Goal: Task Accomplishment & Management: Manage account settings

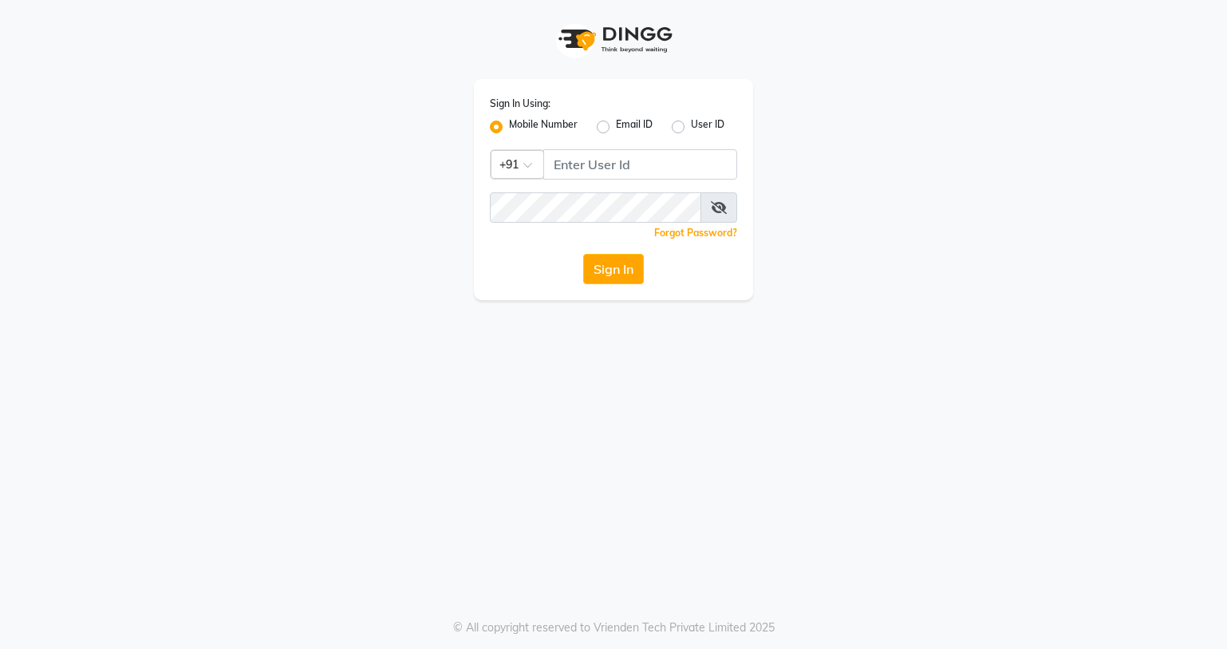
click at [576, 167] on input "Username" at bounding box center [640, 164] width 194 height 30
type input "7"
type input "7378378227"
click at [589, 180] on div "Sign In Using: Mobile Number Email ID User ID Country Code × [PHONE_NUMBER] Rem…" at bounding box center [613, 189] width 279 height 221
click at [714, 211] on icon at bounding box center [719, 207] width 16 height 13
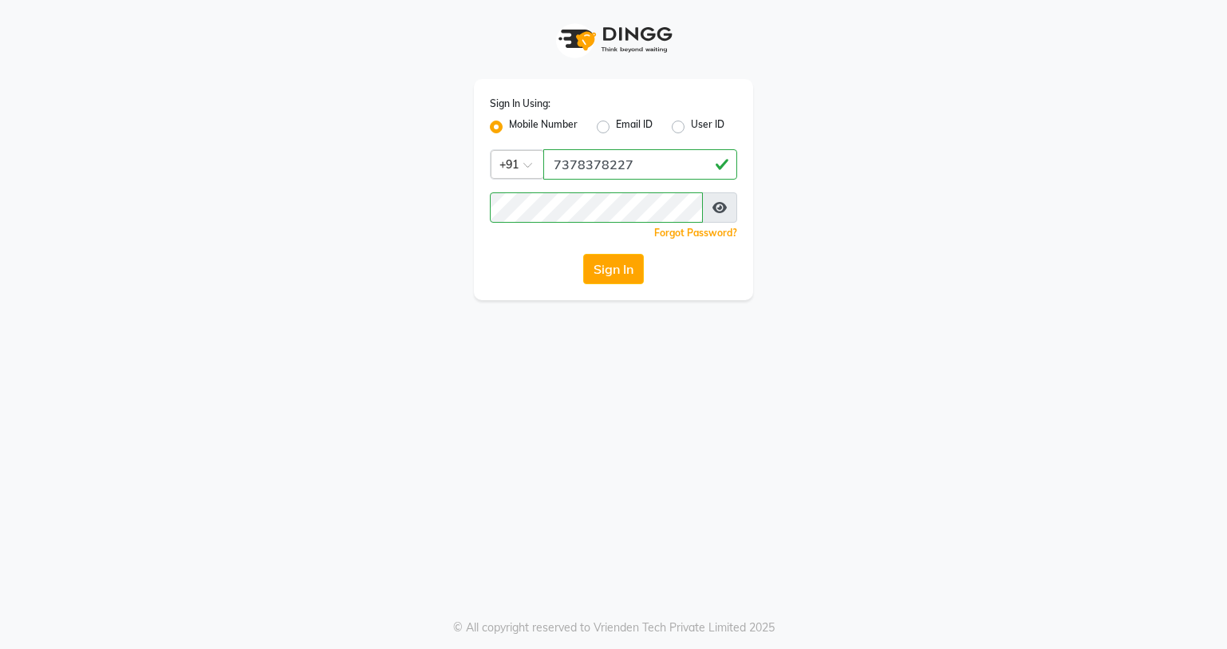
click at [616, 248] on div "Sign In Using: Mobile Number Email ID User ID Country Code × [PHONE_NUMBER] Rem…" at bounding box center [613, 189] width 279 height 221
click at [606, 266] on button "Sign In" at bounding box center [613, 269] width 61 height 30
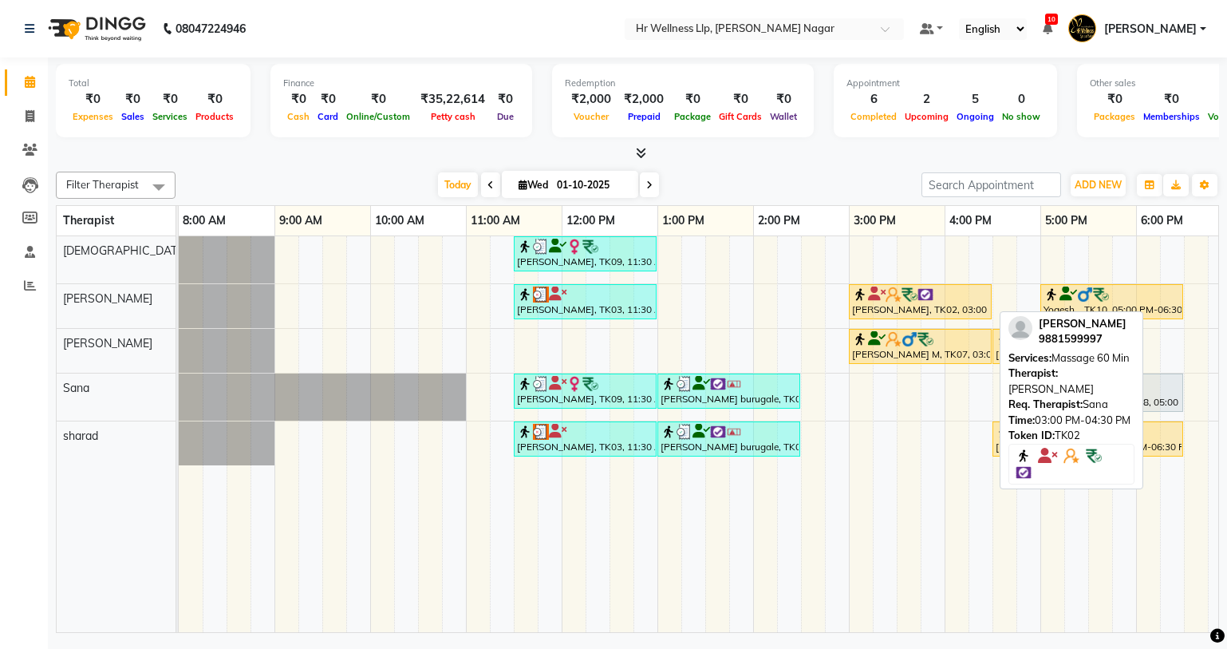
click at [899, 312] on div "[PERSON_NAME], TK02, 03:00 PM-04:30 PM, Massage 60 Min" at bounding box center [921, 301] width 140 height 30
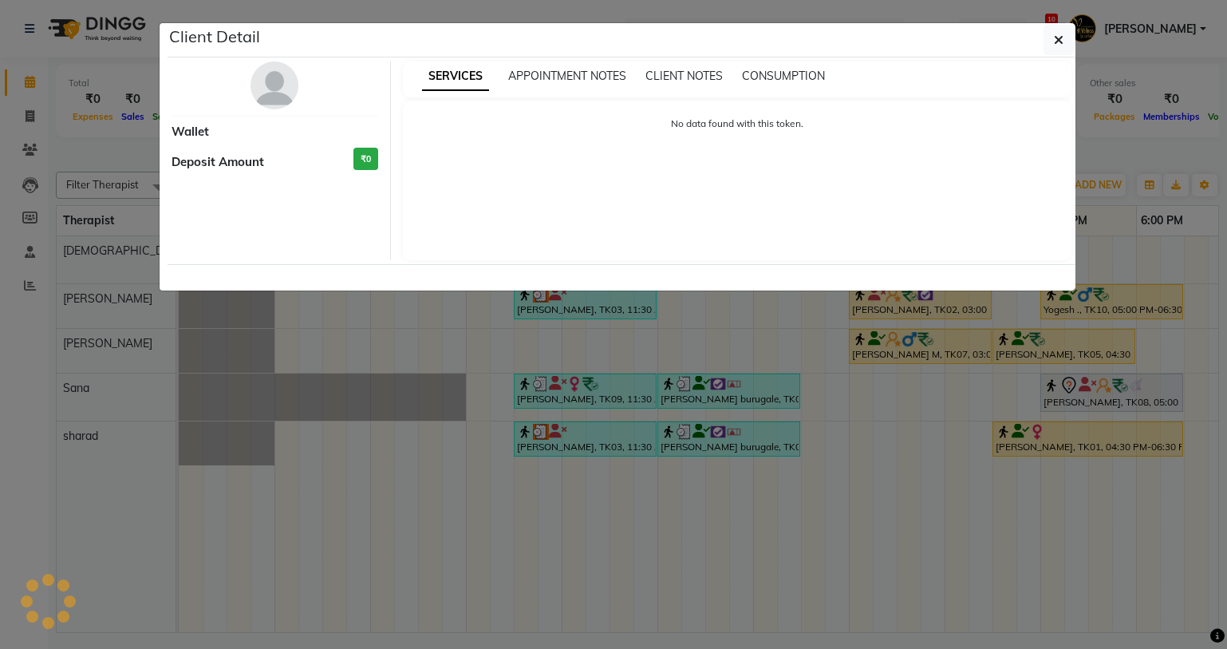
click at [925, 302] on ngb-modal-window "Client Detail Wallet Deposit Amount ₹0 SERVICES APPOINTMENT NOTES CLIENT NOTES …" at bounding box center [613, 324] width 1227 height 649
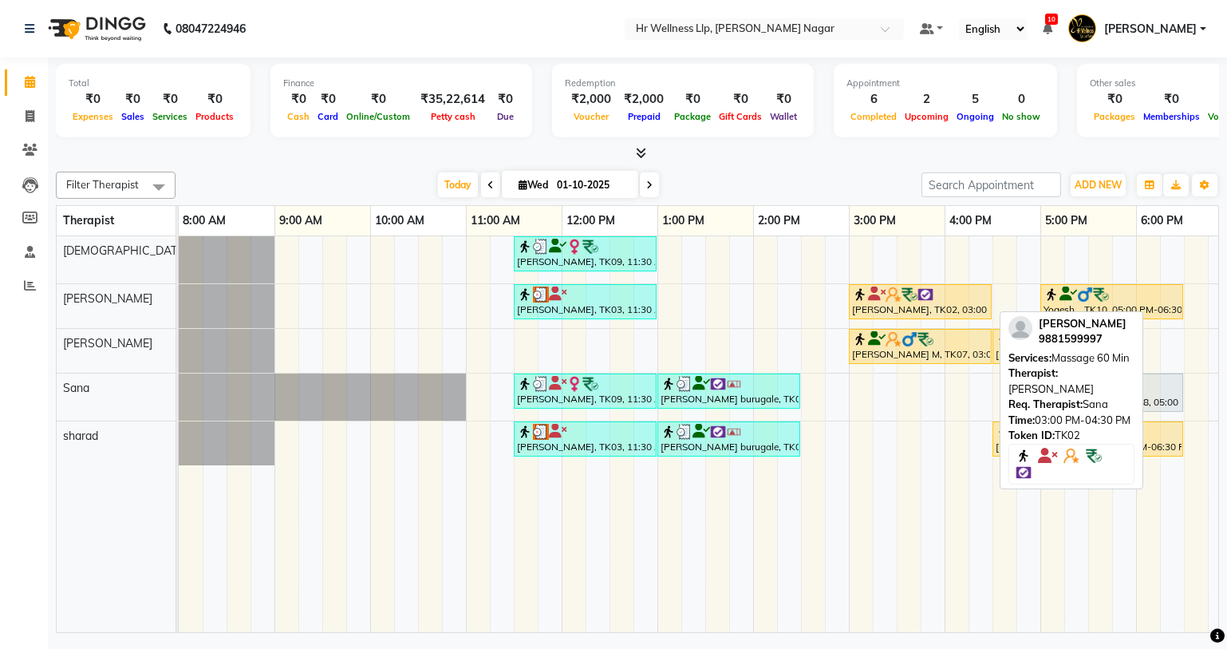
click at [926, 291] on img at bounding box center [926, 294] width 16 height 16
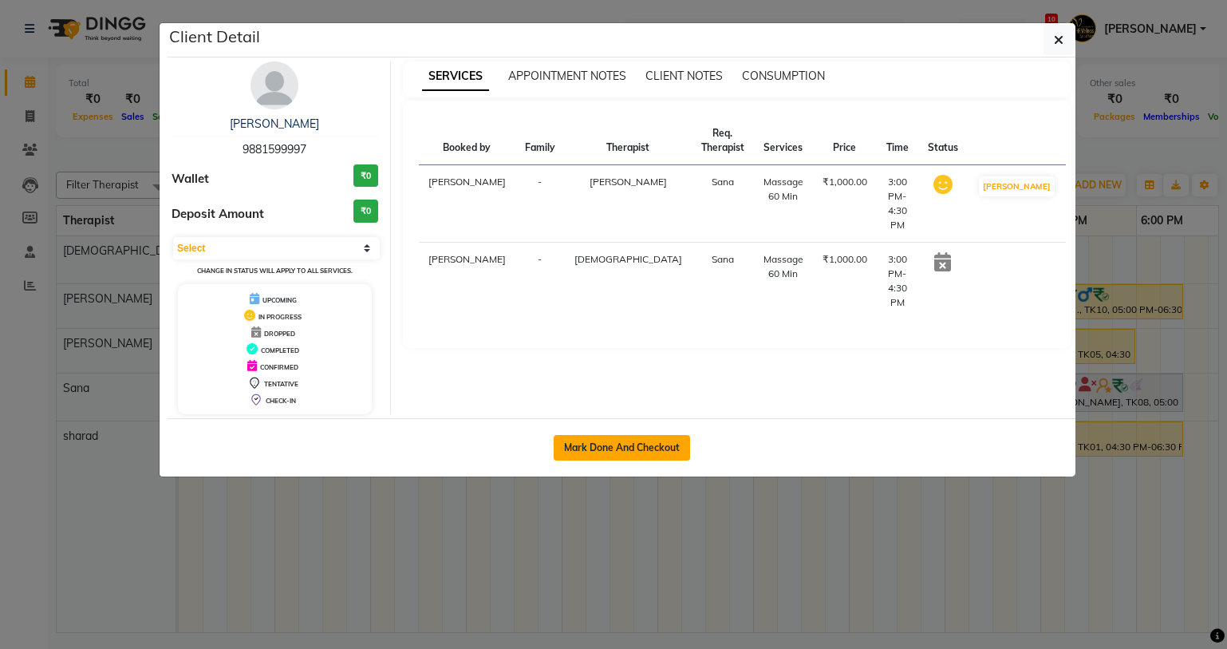
click at [621, 444] on button "Mark Done And Checkout" at bounding box center [622, 448] width 136 height 26
select select "service"
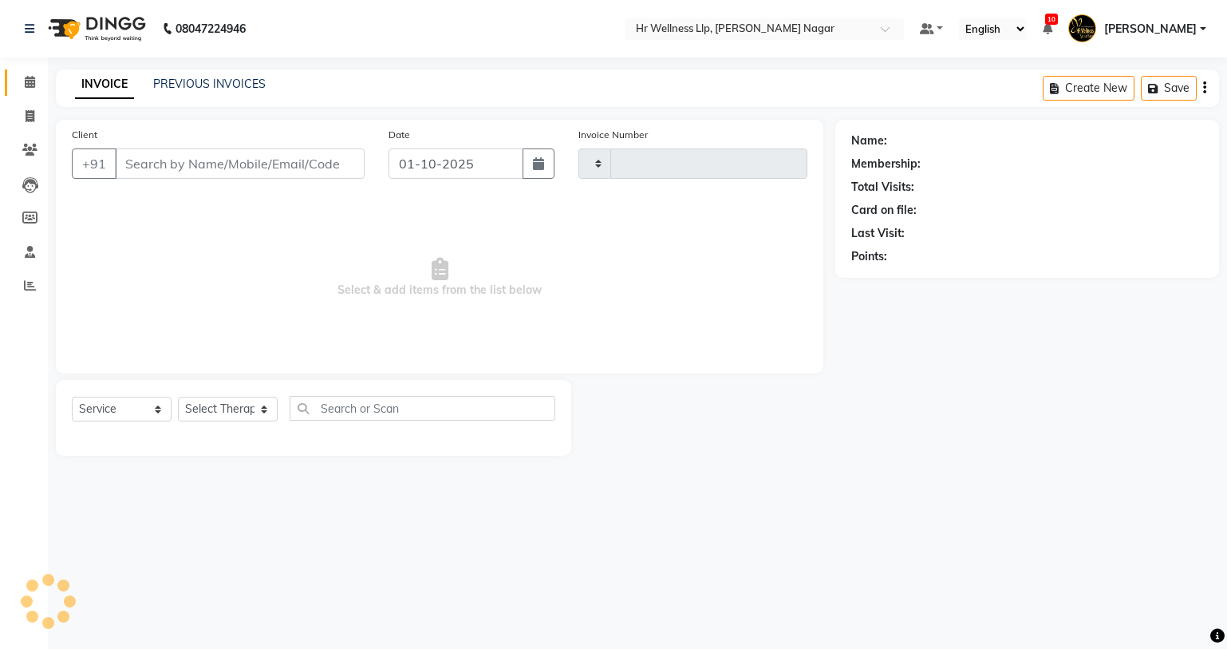
type input "1309"
select select "4289"
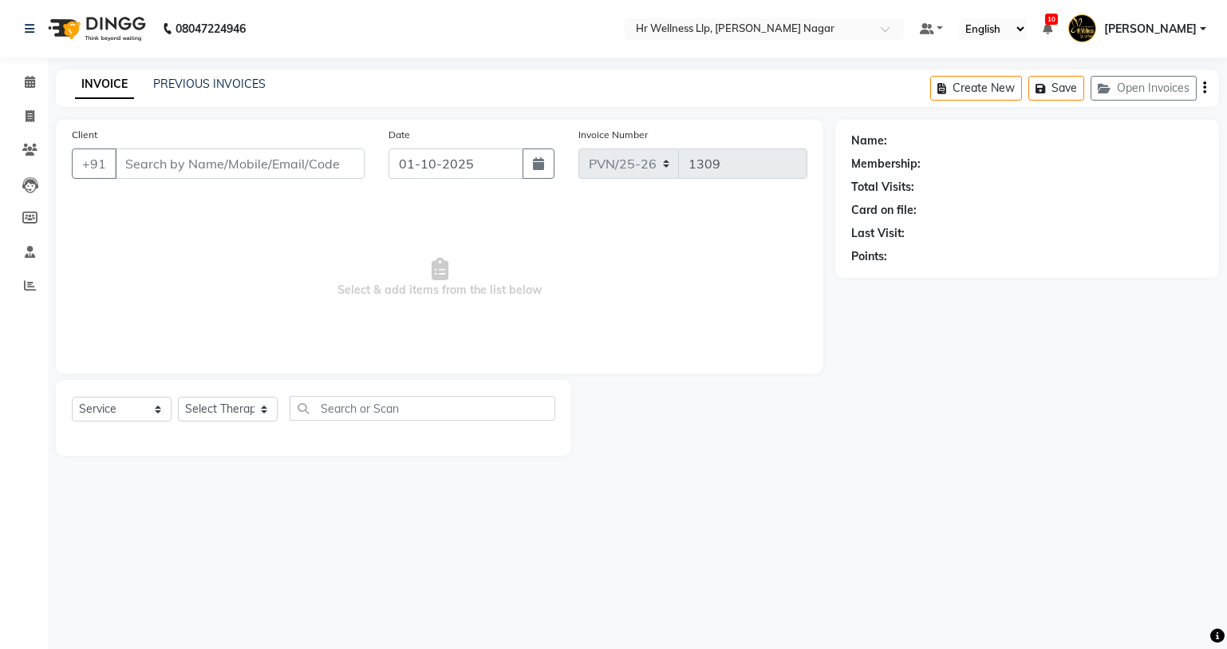
type input "9881599997"
select select "86678"
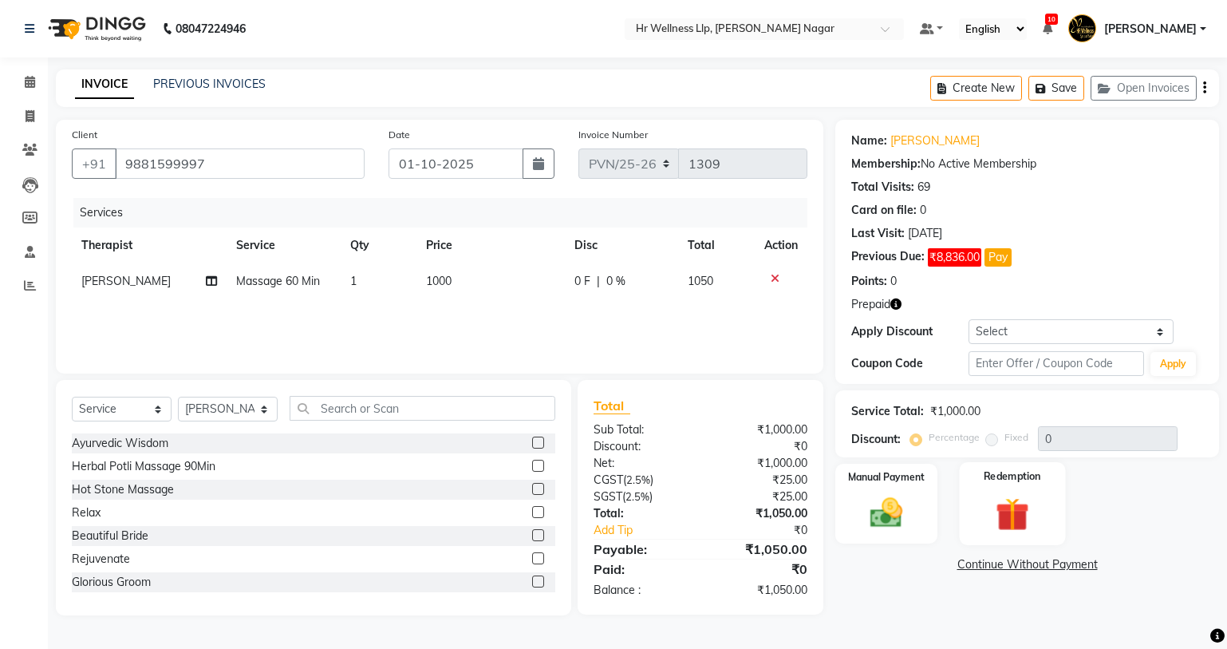
click at [996, 496] on img at bounding box center [1012, 514] width 54 height 41
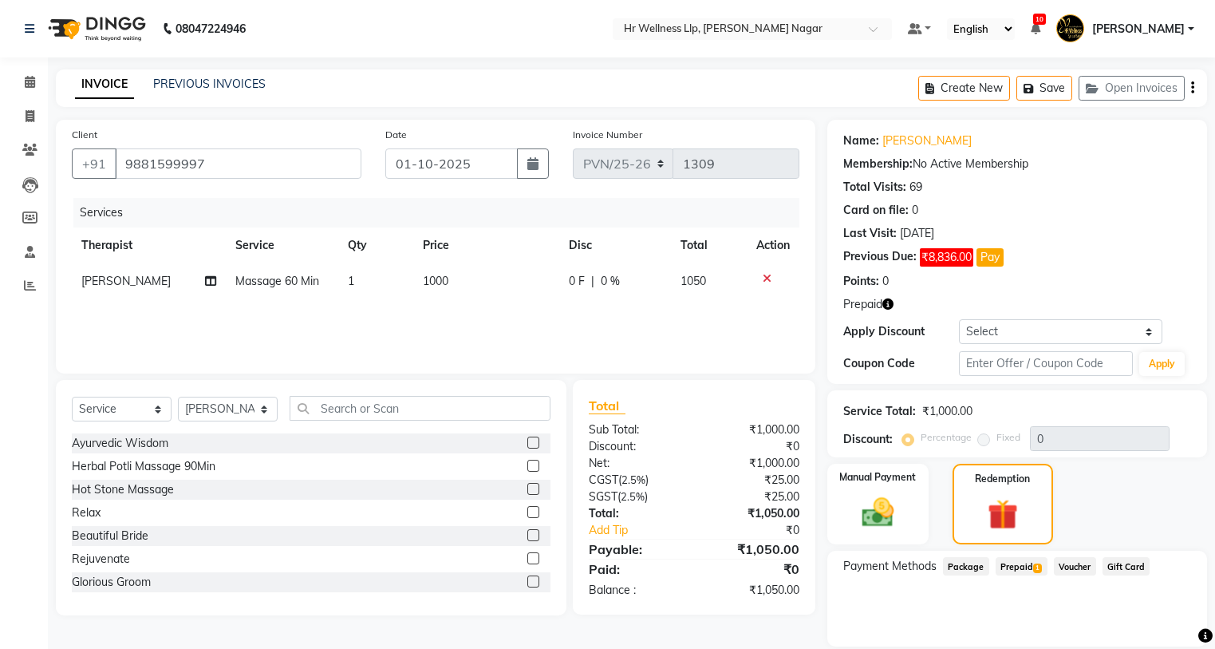
click at [1019, 563] on span "Prepaid 1" at bounding box center [1022, 566] width 52 height 18
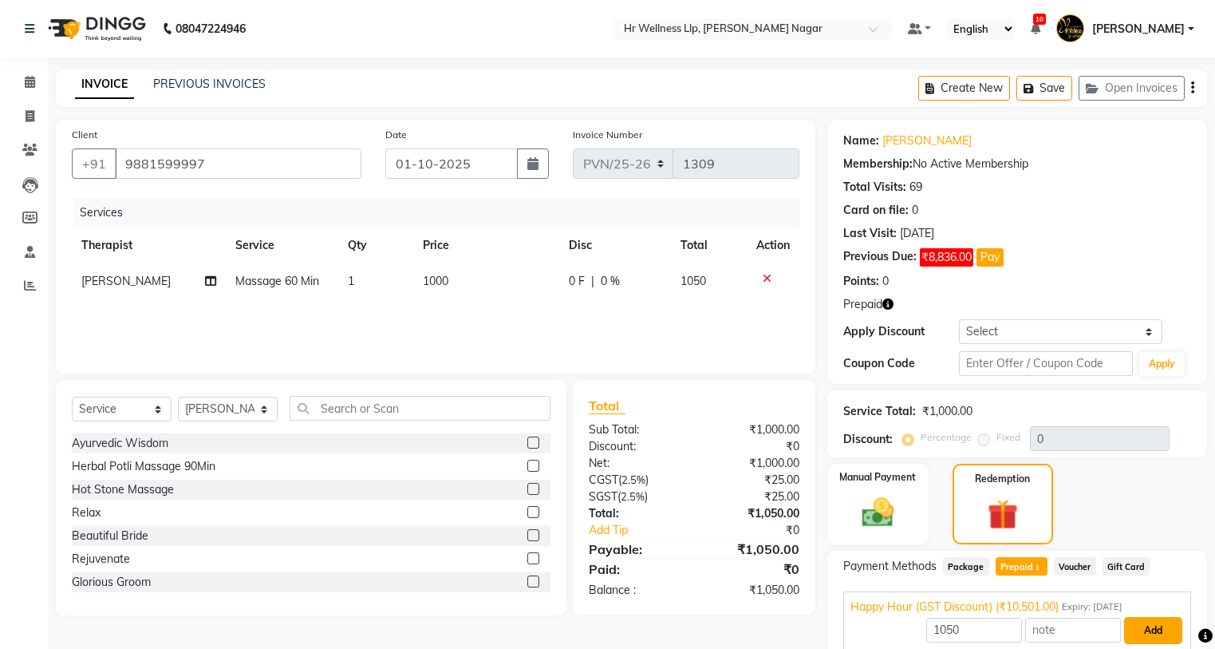
click at [1172, 626] on button "Add" at bounding box center [1153, 630] width 58 height 27
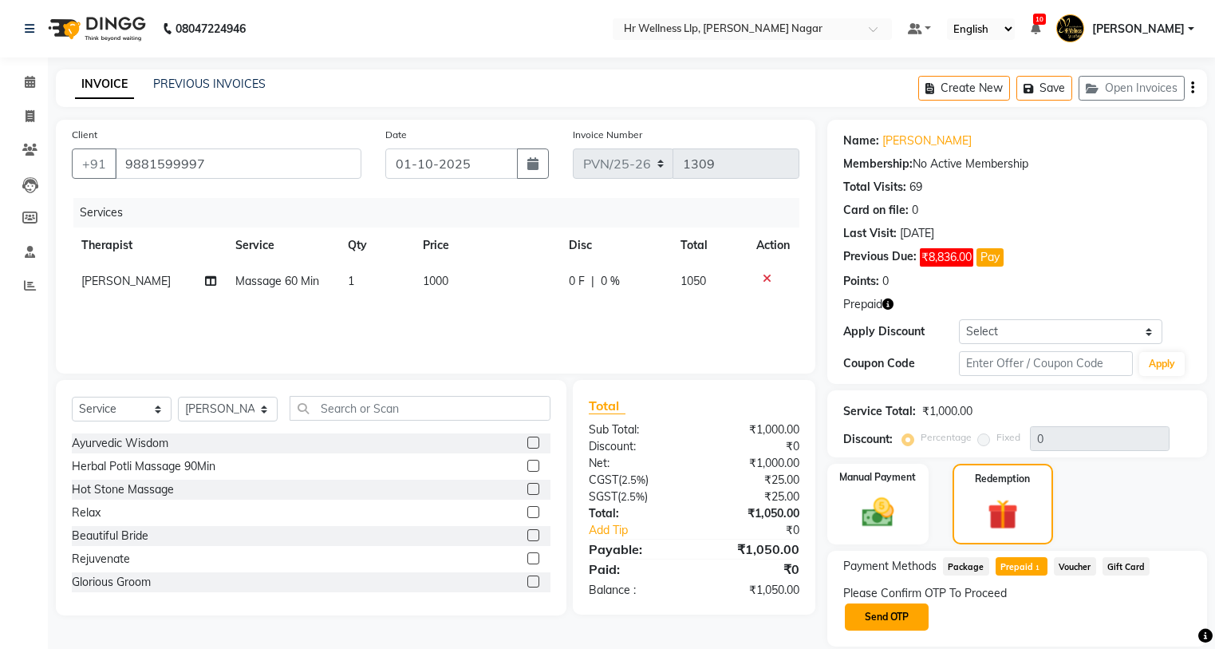
click at [859, 618] on button "Send OTP" at bounding box center [887, 616] width 84 height 27
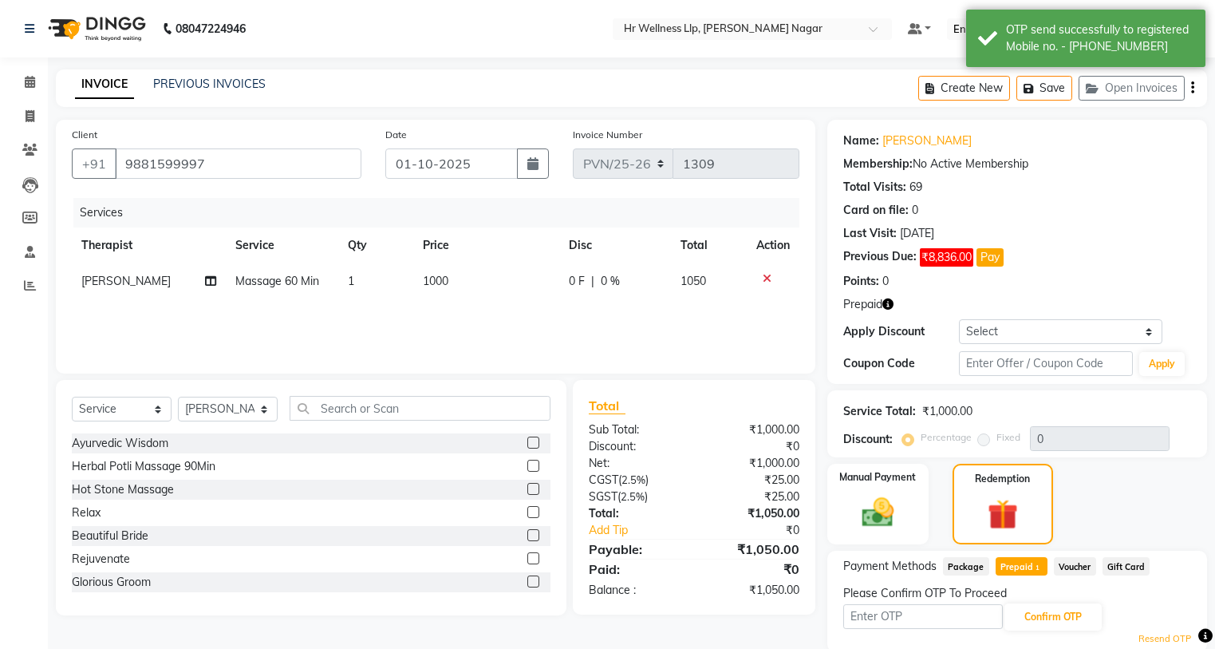
click at [877, 615] on input "text" at bounding box center [923, 616] width 160 height 25
type input "8483"
click at [1039, 624] on button "Confirm OTP" at bounding box center [1053, 616] width 97 height 27
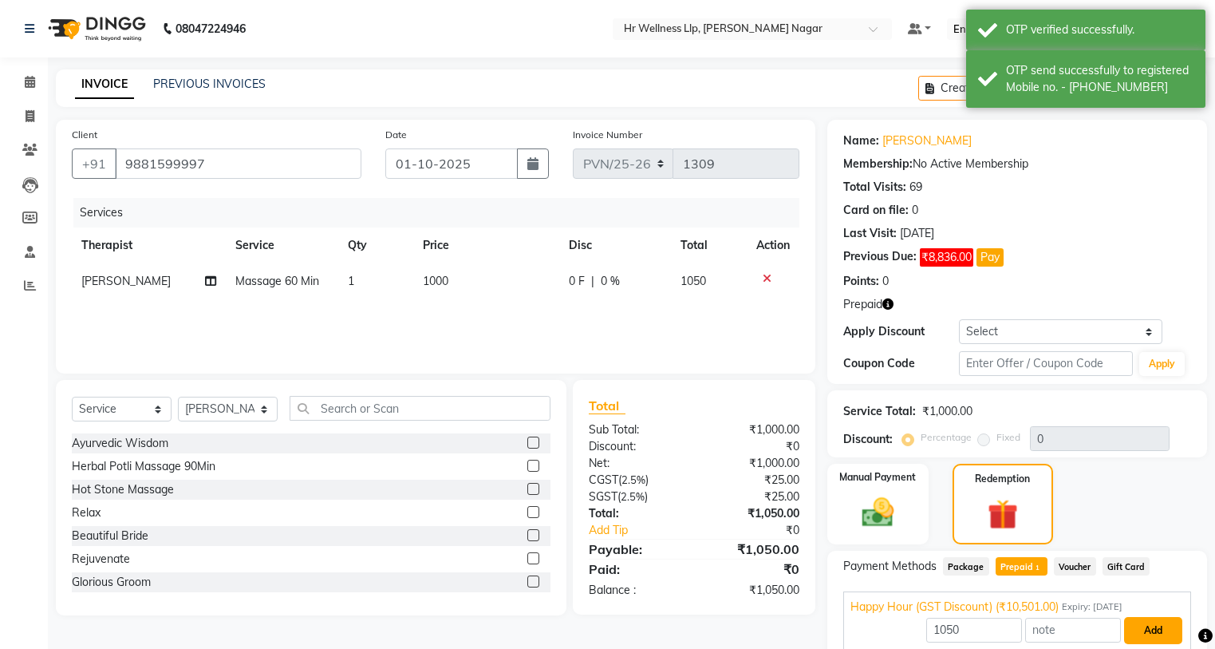
click at [1155, 620] on button "Add" at bounding box center [1153, 630] width 58 height 27
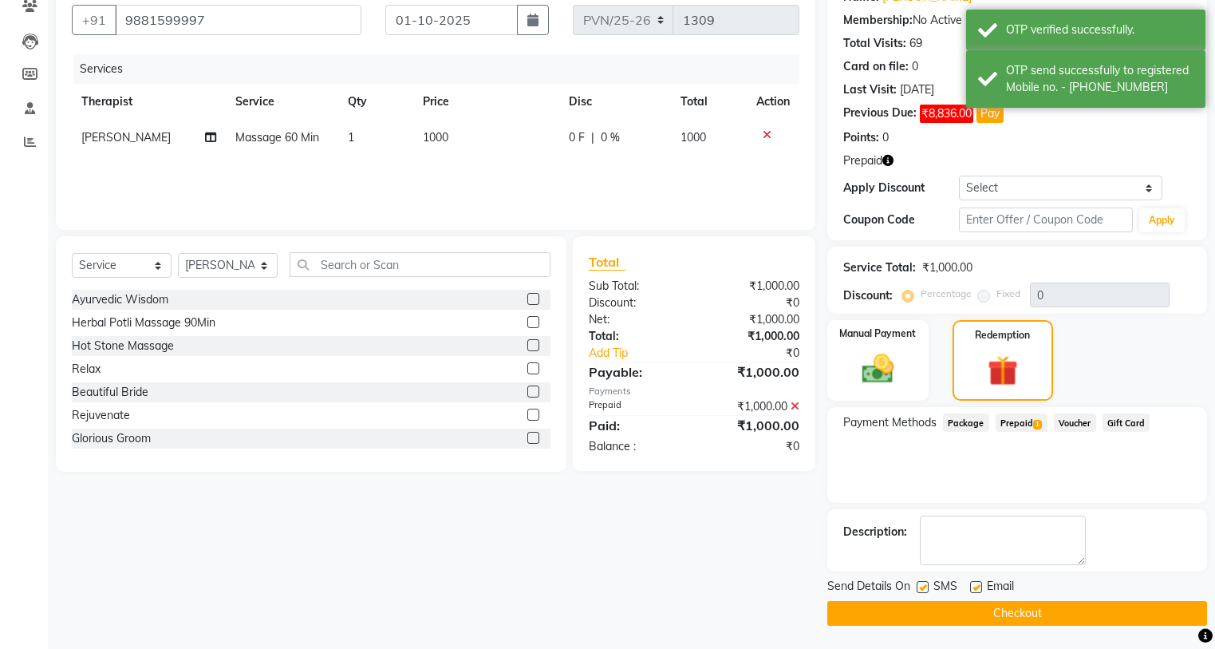
scroll to position [144, 0]
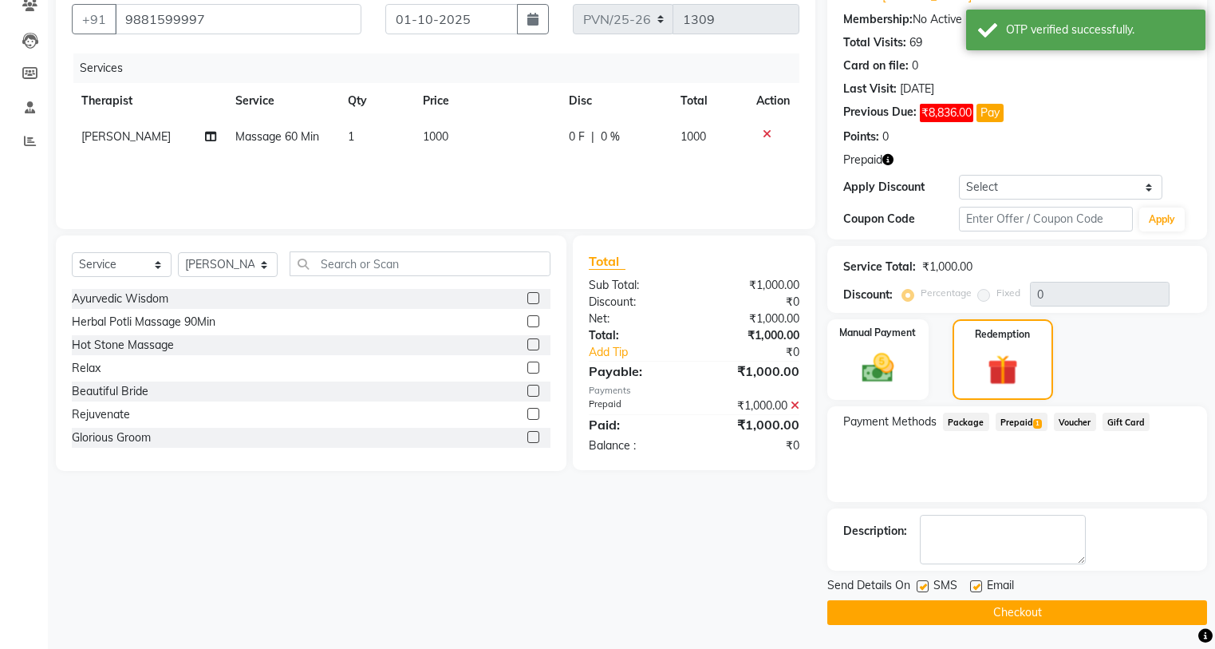
click at [918, 581] on label at bounding box center [923, 586] width 12 height 12
click at [918, 582] on input "checkbox" at bounding box center [922, 587] width 10 height 10
checkbox input "false"
click at [973, 584] on label at bounding box center [976, 586] width 12 height 12
click at [973, 584] on input "checkbox" at bounding box center [975, 587] width 10 height 10
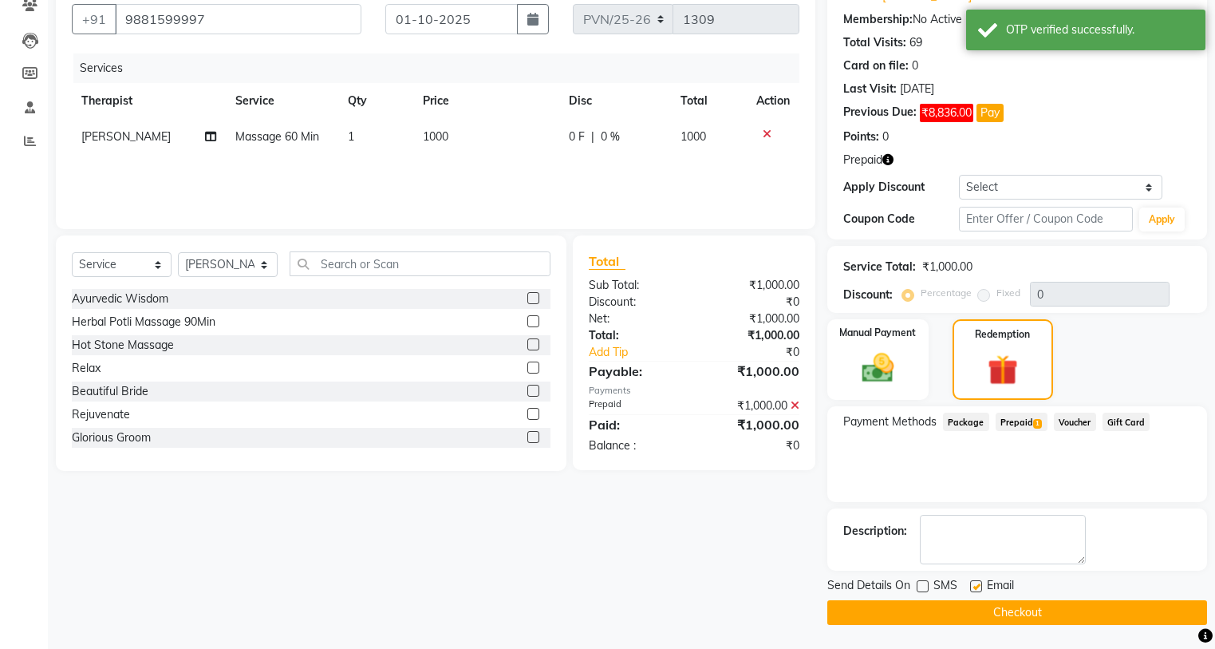
checkbox input "false"
click at [991, 618] on button "Checkout" at bounding box center [1018, 612] width 380 height 25
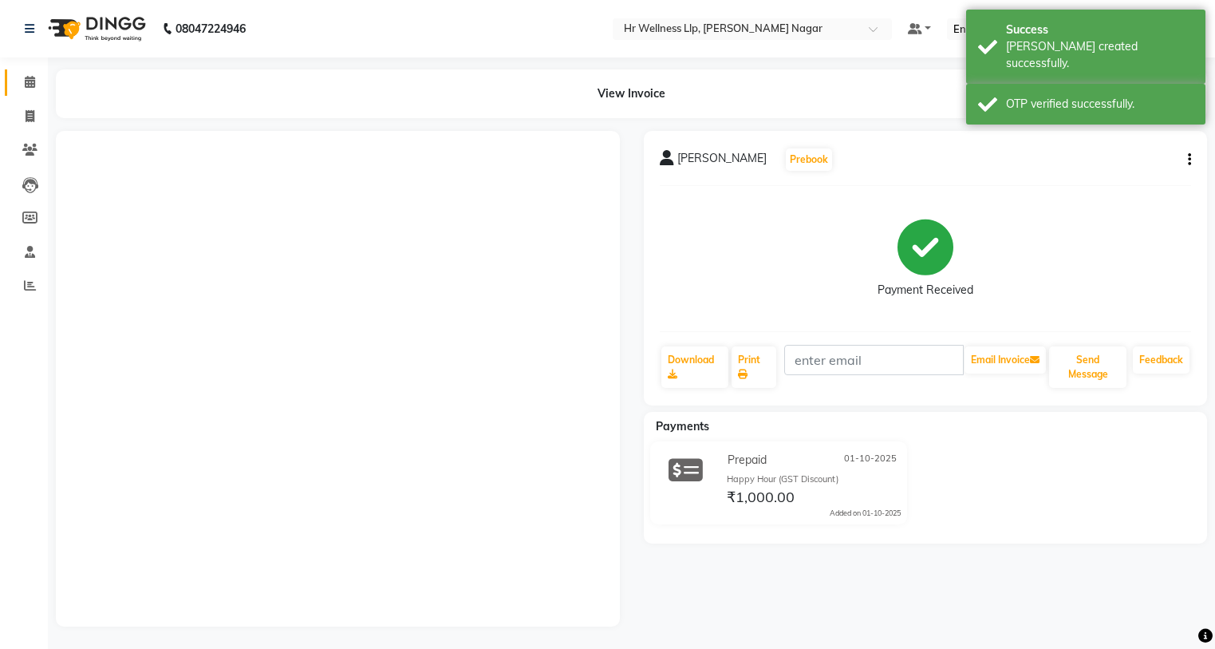
click at [23, 90] on span at bounding box center [30, 82] width 28 height 18
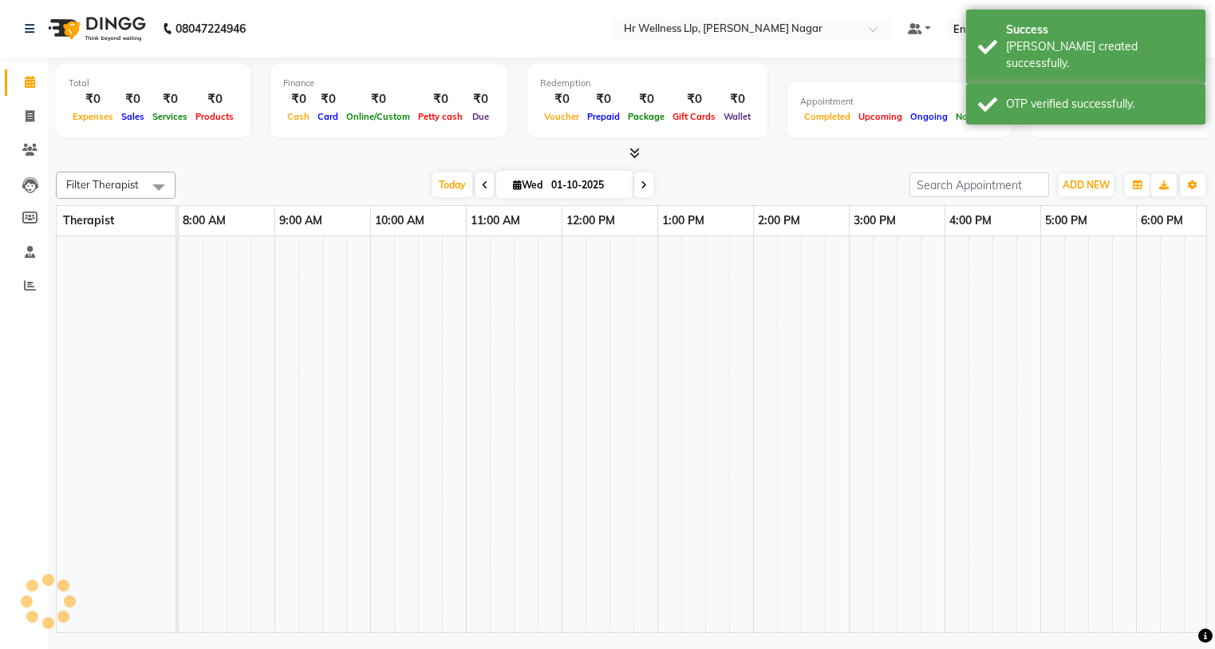
click at [41, 72] on link "Calendar" at bounding box center [24, 82] width 38 height 26
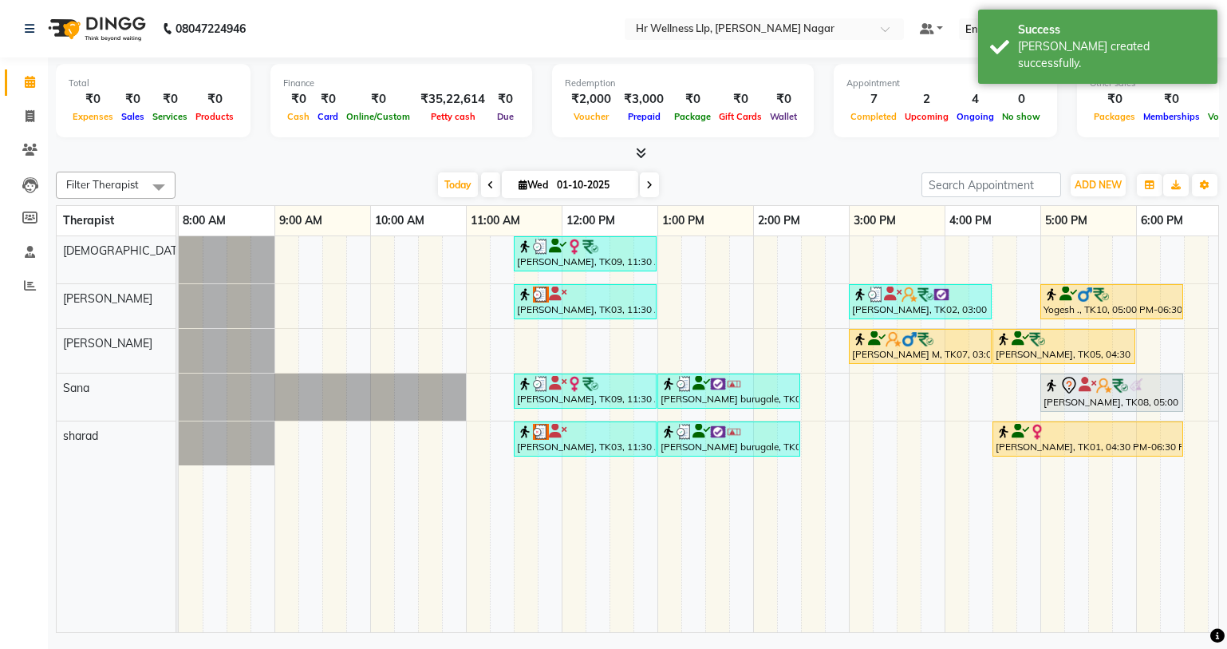
drag, startPoint x: 559, startPoint y: 633, endPoint x: 916, endPoint y: 635, distance: 356.7
click at [917, 642] on div "08047224946 Select Location × Hr Wellness Llp, [PERSON_NAME] Nagar Default Pane…" at bounding box center [613, 324] width 1227 height 649
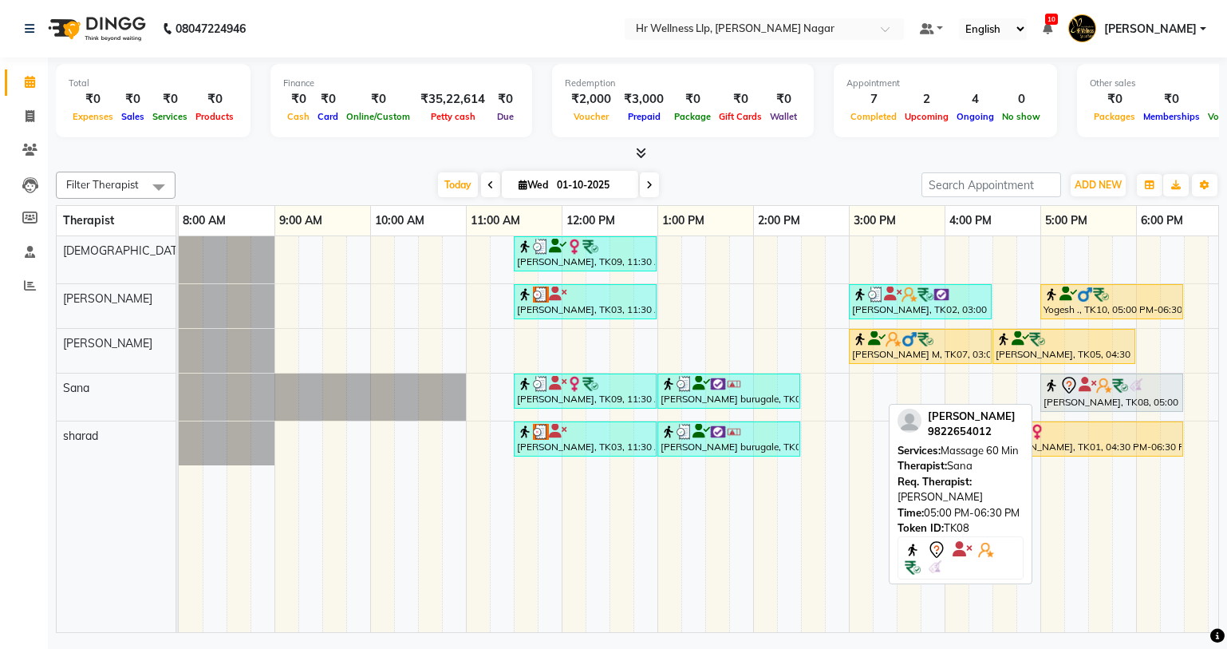
click at [1109, 392] on img at bounding box center [1104, 385] width 16 height 16
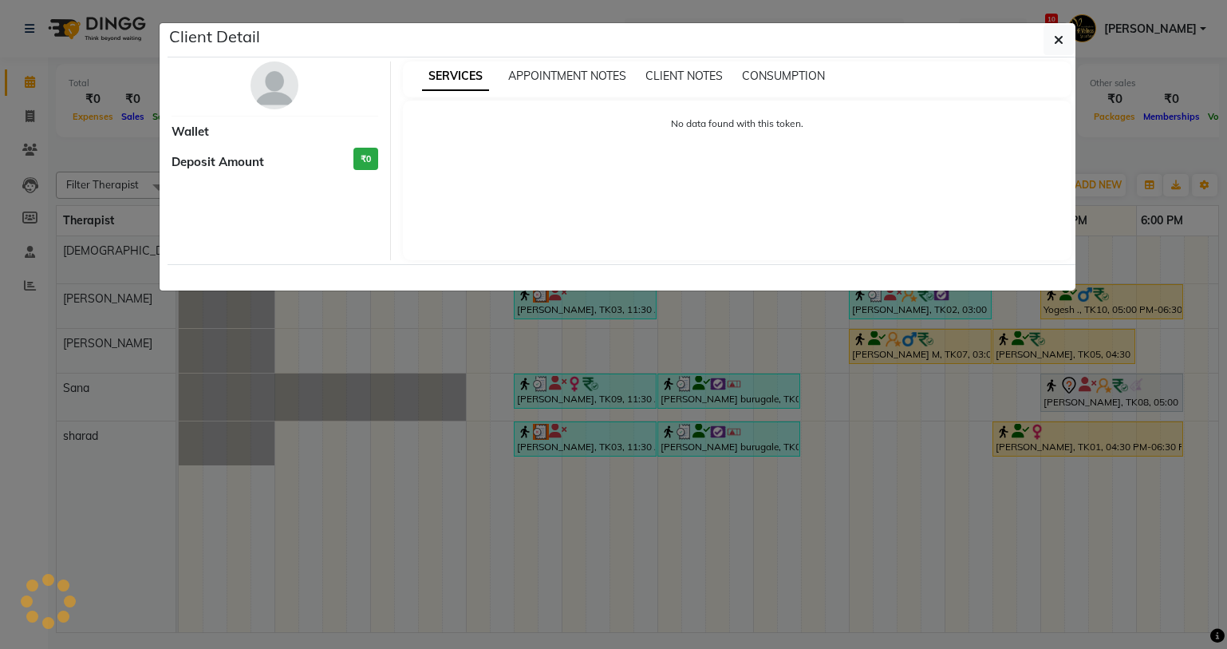
select select "7"
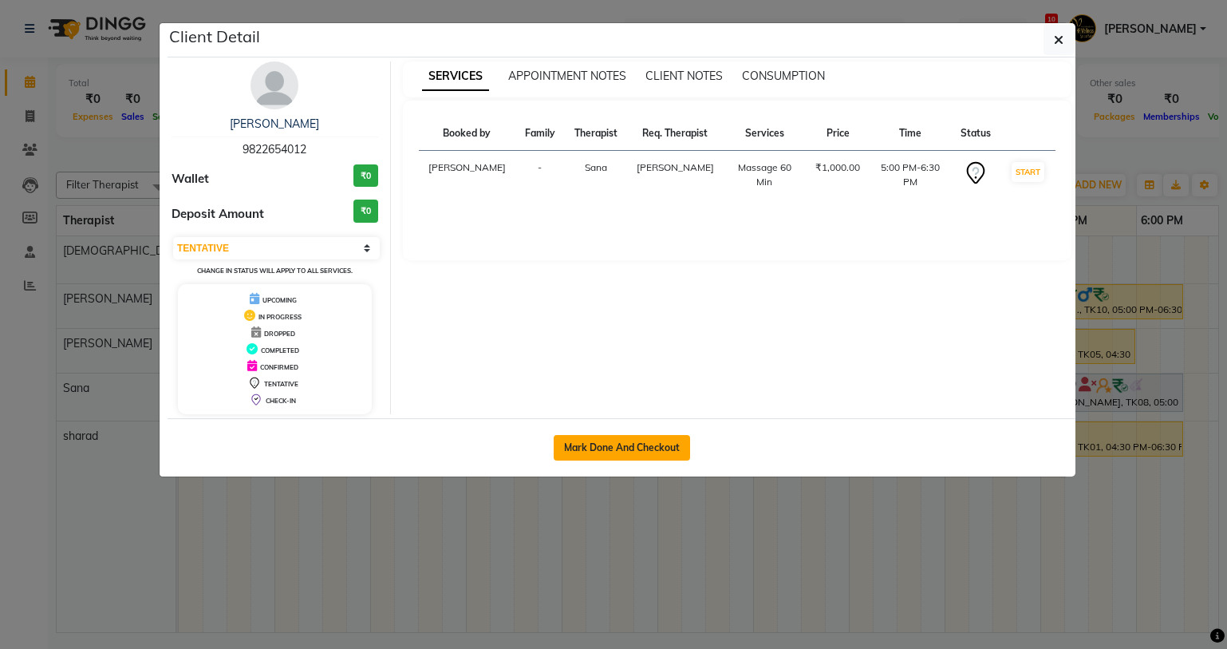
click at [628, 435] on button "Mark Done And Checkout" at bounding box center [622, 448] width 136 height 26
select select "service"
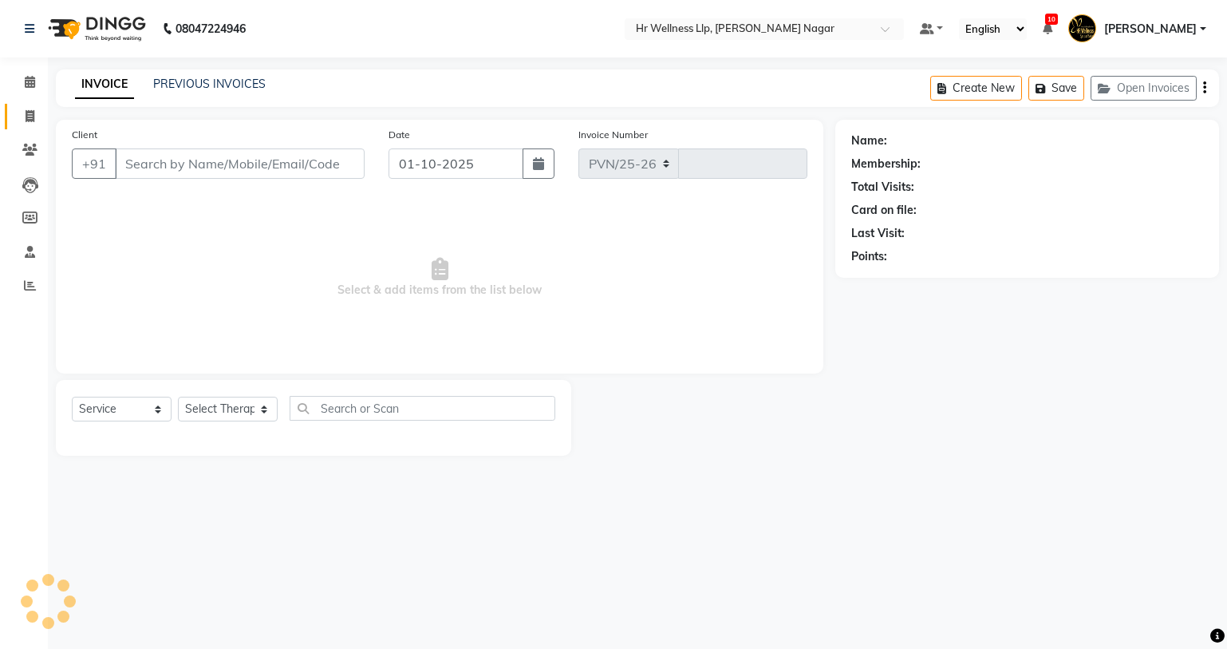
select select "4289"
type input "1310"
click at [30, 75] on span at bounding box center [30, 82] width 28 height 18
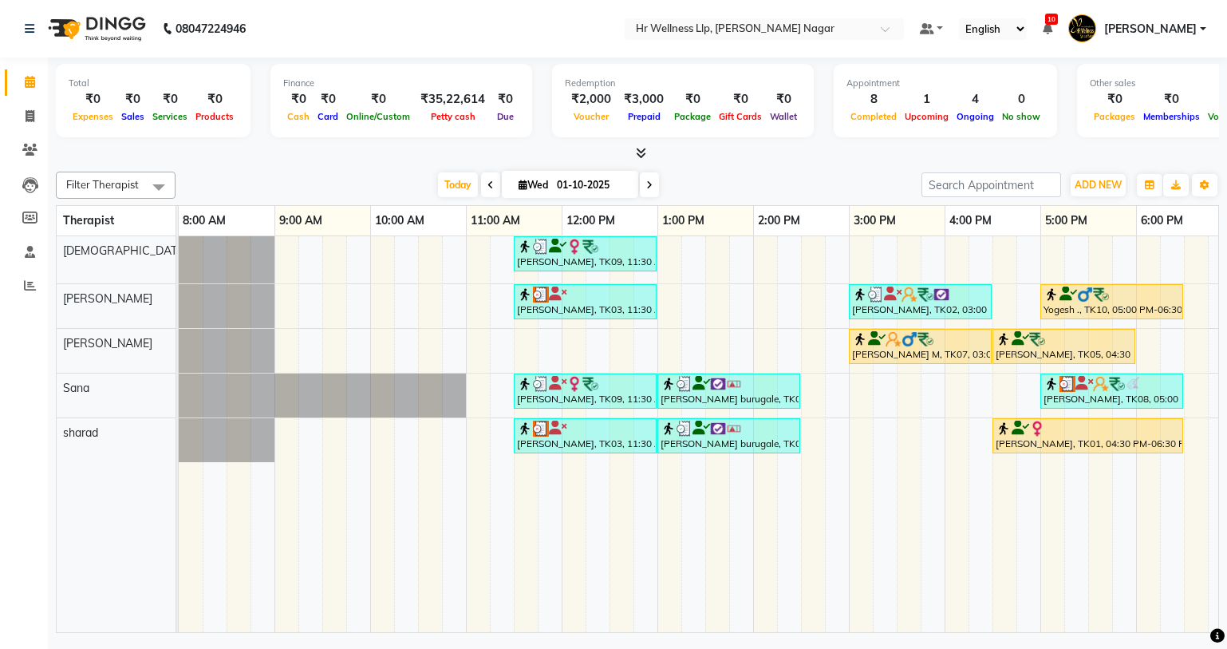
scroll to position [0, 205]
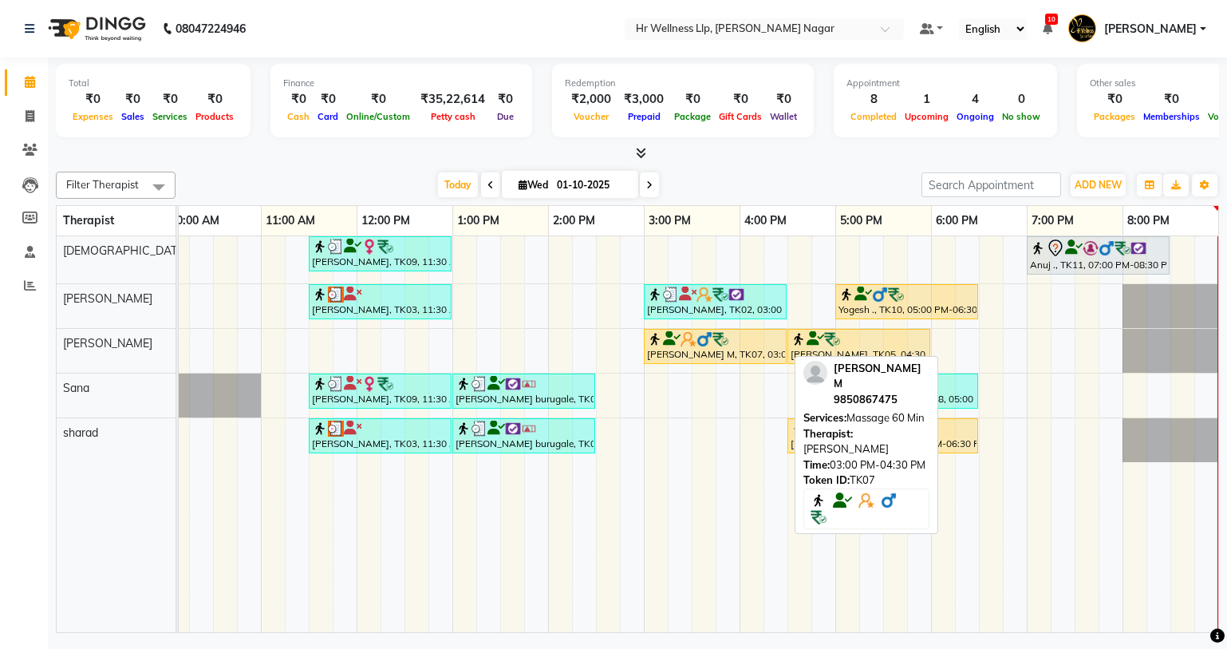
click at [735, 350] on div "[PERSON_NAME] M, TK07, 03:00 PM-04:30 PM, Massage 60 Min" at bounding box center [716, 346] width 140 height 30
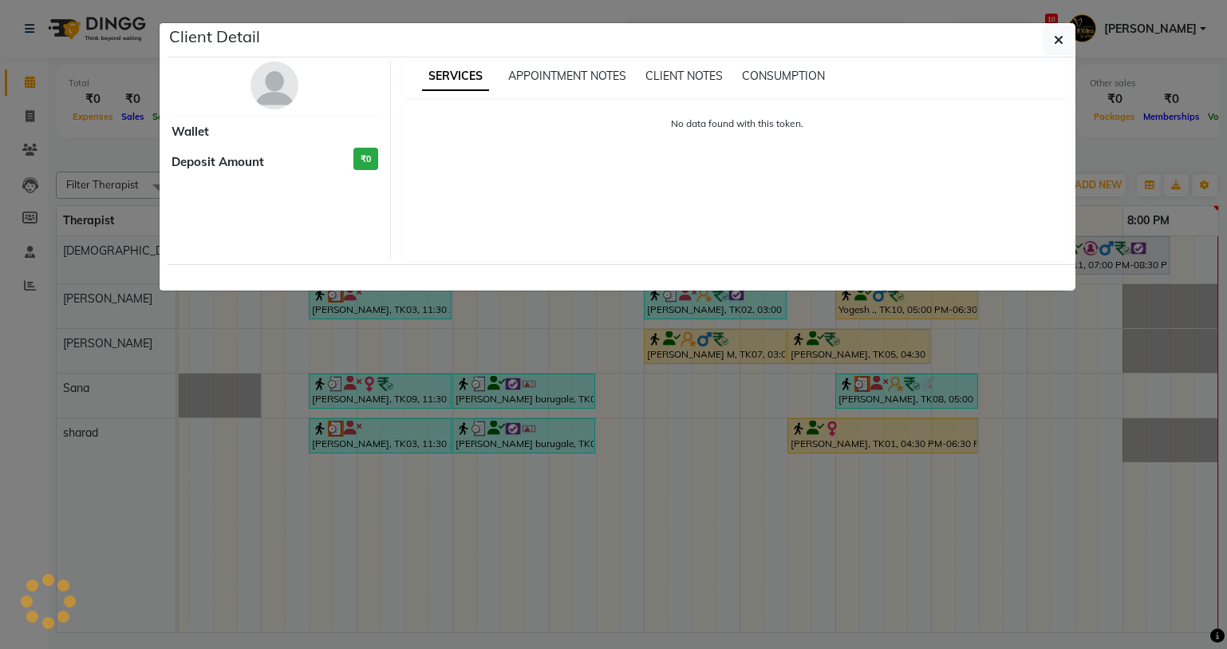
select select "1"
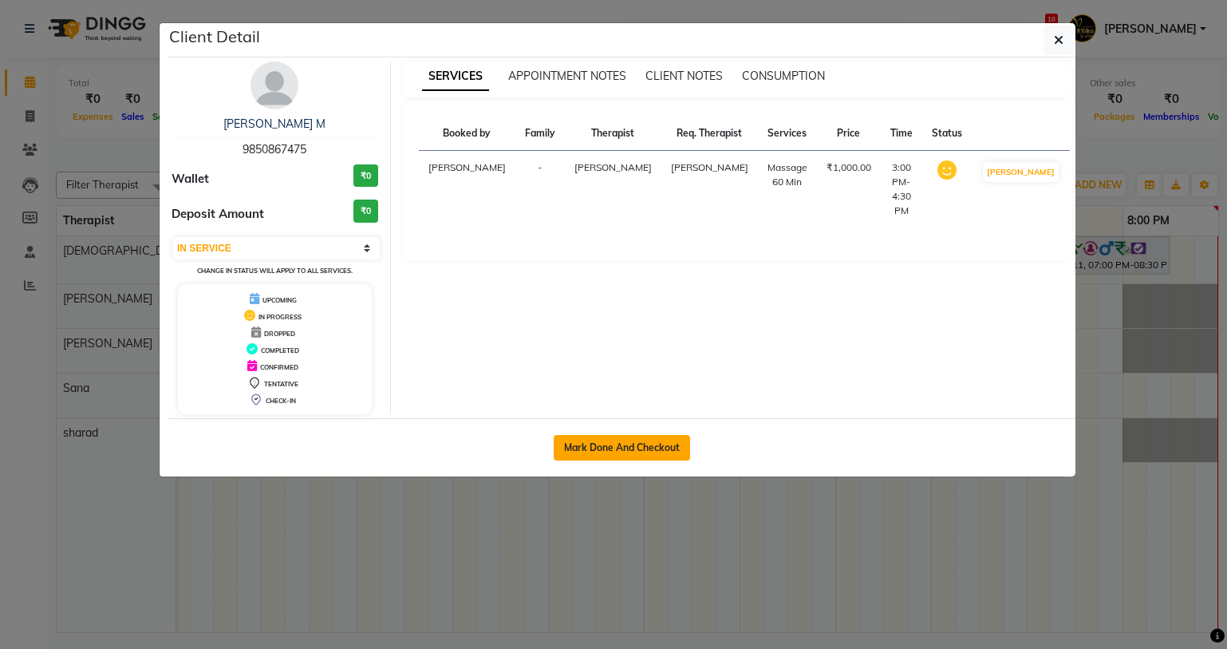
click at [649, 444] on button "Mark Done And Checkout" at bounding box center [622, 448] width 136 height 26
select select "service"
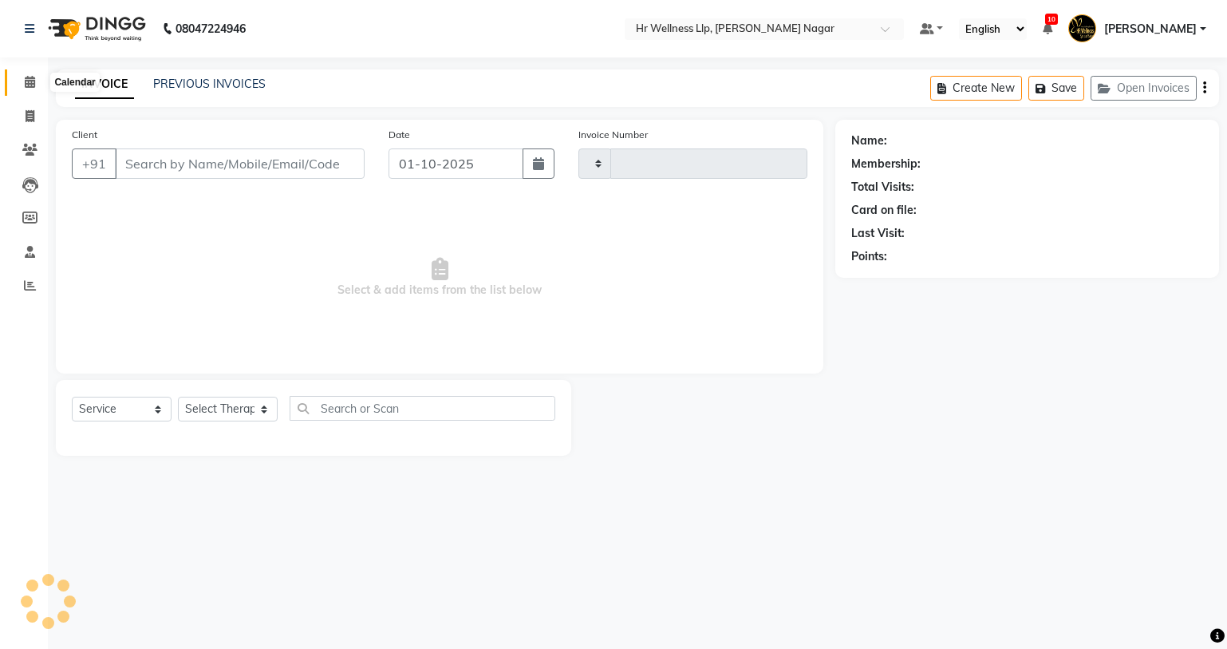
click at [22, 79] on span at bounding box center [30, 82] width 28 height 18
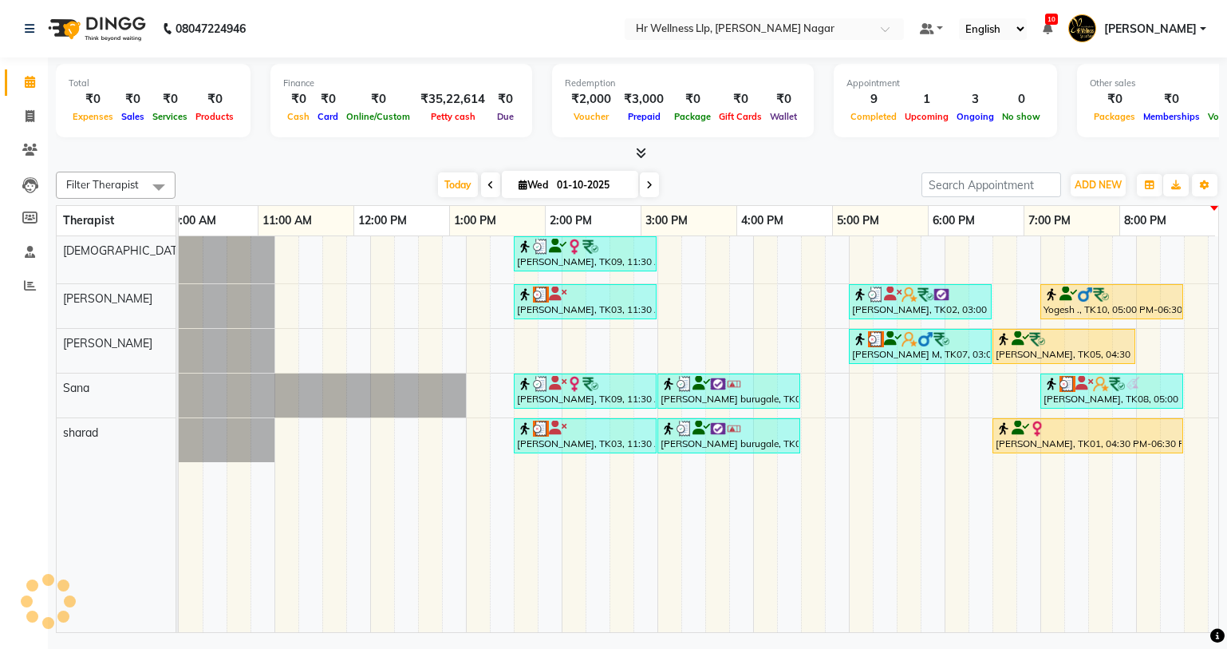
scroll to position [0, 205]
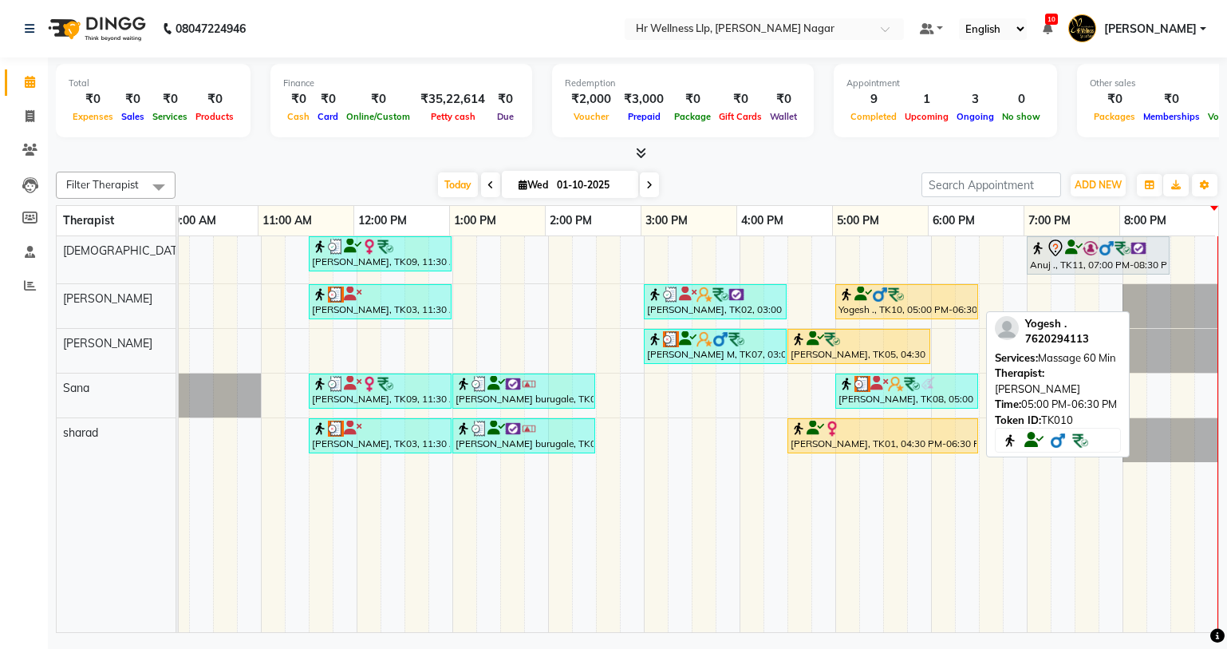
click at [861, 294] on icon at bounding box center [864, 294] width 18 height 1
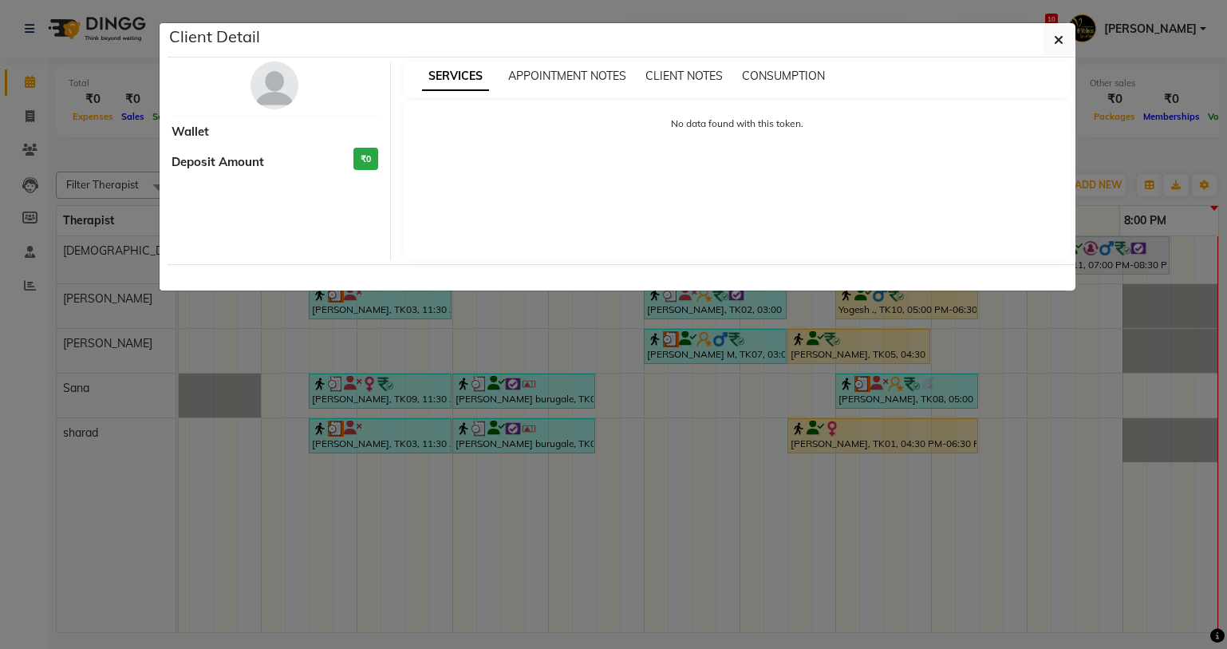
select select "1"
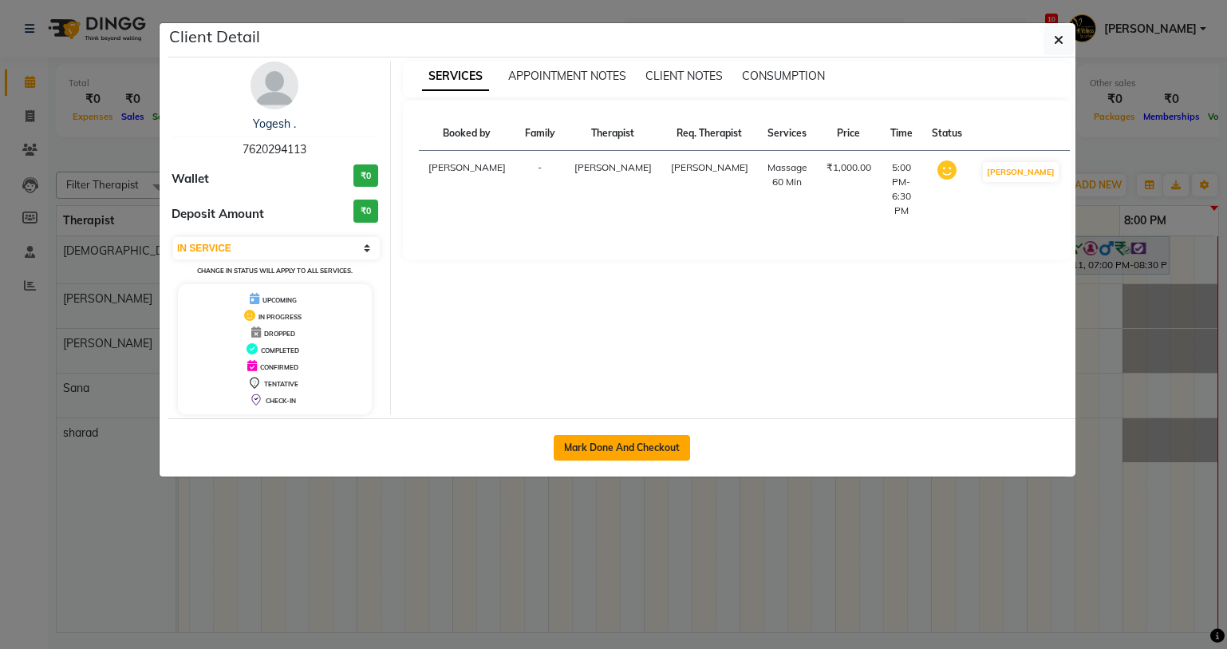
click at [595, 454] on button "Mark Done And Checkout" at bounding box center [622, 448] width 136 height 26
select select "service"
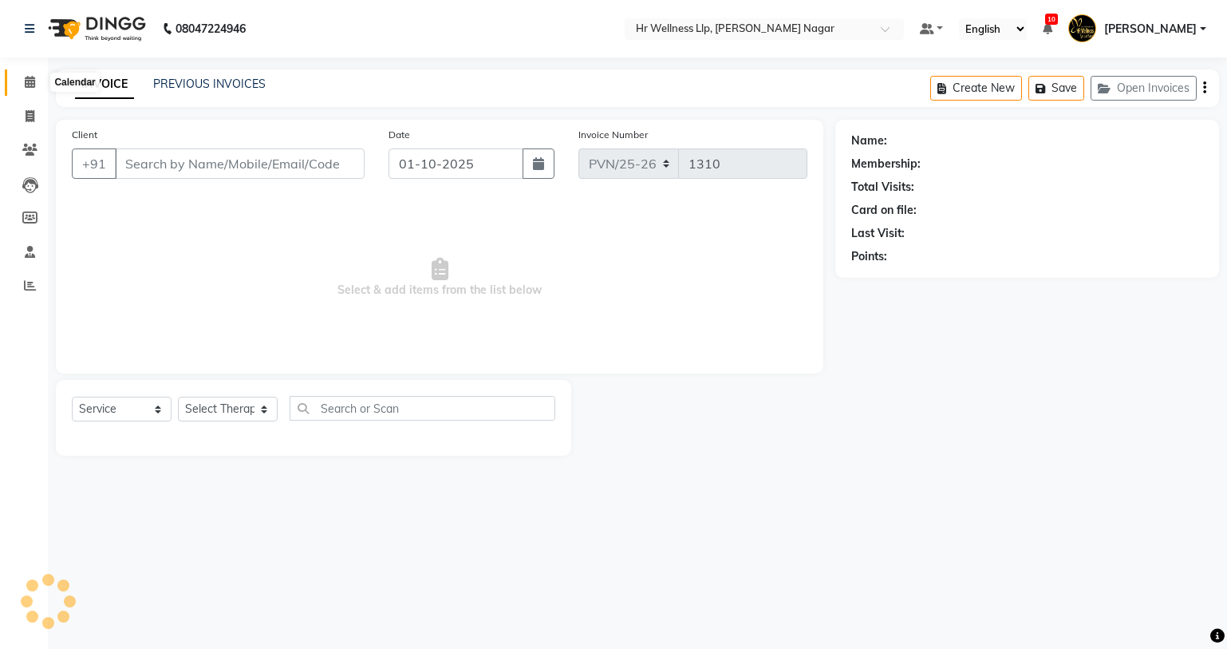
click at [29, 87] on icon at bounding box center [30, 82] width 10 height 12
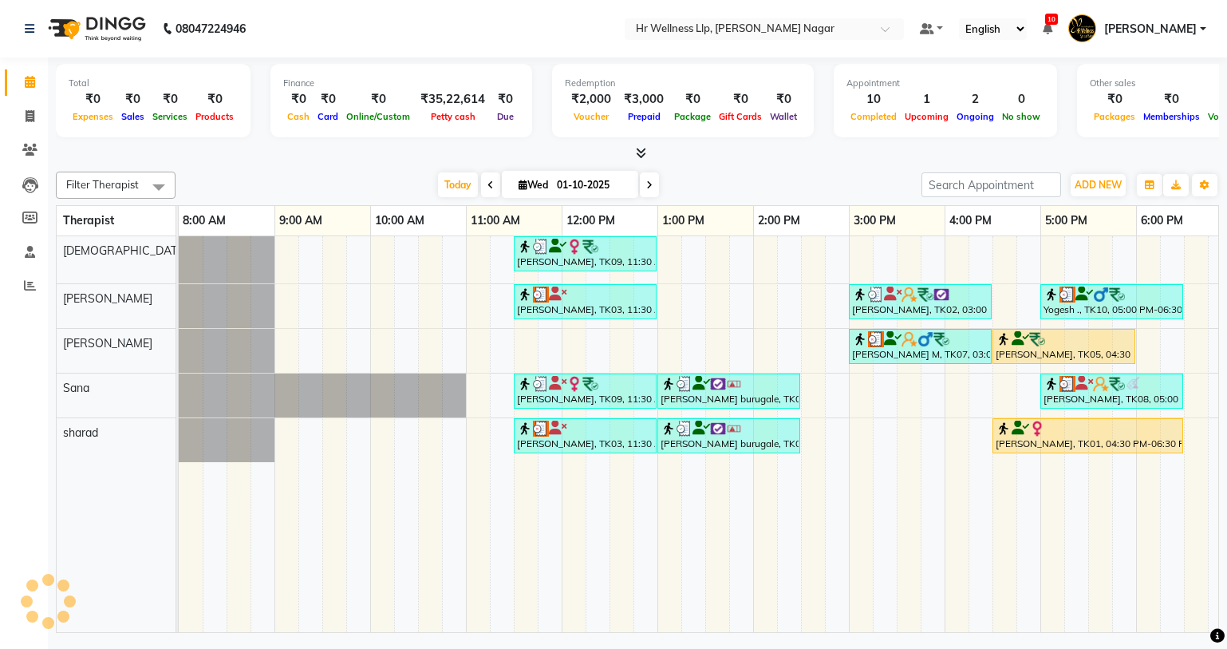
scroll to position [0, 205]
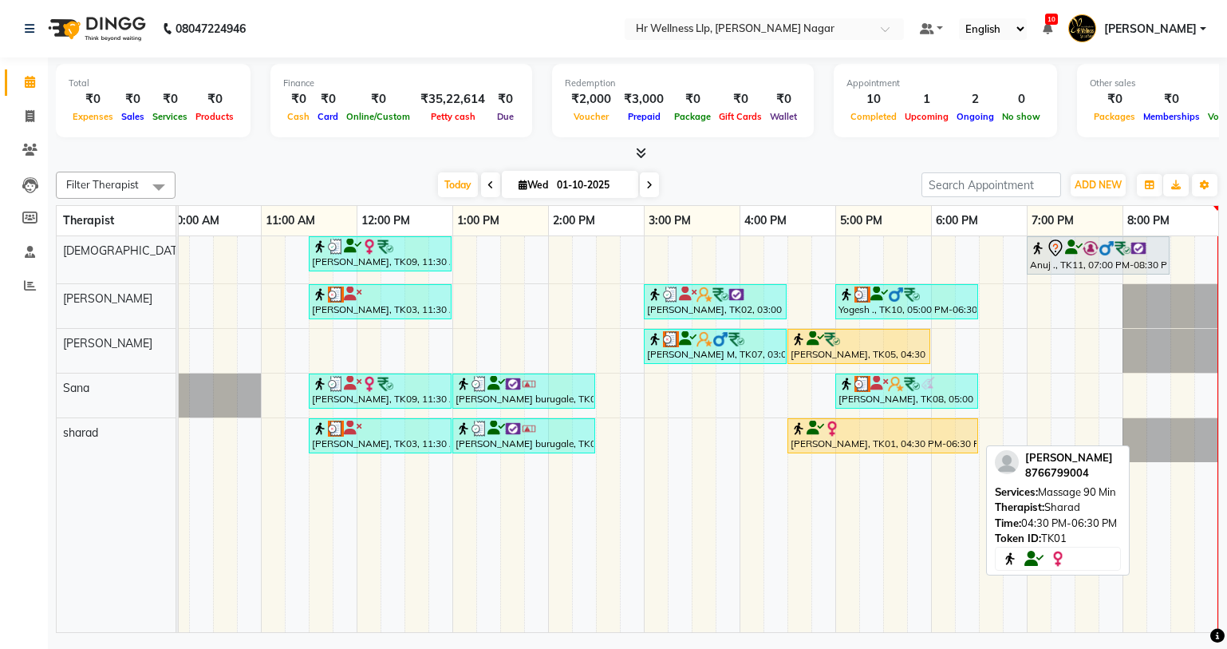
click at [814, 428] on icon at bounding box center [816, 428] width 18 height 1
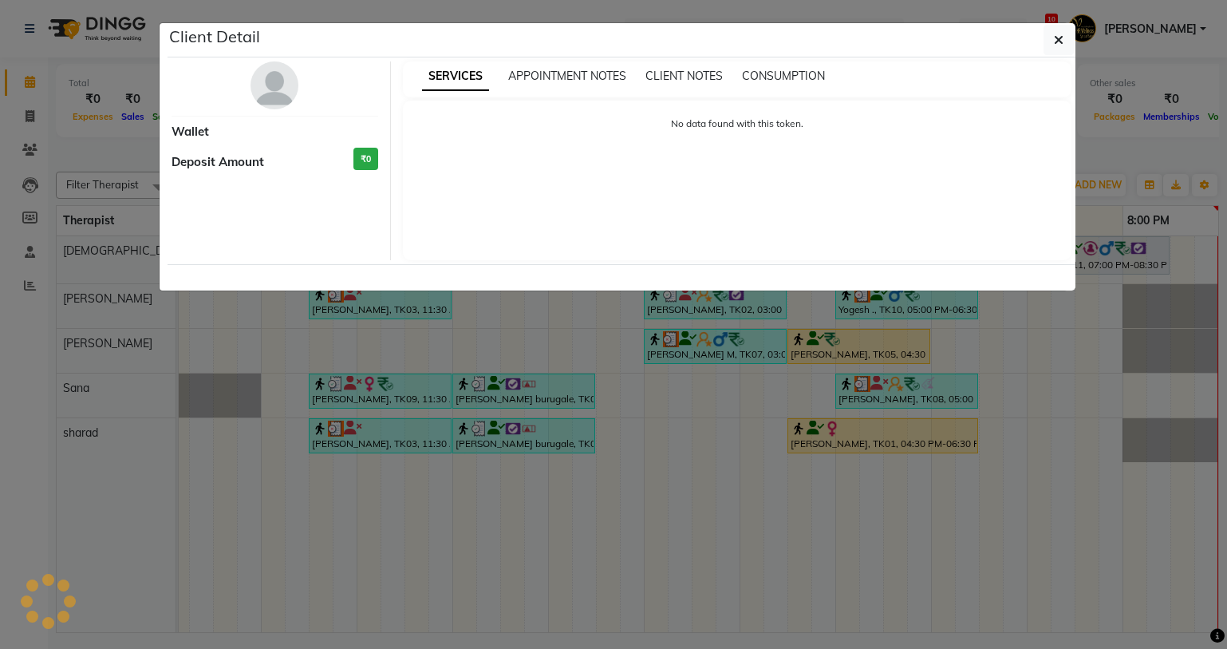
select select "1"
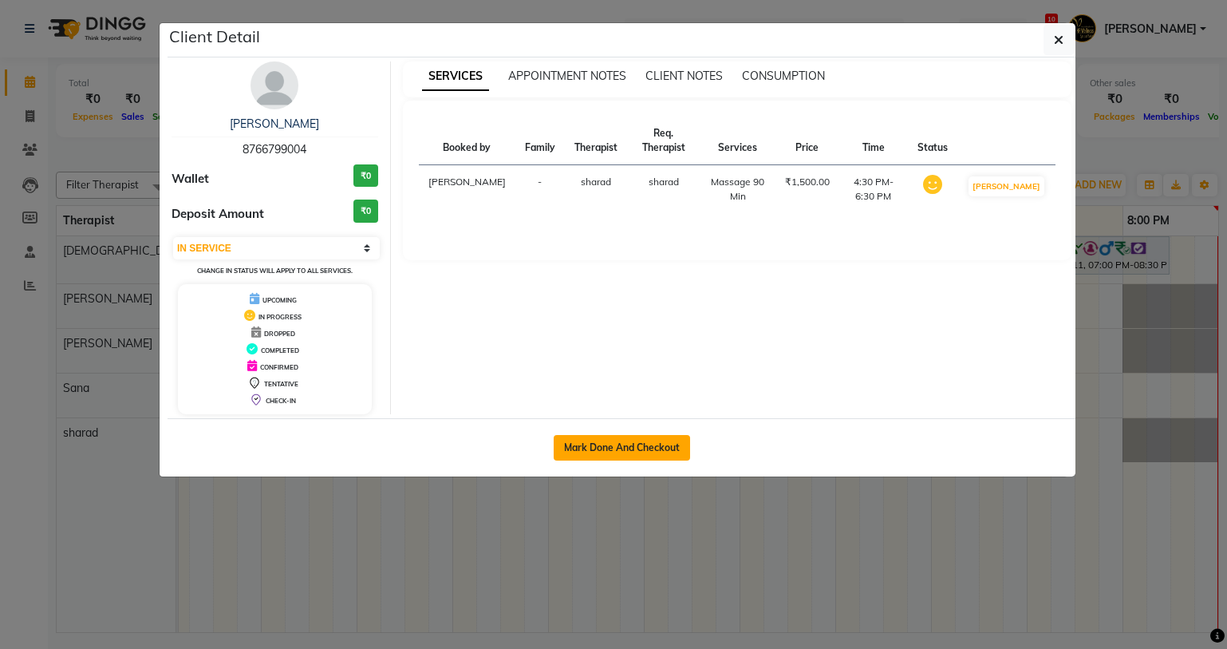
click at [591, 446] on button "Mark Done And Checkout" at bounding box center [622, 448] width 136 height 26
select select "service"
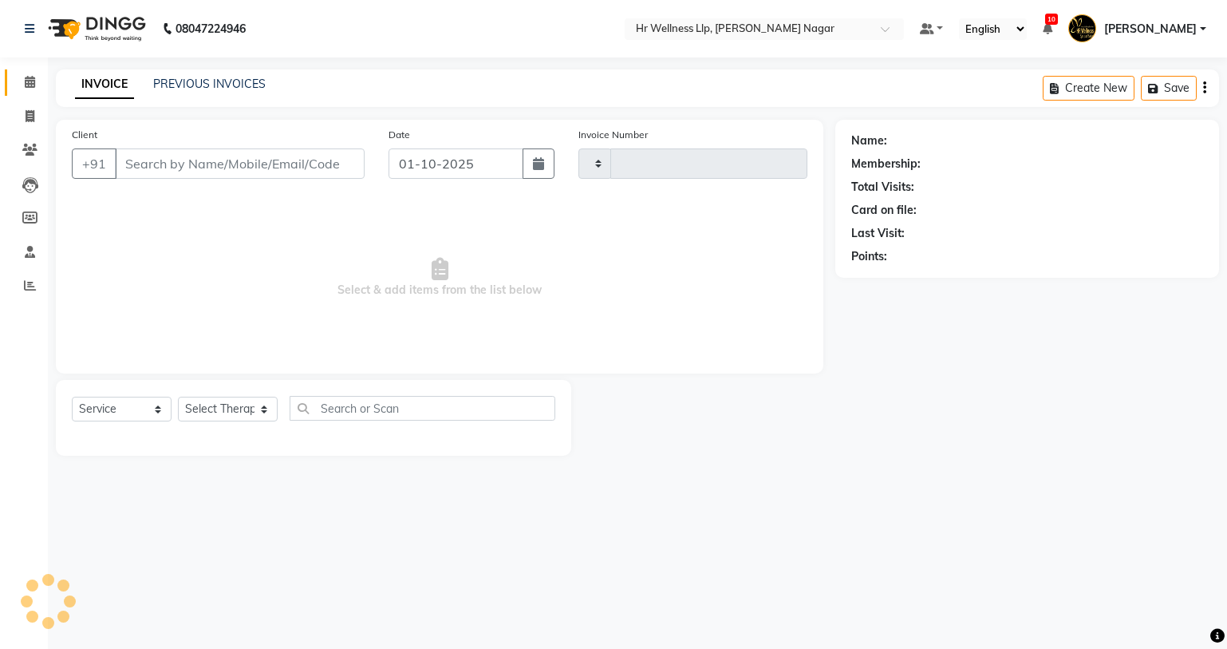
click at [25, 78] on icon at bounding box center [30, 82] width 10 height 12
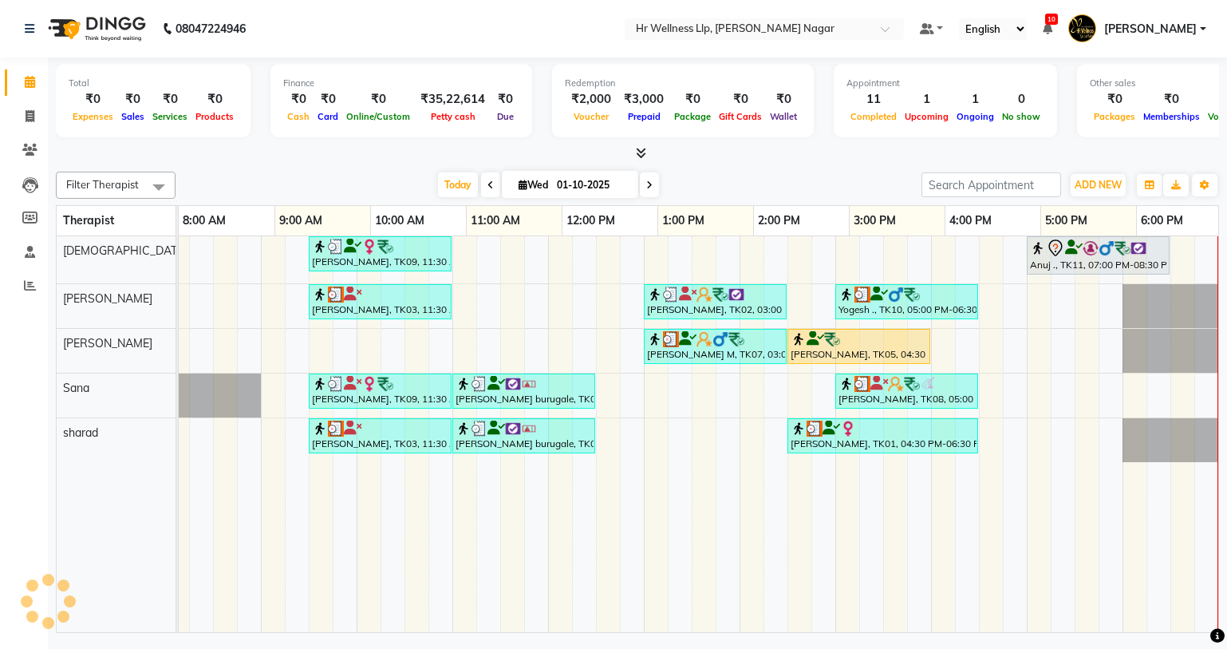
scroll to position [0, 205]
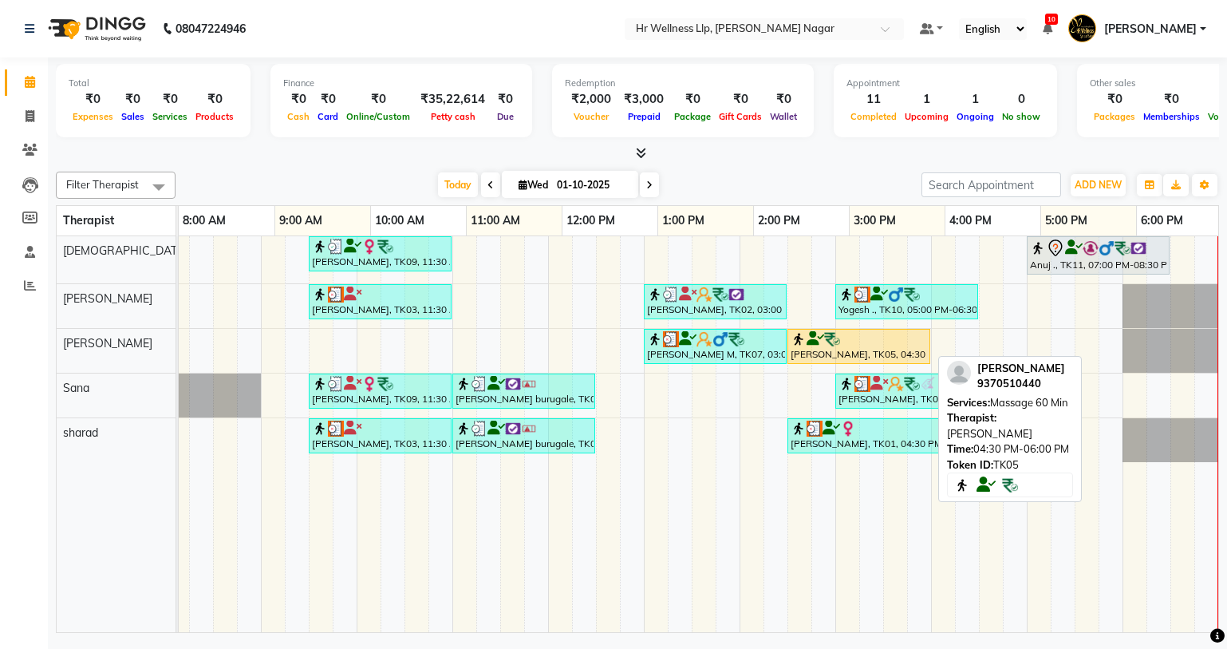
click at [820, 352] on div "[PERSON_NAME], TK05, 04:30 PM-06:00 PM, Massage 60 Min" at bounding box center [859, 346] width 140 height 30
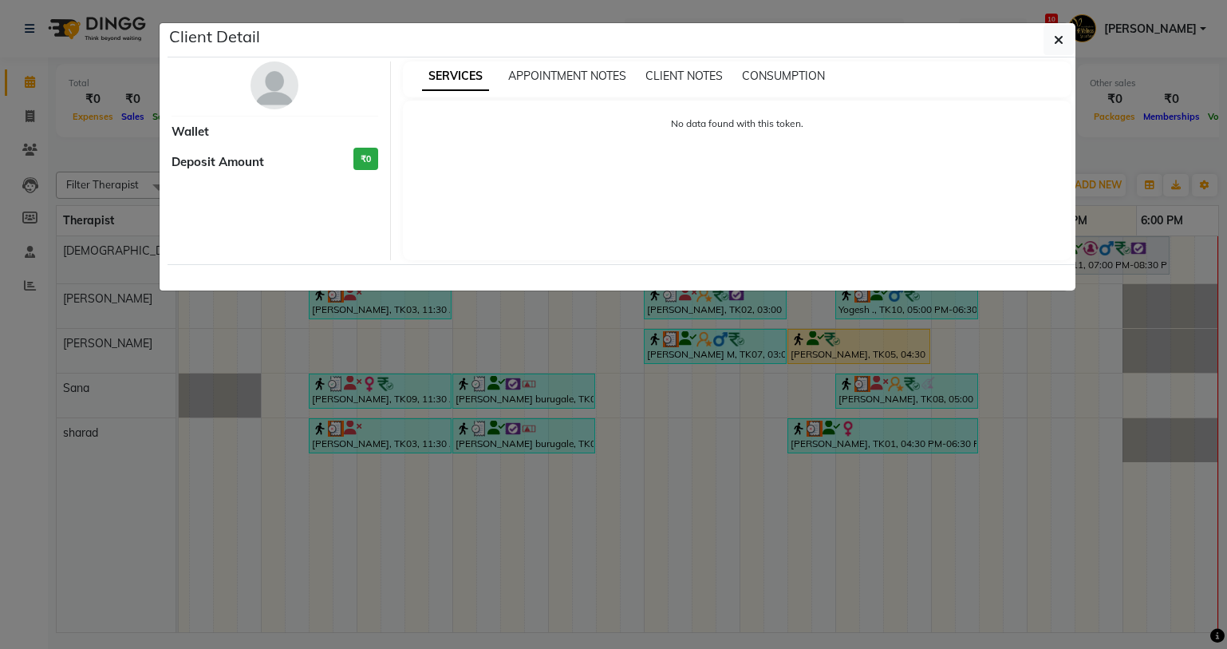
select select "1"
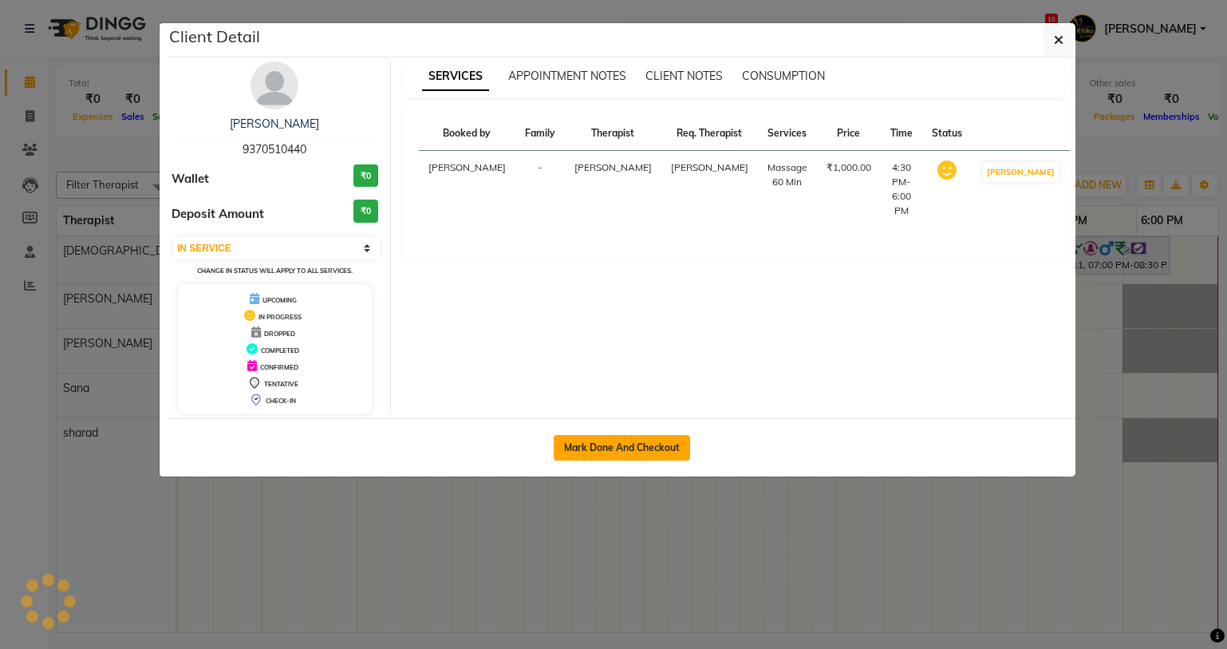
click at [581, 445] on button "Mark Done And Checkout" at bounding box center [622, 448] width 136 height 26
select select "service"
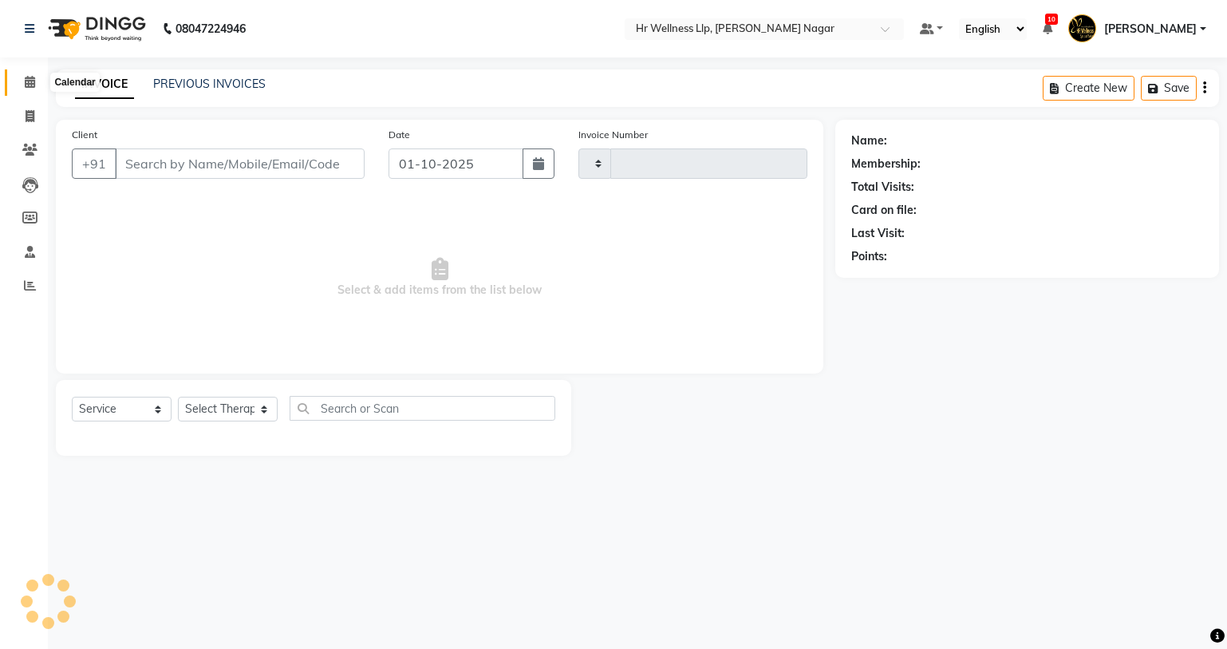
click at [25, 79] on icon at bounding box center [30, 82] width 10 height 12
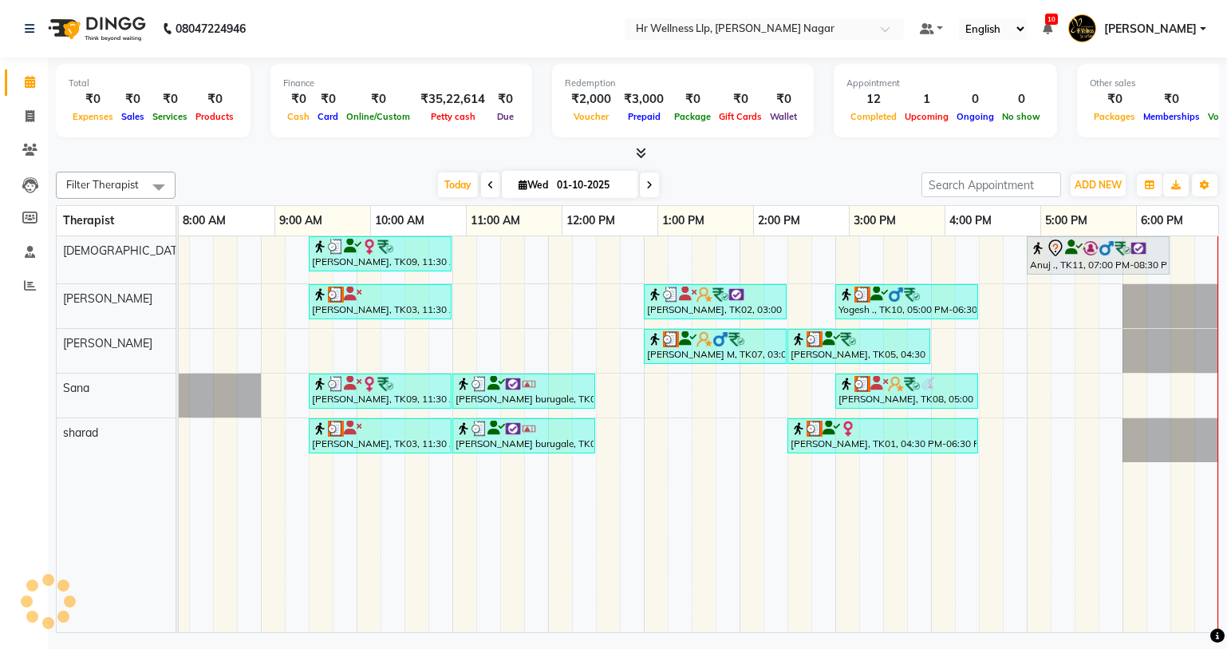
scroll to position [0, 205]
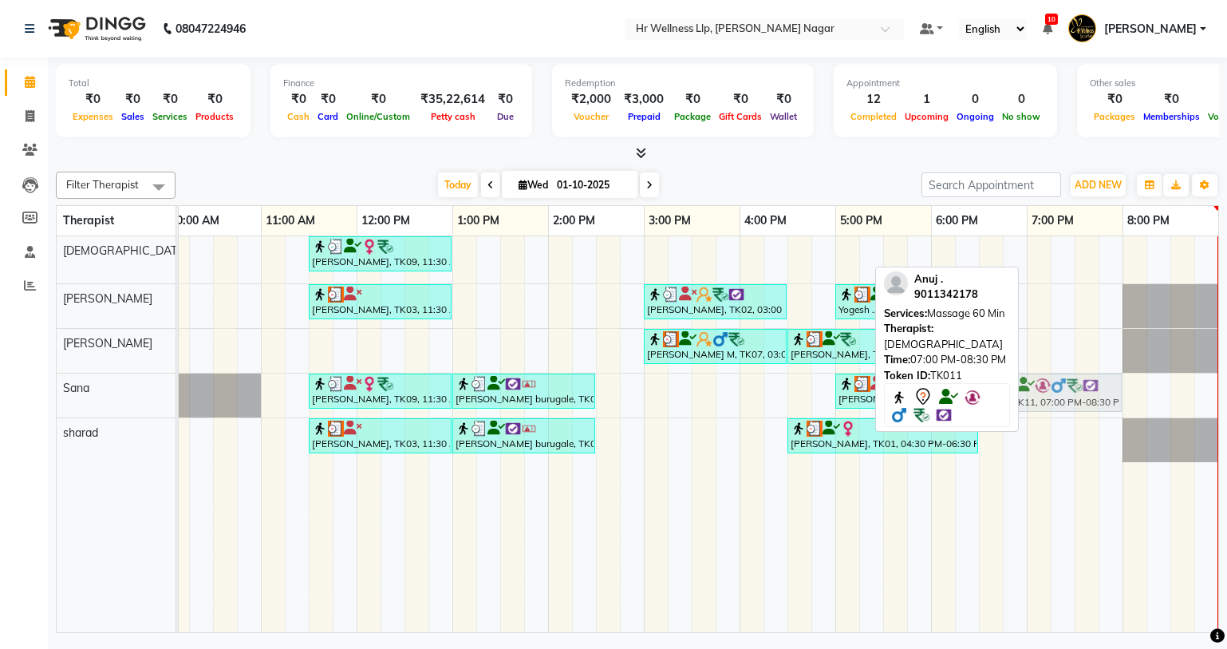
drag, startPoint x: 1125, startPoint y: 259, endPoint x: 1068, endPoint y: 405, distance: 156.2
click at [1068, 405] on tbody "[PERSON_NAME], TK09, 11:30 AM-01:00 PM, Massage 60 Min [GEOGRAPHIC_DATA] ., TK1…" at bounding box center [596, 349] width 1245 height 226
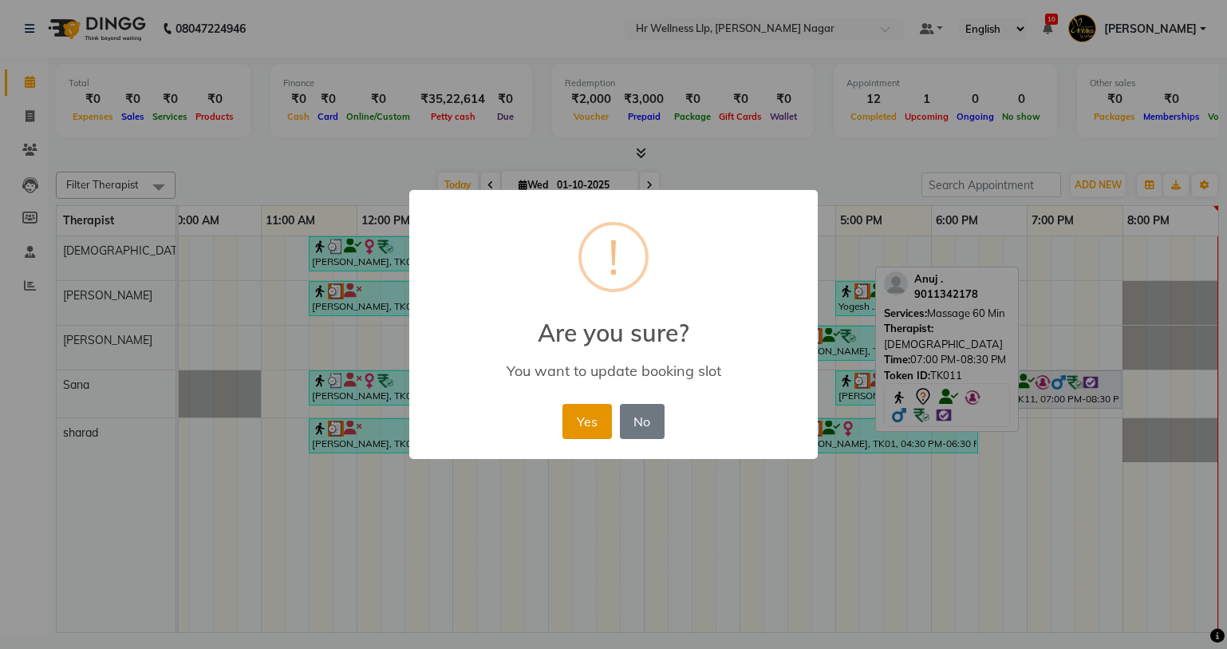
click at [591, 414] on button "Yes" at bounding box center [587, 421] width 49 height 35
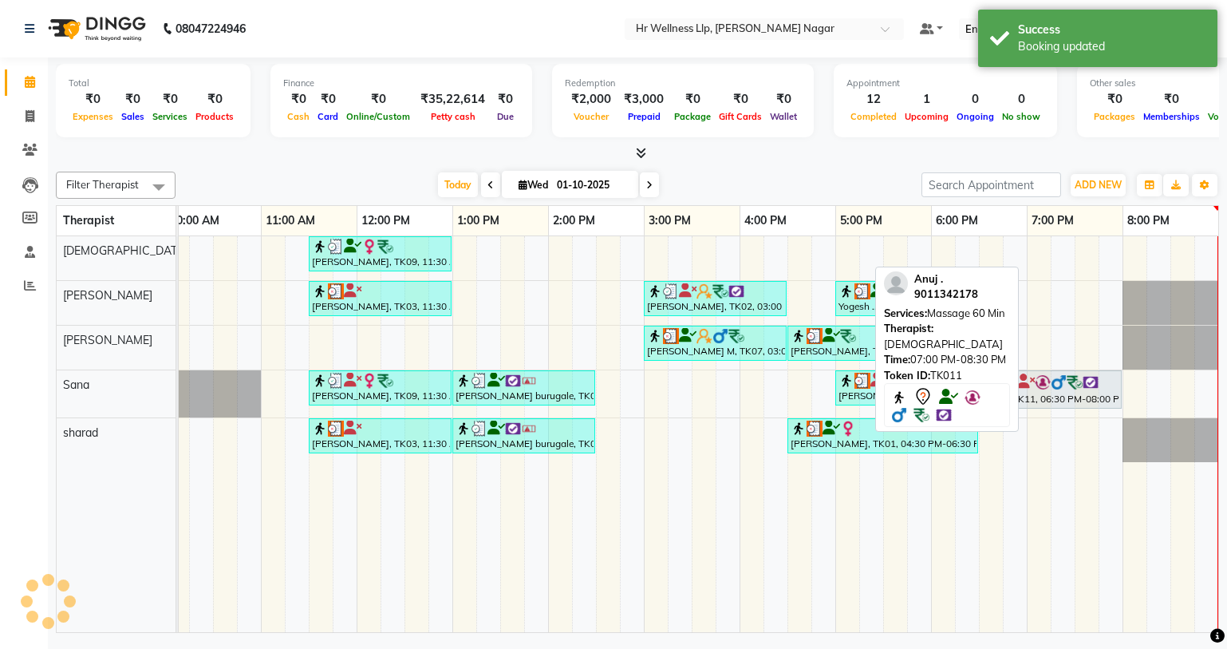
click at [1034, 401] on div "Anuj ., TK11, 06:30 PM-08:00 PM, Massage 60 Min" at bounding box center [1051, 390] width 140 height 34
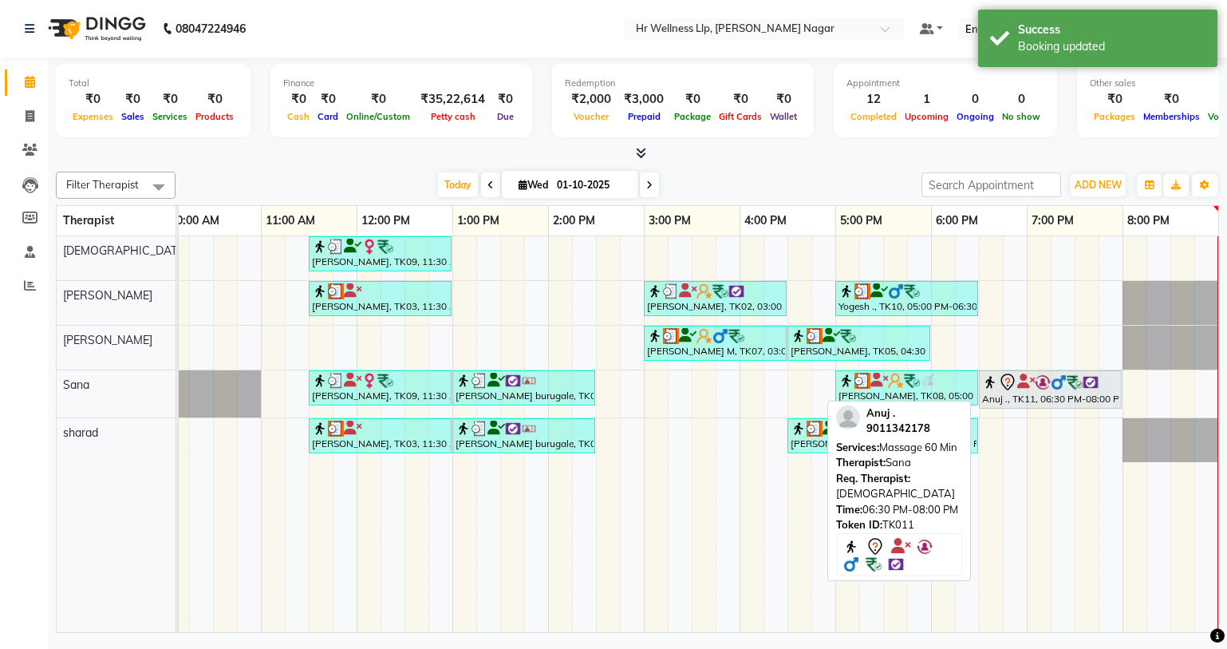
click at [1061, 396] on div "Anuj ., TK11, 06:30 PM-08:00 PM, Massage 60 Min" at bounding box center [1051, 390] width 140 height 34
select select "7"
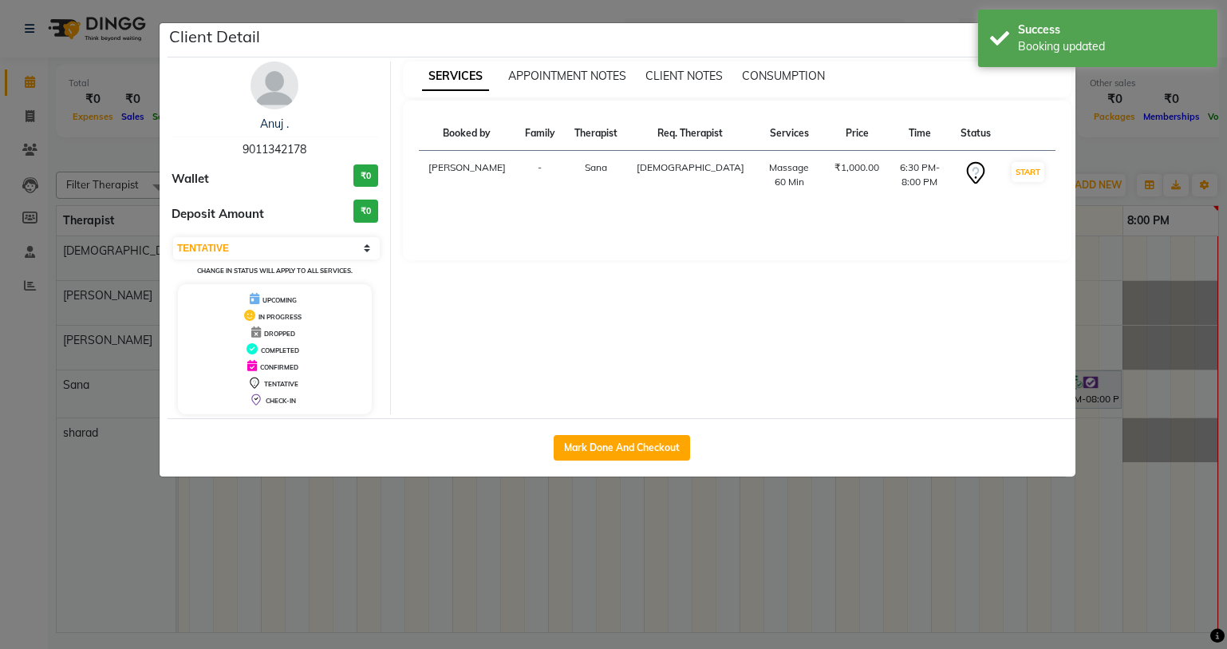
drag, startPoint x: 603, startPoint y: 442, endPoint x: 26, endPoint y: 90, distance: 676.5
click at [603, 442] on button "Mark Done And Checkout" at bounding box center [622, 448] width 136 height 26
select select "service"
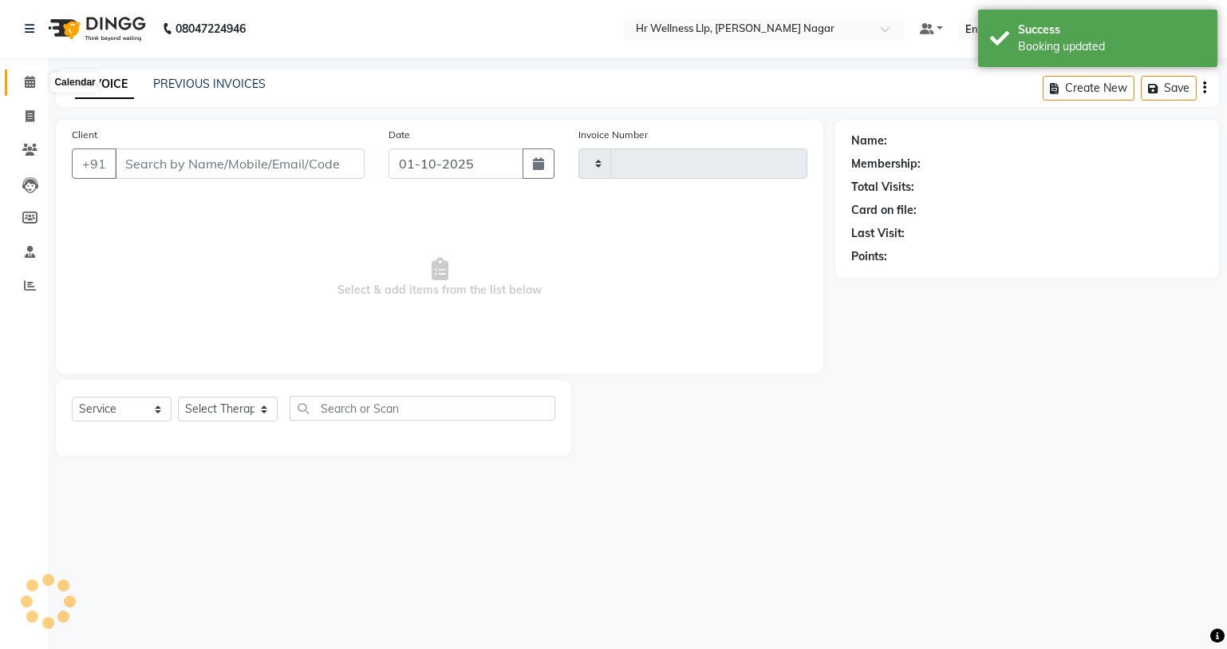
click at [27, 84] on icon at bounding box center [30, 82] width 10 height 12
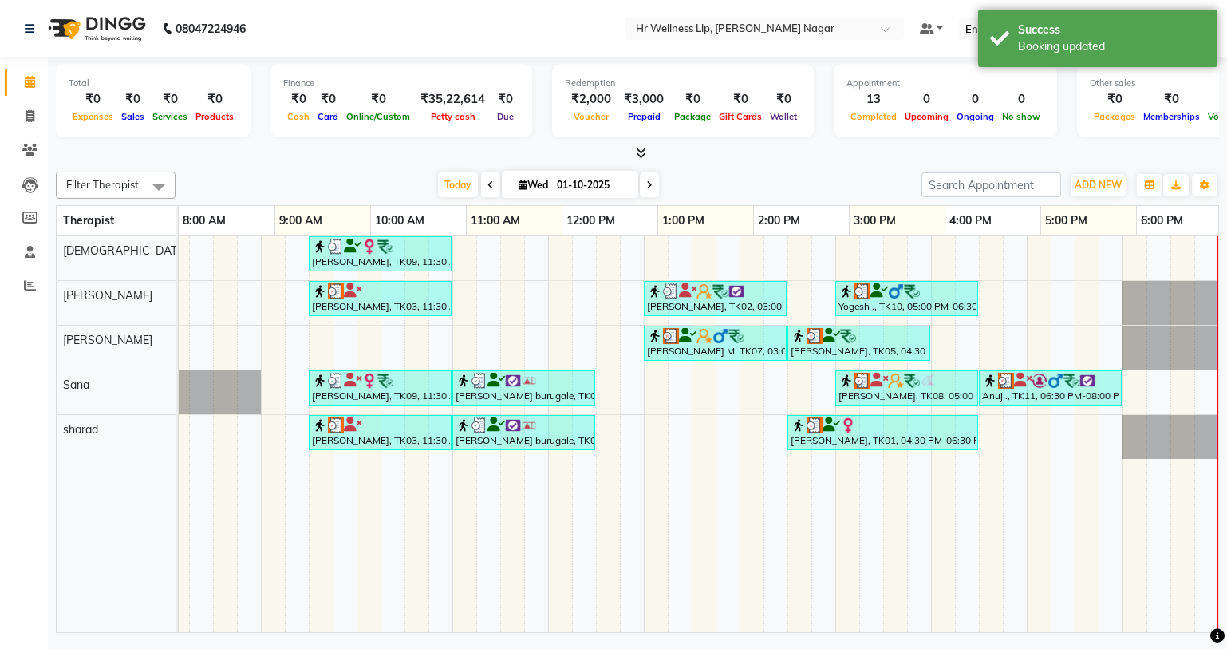
scroll to position [0, 205]
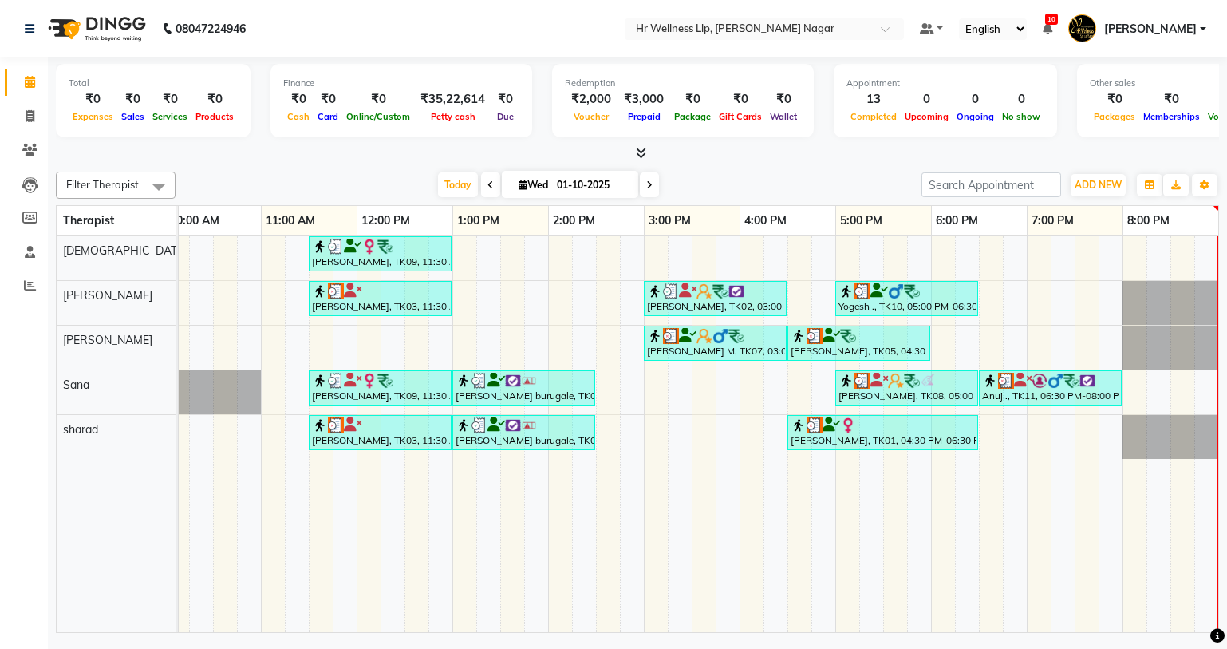
click at [1020, 293] on div "[PERSON_NAME], TK09, 11:30 AM-01:00 PM, Massage 60 Min [PERSON_NAME][GEOGRAPHIC…" at bounding box center [596, 434] width 1245 height 396
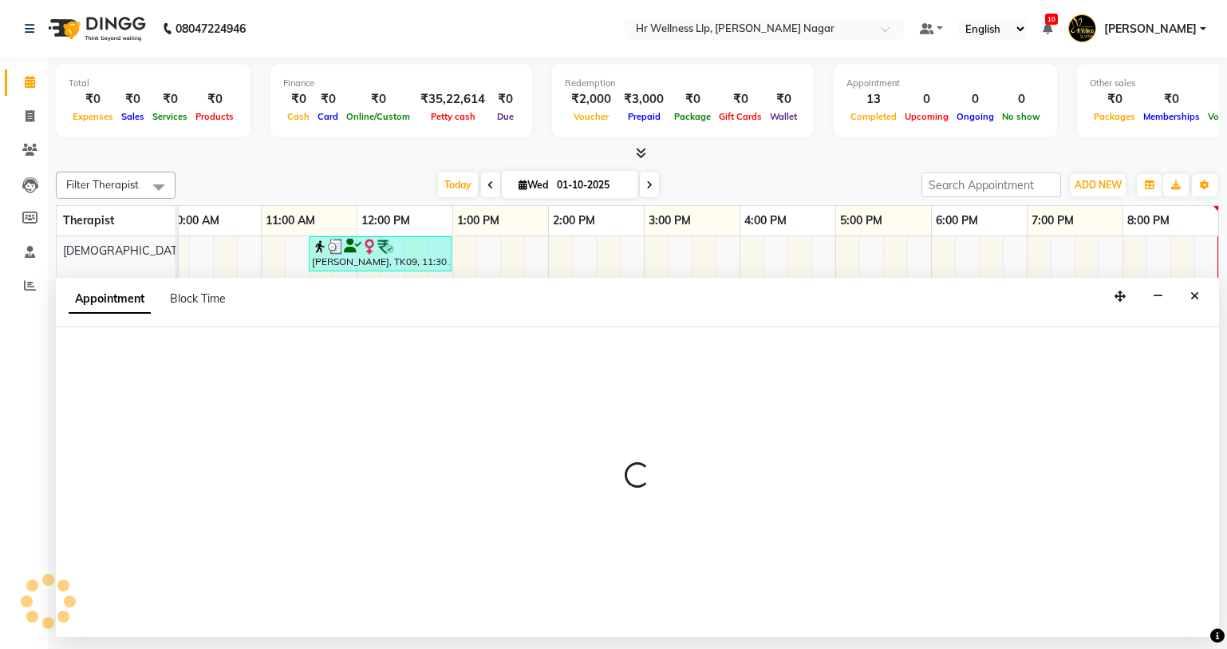
select select "86678"
select select "tentative"
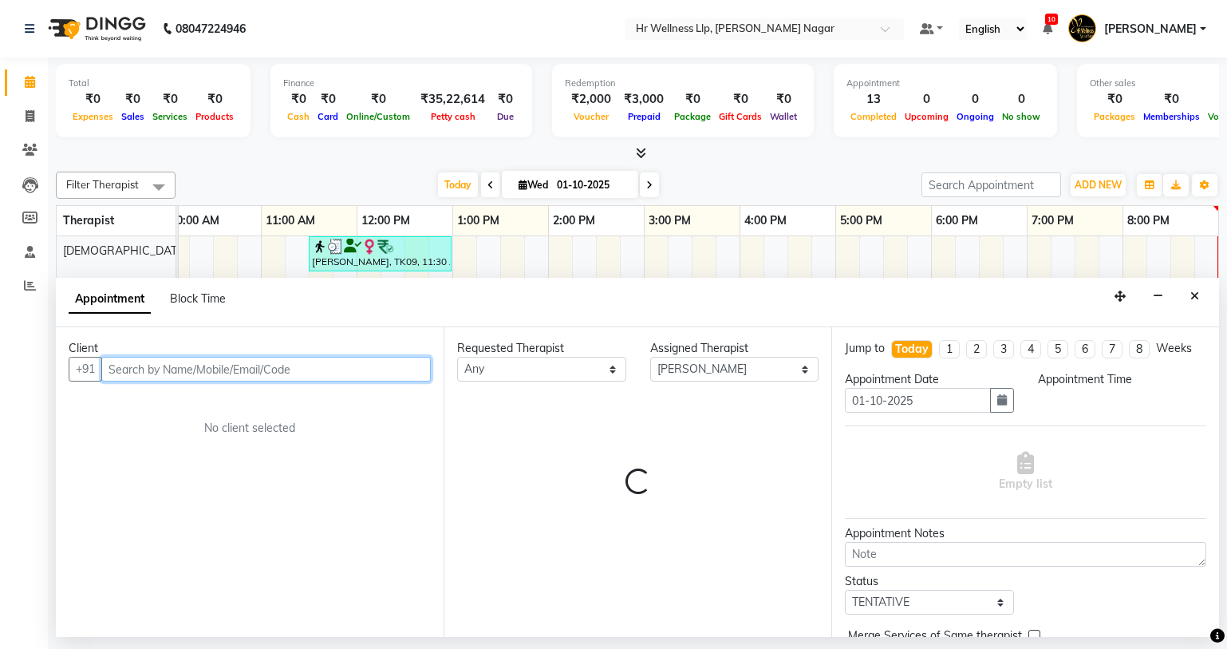
select select "1125"
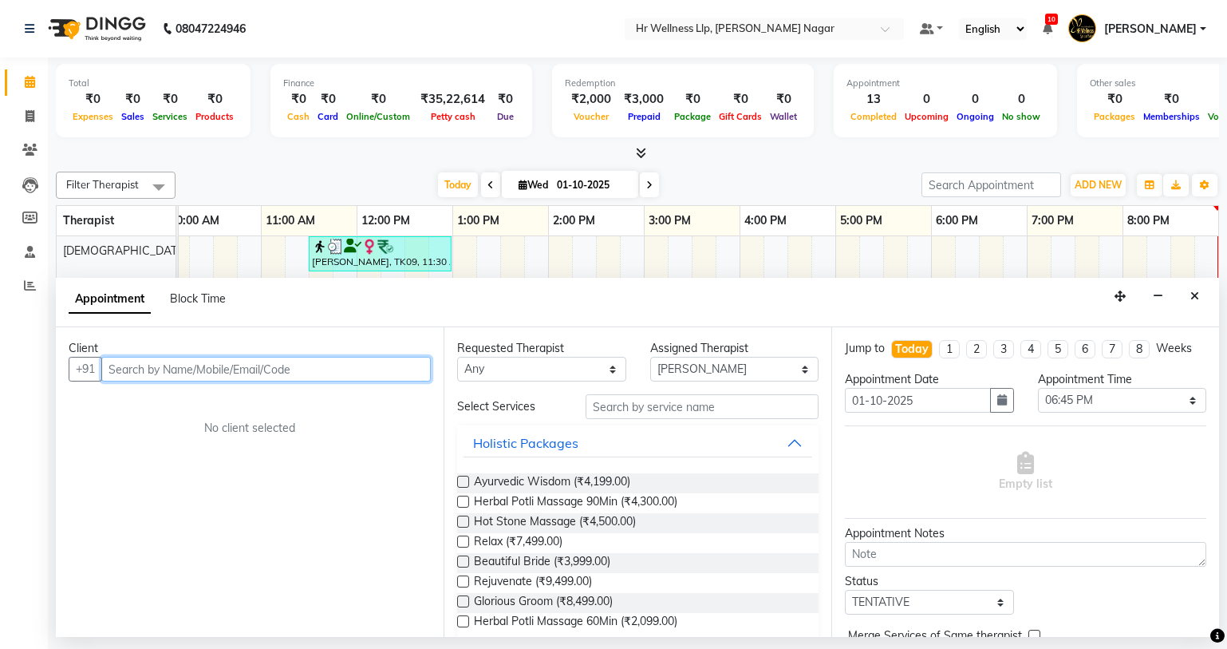
click at [254, 366] on input "text" at bounding box center [266, 369] width 330 height 25
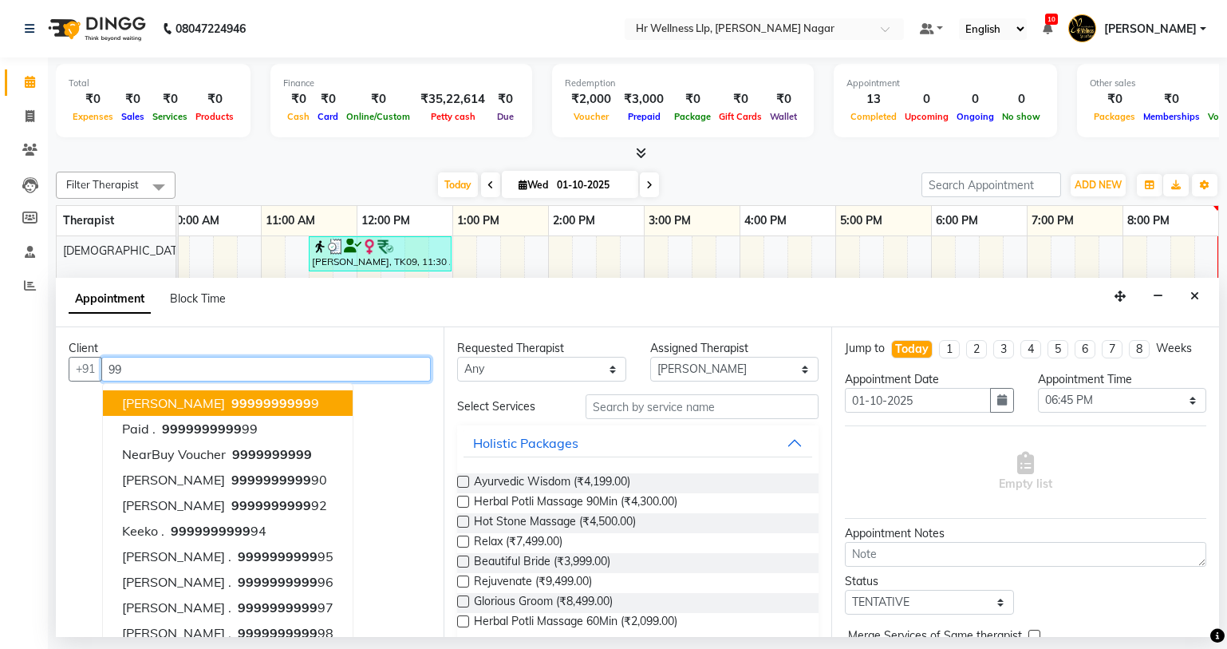
type input "9"
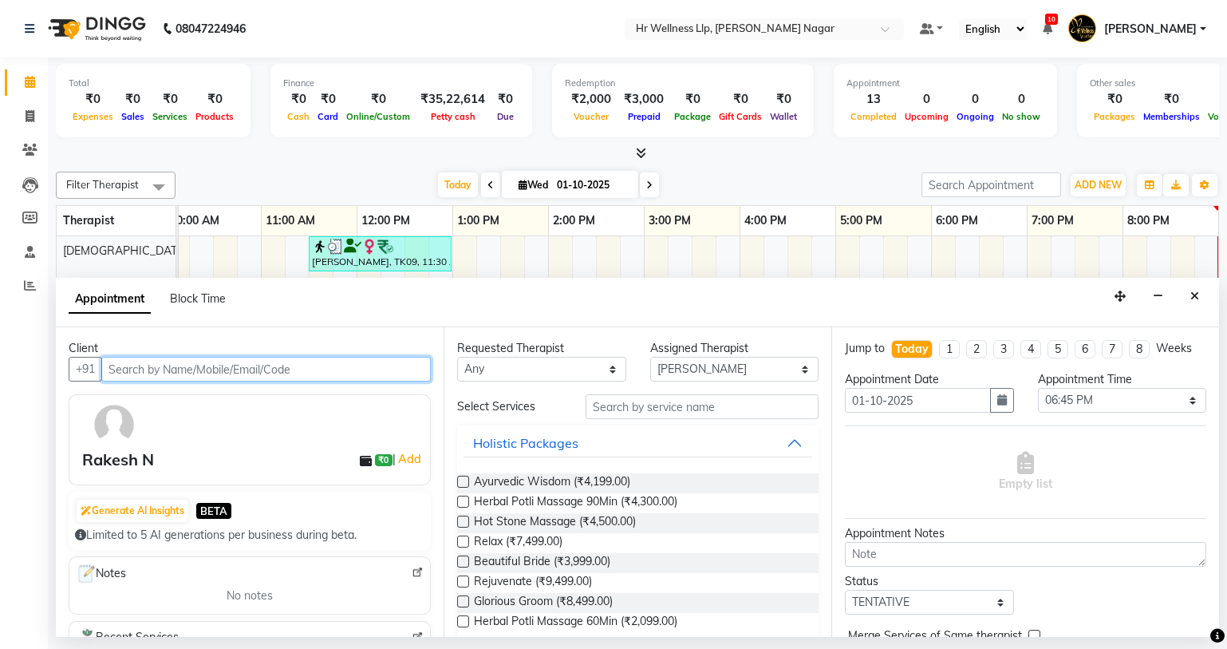
type input "8"
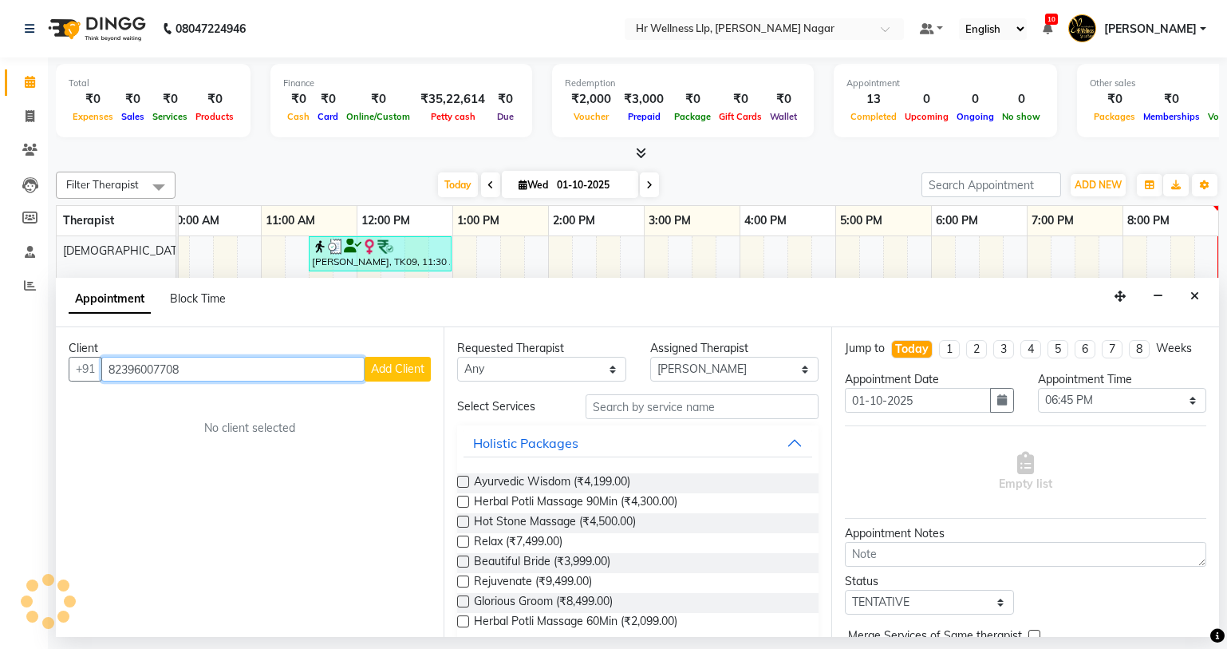
type input "82396007708"
click at [408, 357] on button "Add Client" at bounding box center [398, 369] width 66 height 25
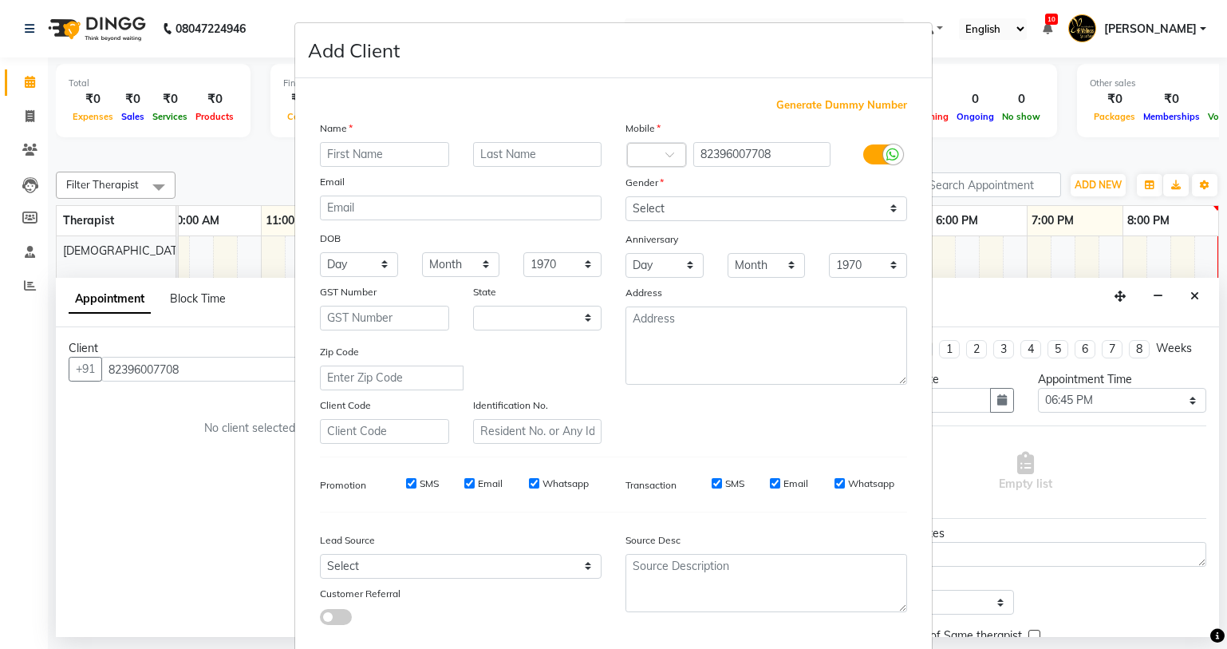
select select "22"
click at [407, 154] on input "text" at bounding box center [384, 154] width 129 height 25
type input "ak"
click at [547, 148] on input "text" at bounding box center [537, 154] width 129 height 25
type input "."
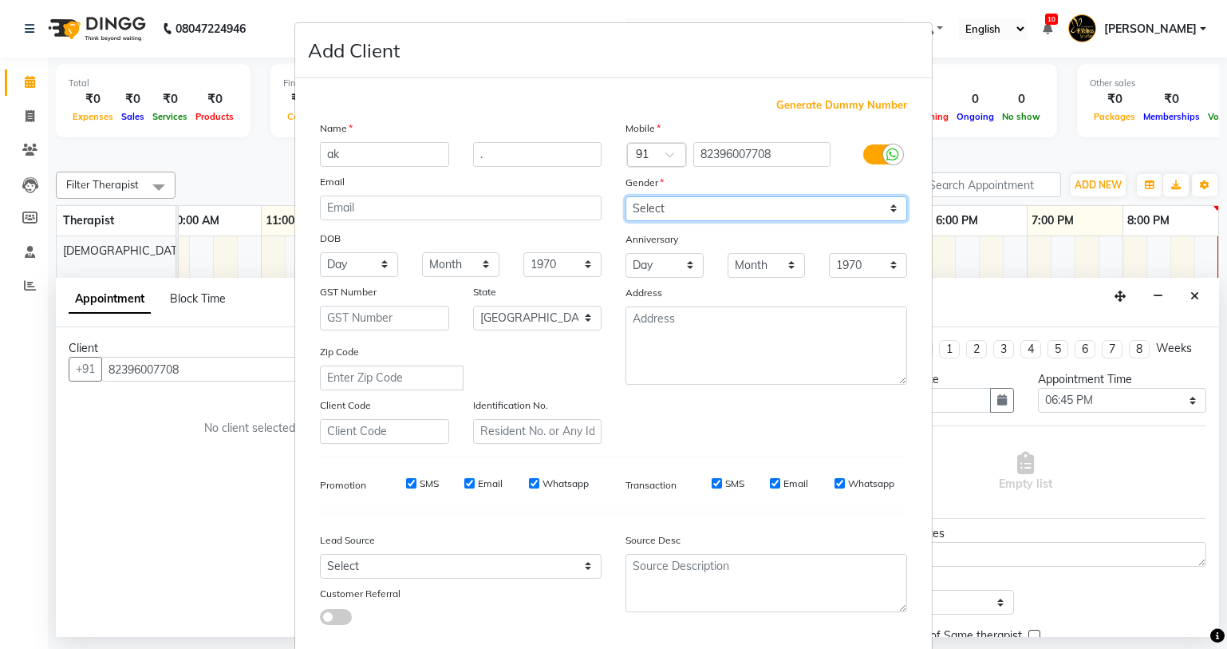
click at [703, 202] on select "Select [DEMOGRAPHIC_DATA] [DEMOGRAPHIC_DATA] Other Prefer Not To Say" at bounding box center [767, 208] width 282 height 25
select select "[DEMOGRAPHIC_DATA]"
click at [626, 196] on select "Select [DEMOGRAPHIC_DATA] [DEMOGRAPHIC_DATA] Other Prefer Not To Say" at bounding box center [767, 208] width 282 height 25
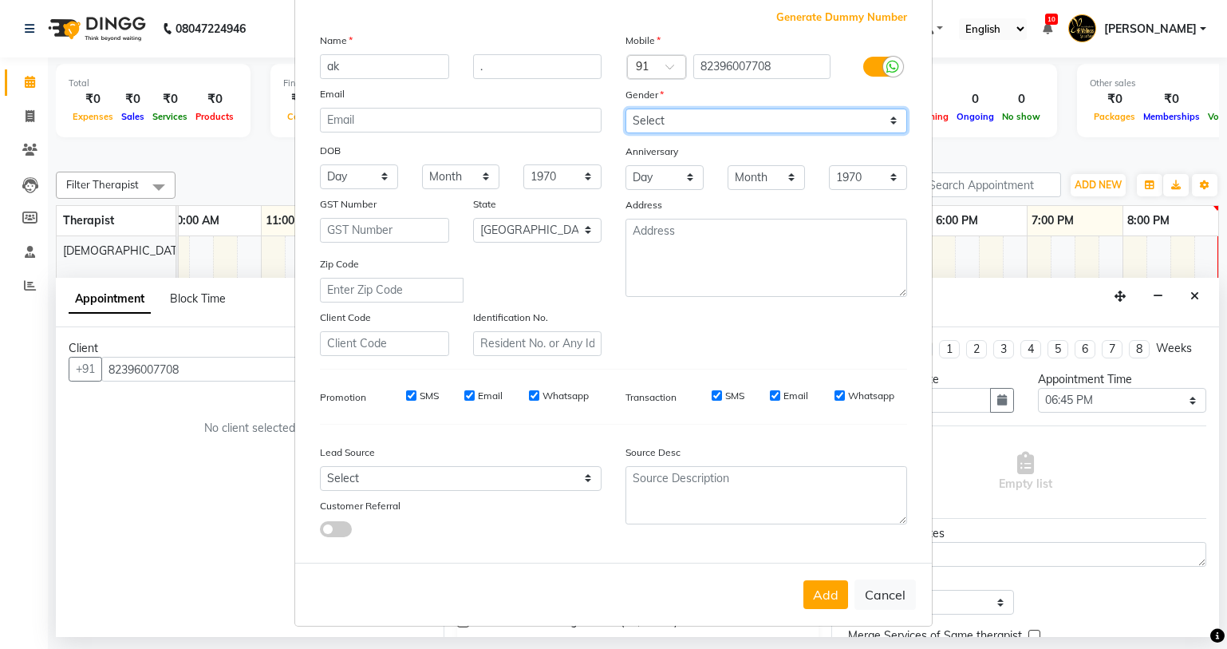
scroll to position [88, 0]
click at [825, 594] on button "Add" at bounding box center [826, 594] width 45 height 29
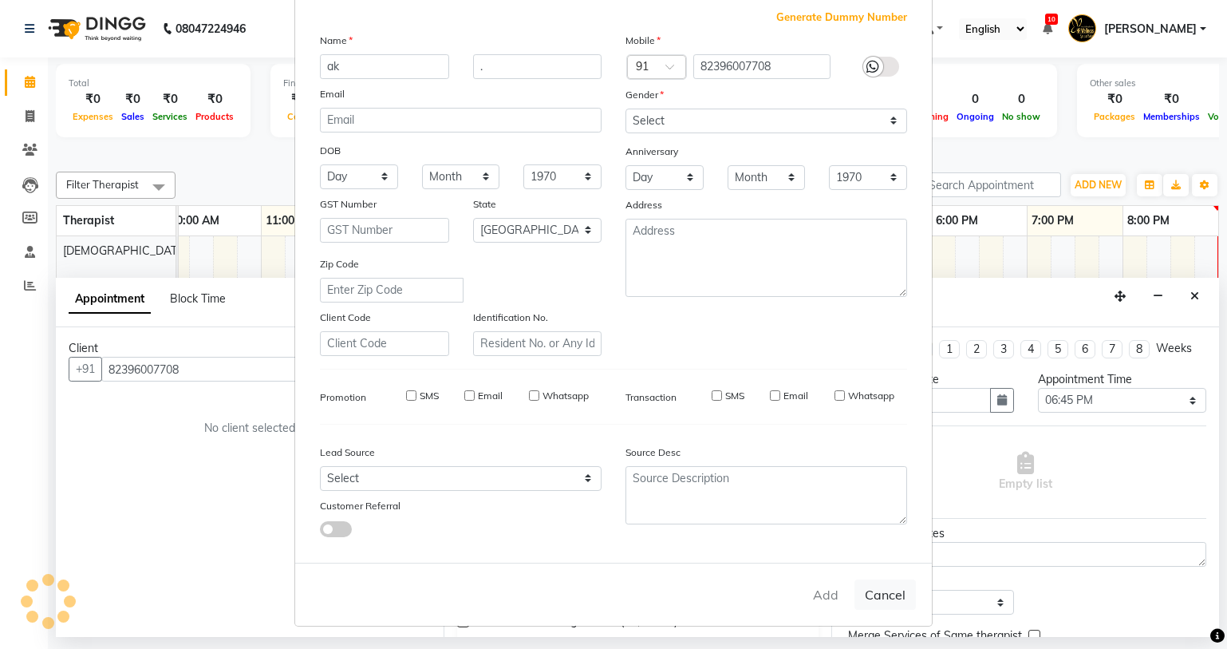
select select
select select "null"
select select
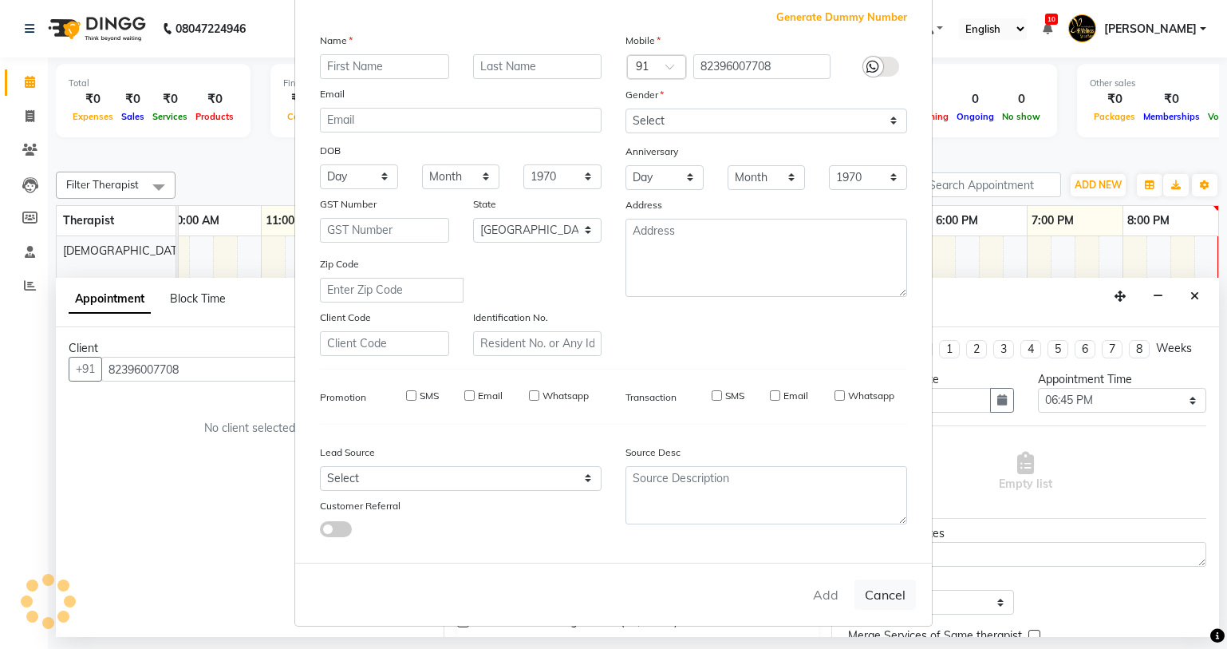
select select
checkbox input "false"
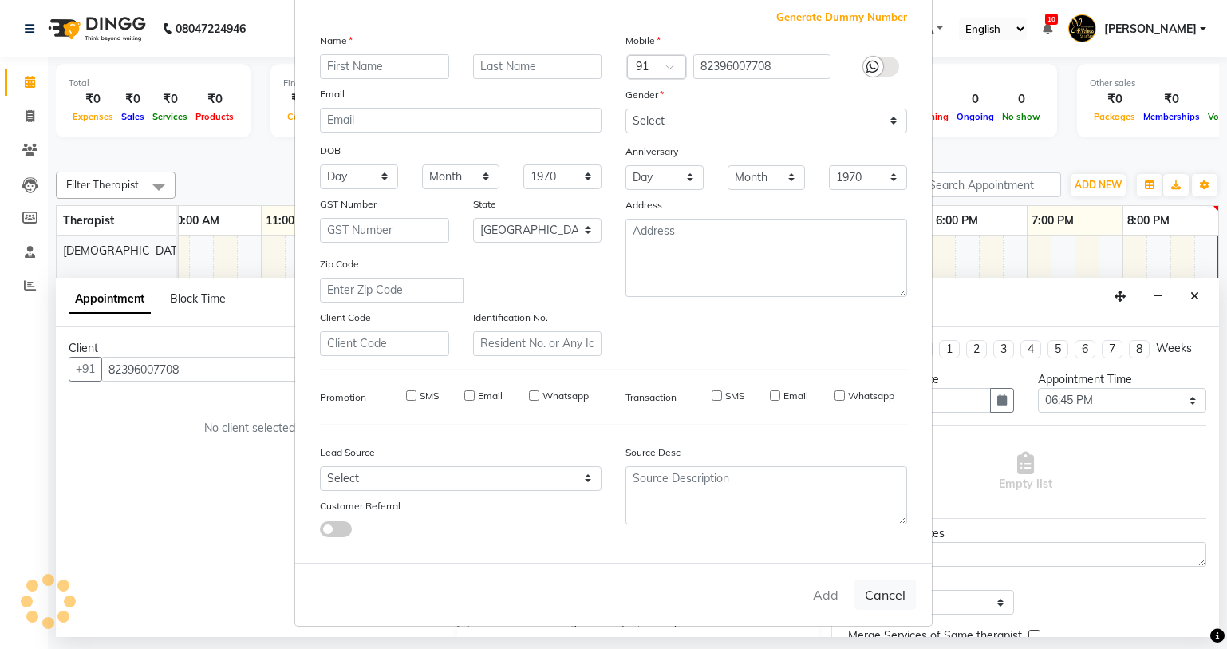
checkbox input "false"
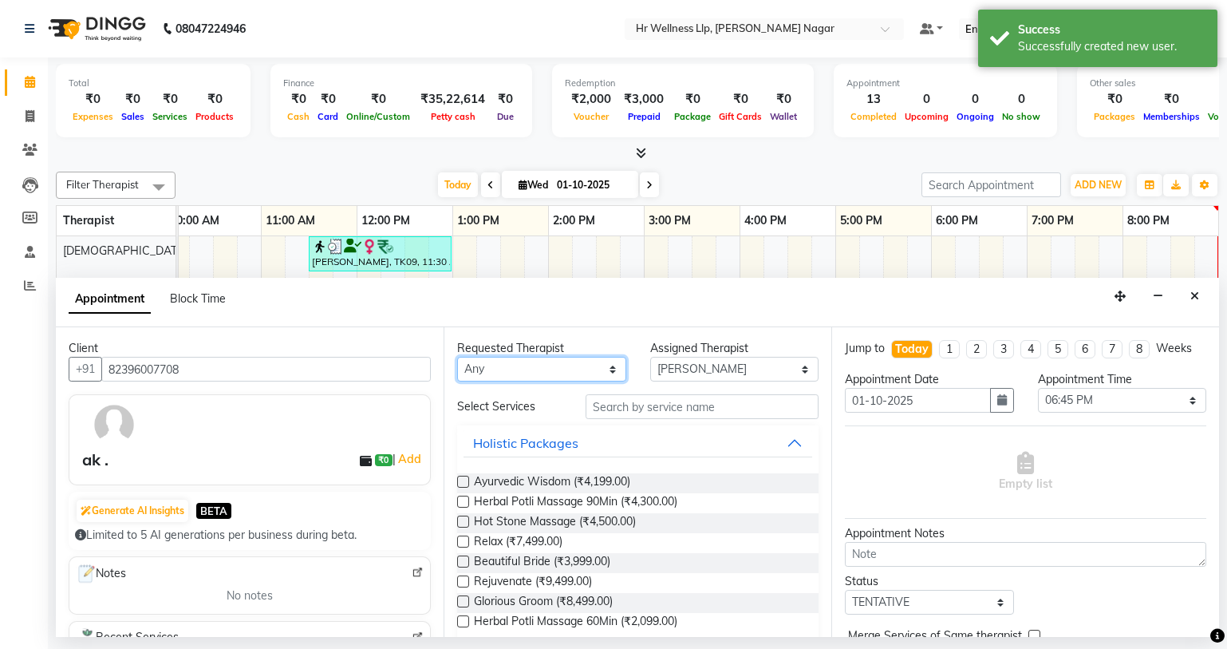
click at [553, 370] on select "Any Krishna [PERSON_NAME] [PERSON_NAME] Sana [PERSON_NAME]" at bounding box center [541, 369] width 169 height 25
select select "86678"
click at [457, 357] on select "Any Krishna [PERSON_NAME] [PERSON_NAME] Sana [PERSON_NAME]" at bounding box center [541, 369] width 169 height 25
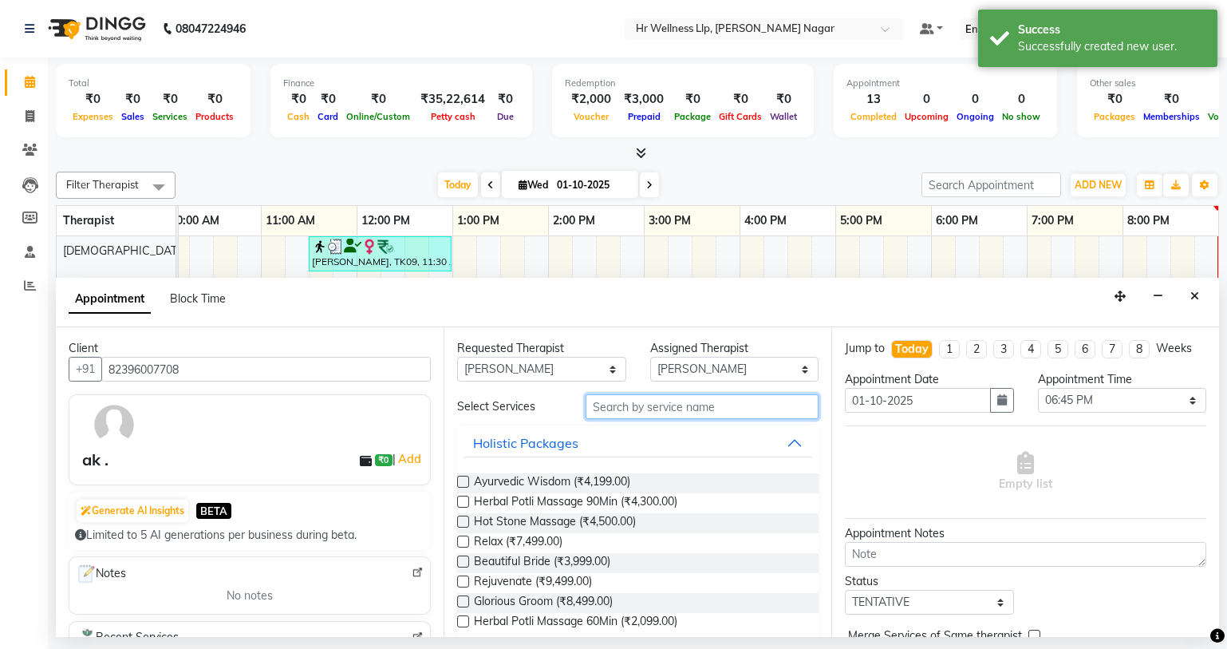
click at [701, 406] on input "text" at bounding box center [702, 406] width 233 height 25
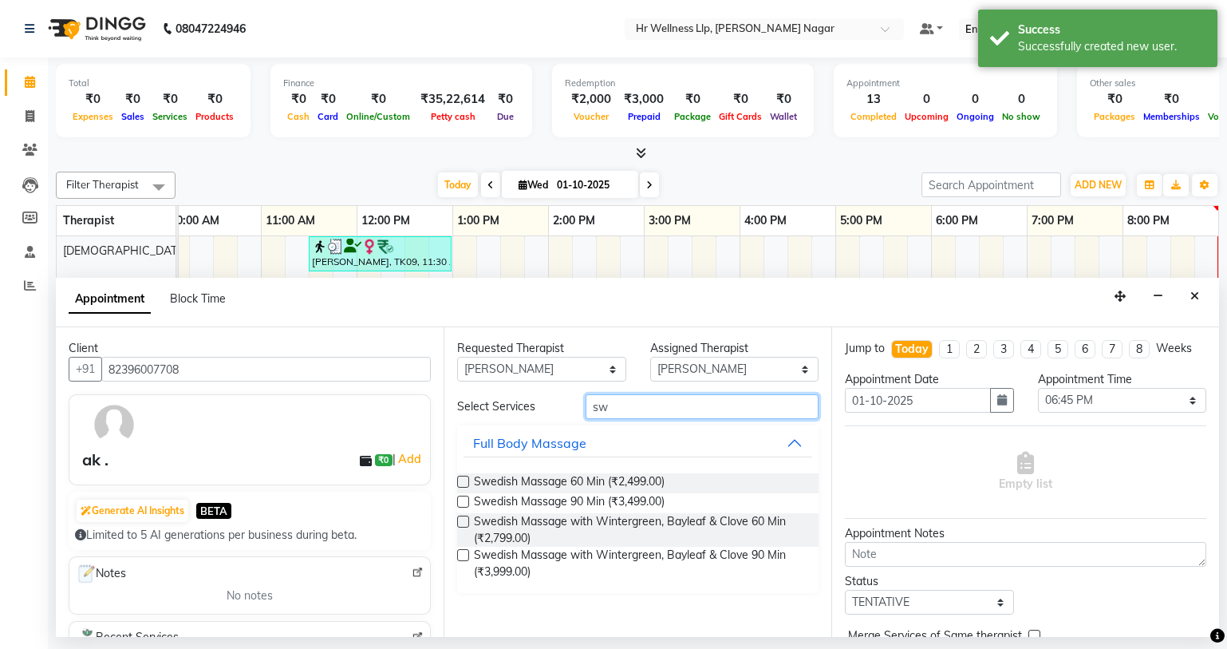
type input "sw"
click at [465, 479] on label at bounding box center [463, 482] width 12 height 12
click at [465, 479] on input "checkbox" at bounding box center [462, 483] width 10 height 10
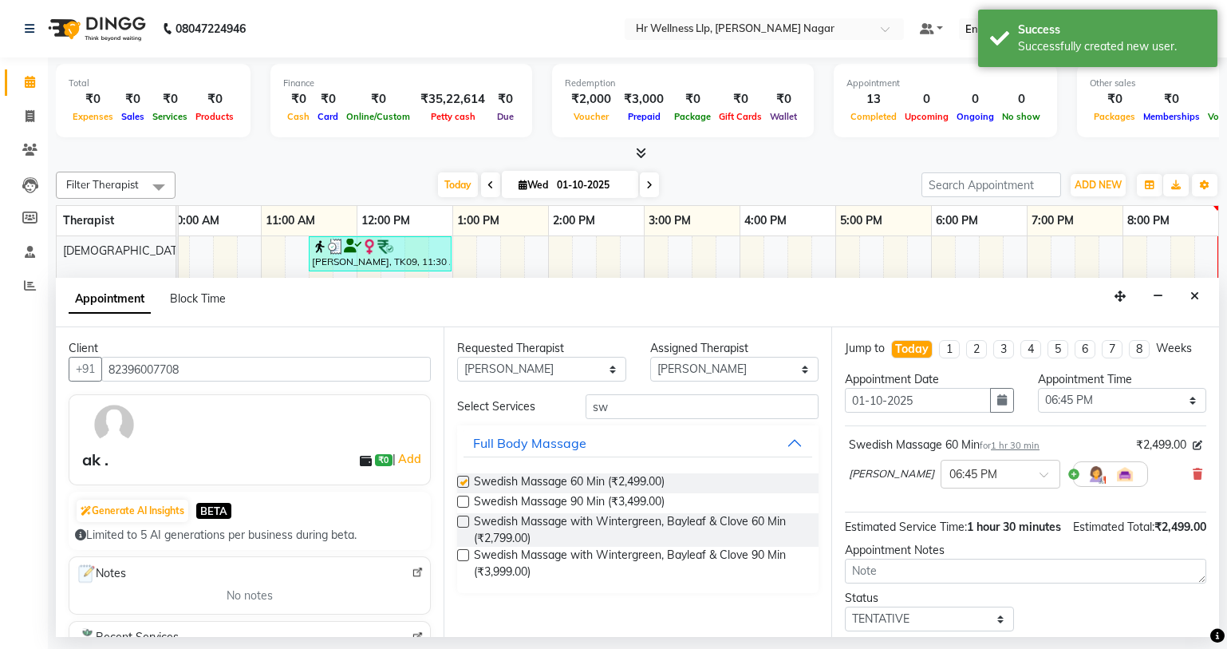
checkbox input "false"
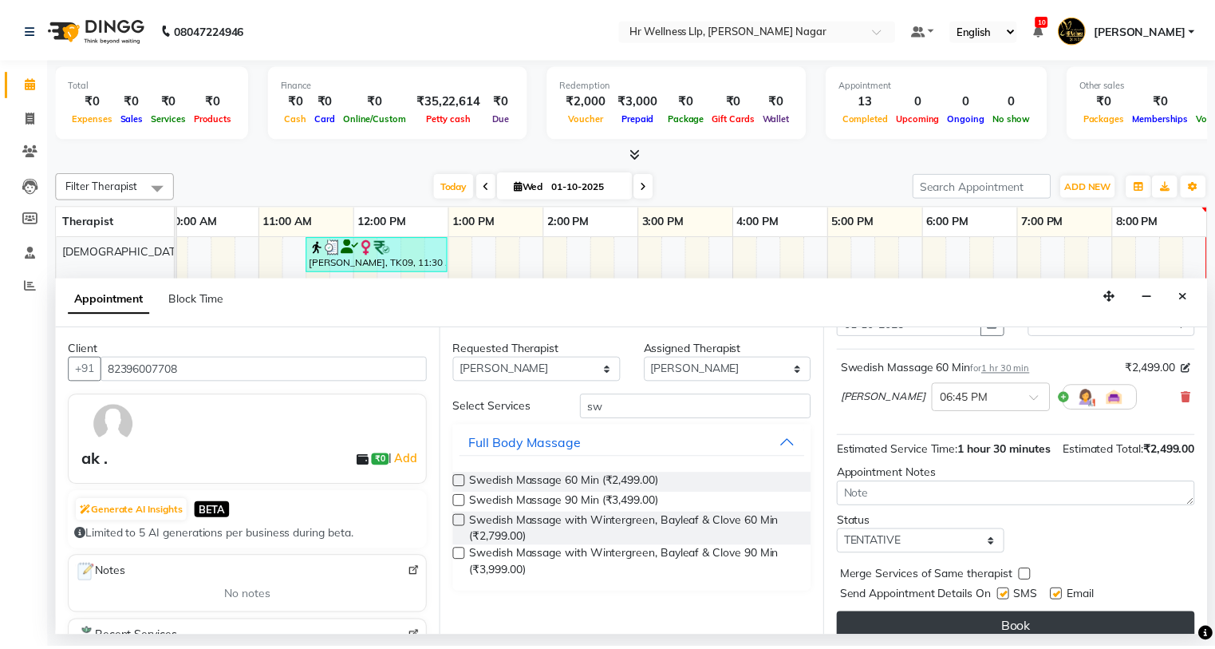
scroll to position [112, 0]
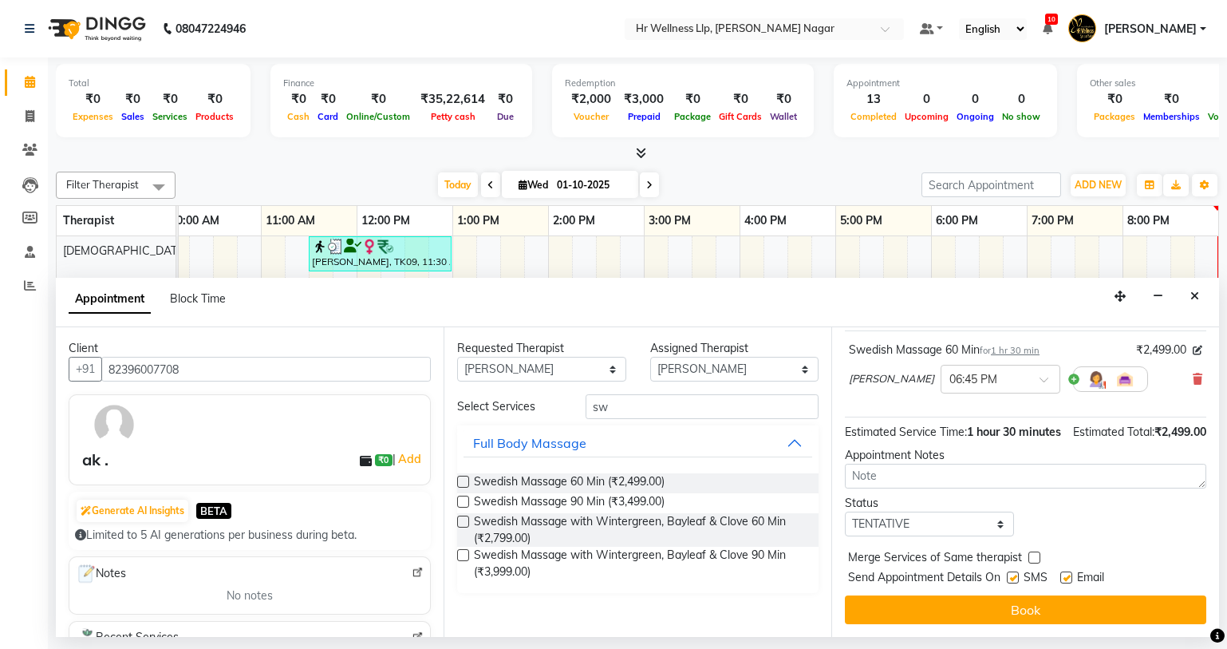
click at [1015, 575] on label at bounding box center [1013, 577] width 12 height 12
click at [1015, 575] on input "checkbox" at bounding box center [1012, 579] width 10 height 10
checkbox input "false"
click at [1069, 578] on label at bounding box center [1067, 577] width 12 height 12
click at [1069, 578] on input "checkbox" at bounding box center [1066, 579] width 10 height 10
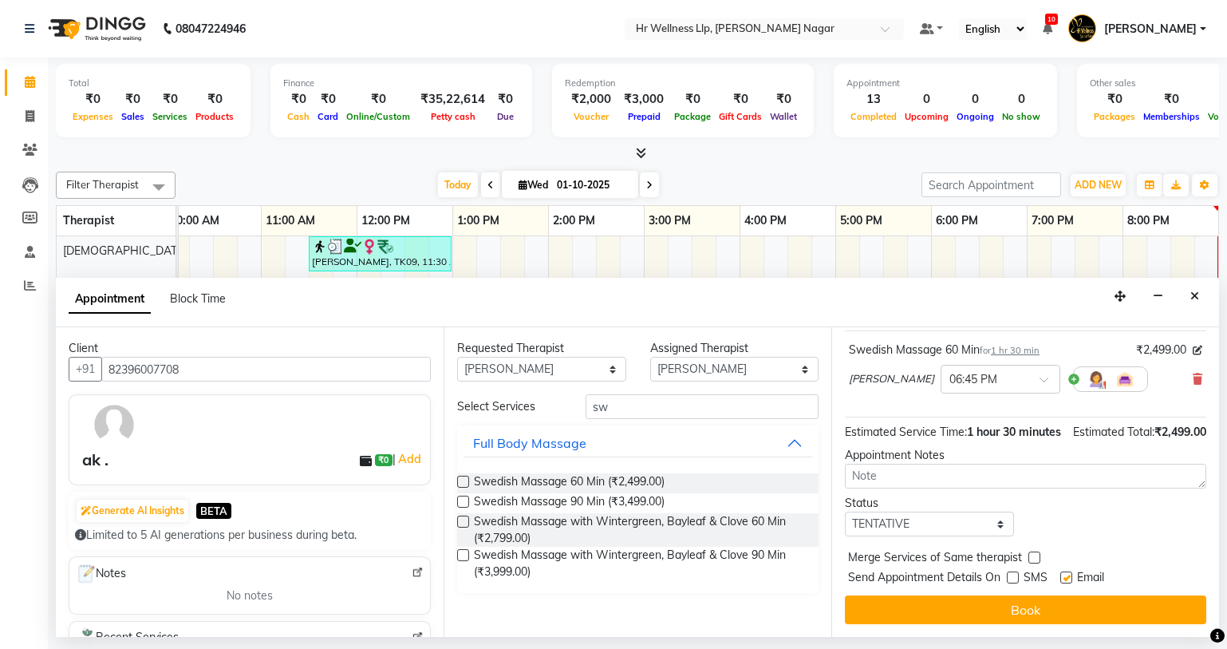
checkbox input "false"
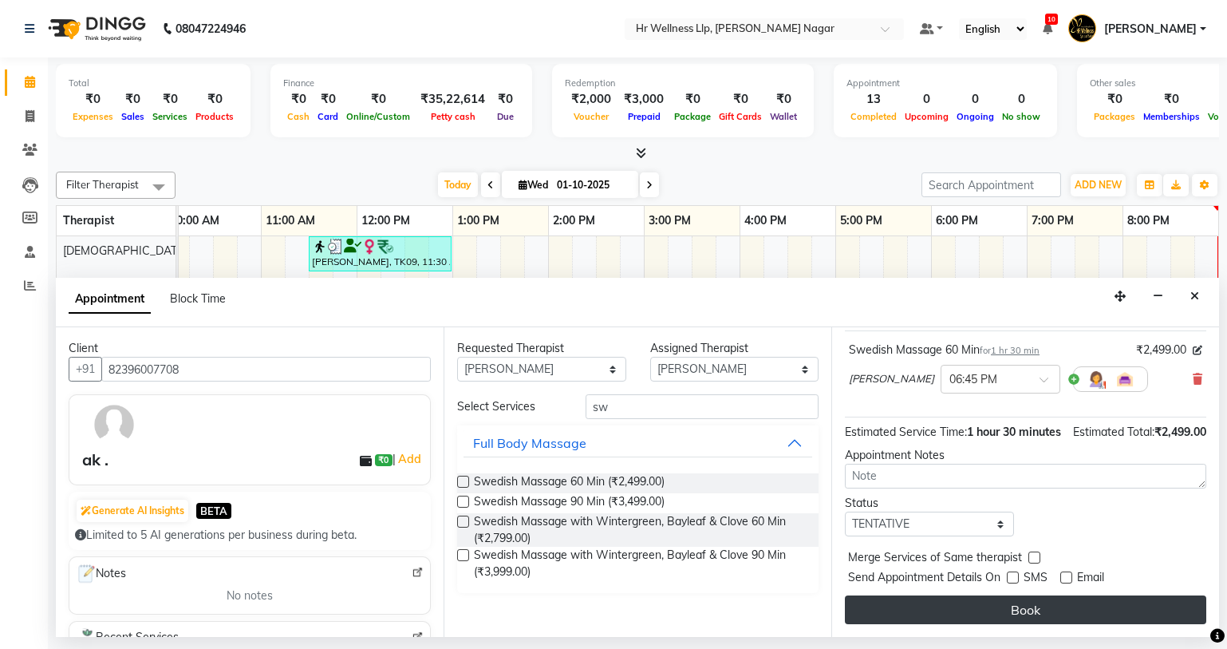
click at [1041, 603] on button "Book" at bounding box center [1025, 609] width 361 height 29
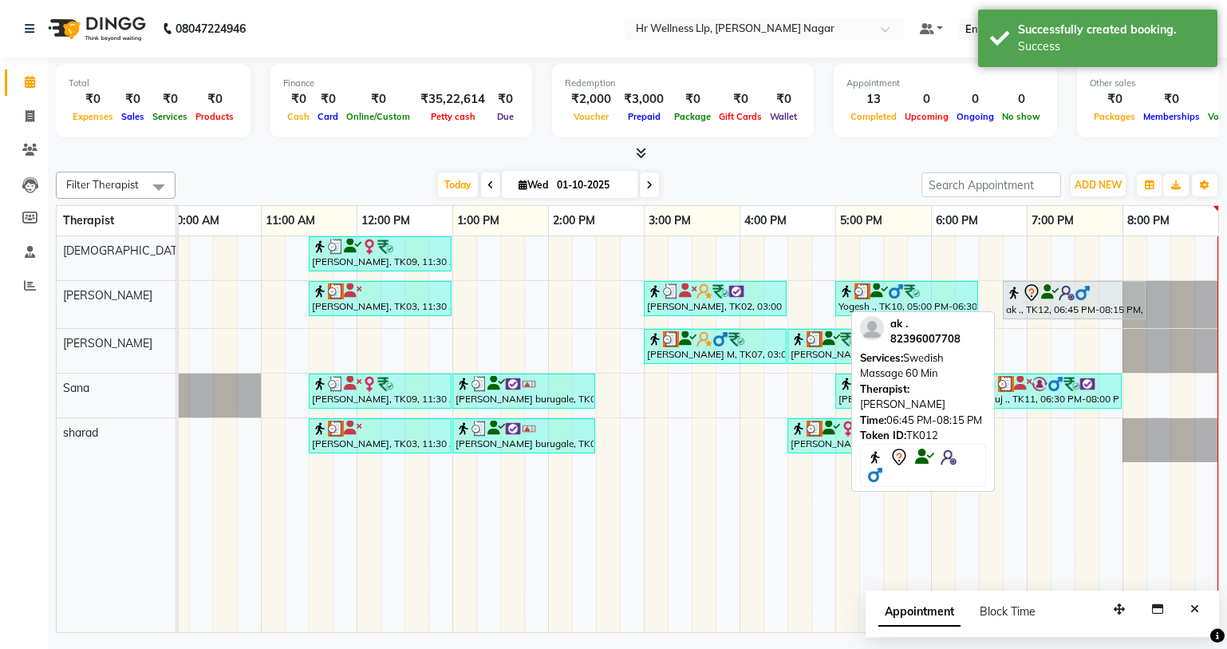
click at [1053, 293] on icon at bounding box center [1050, 292] width 18 height 1
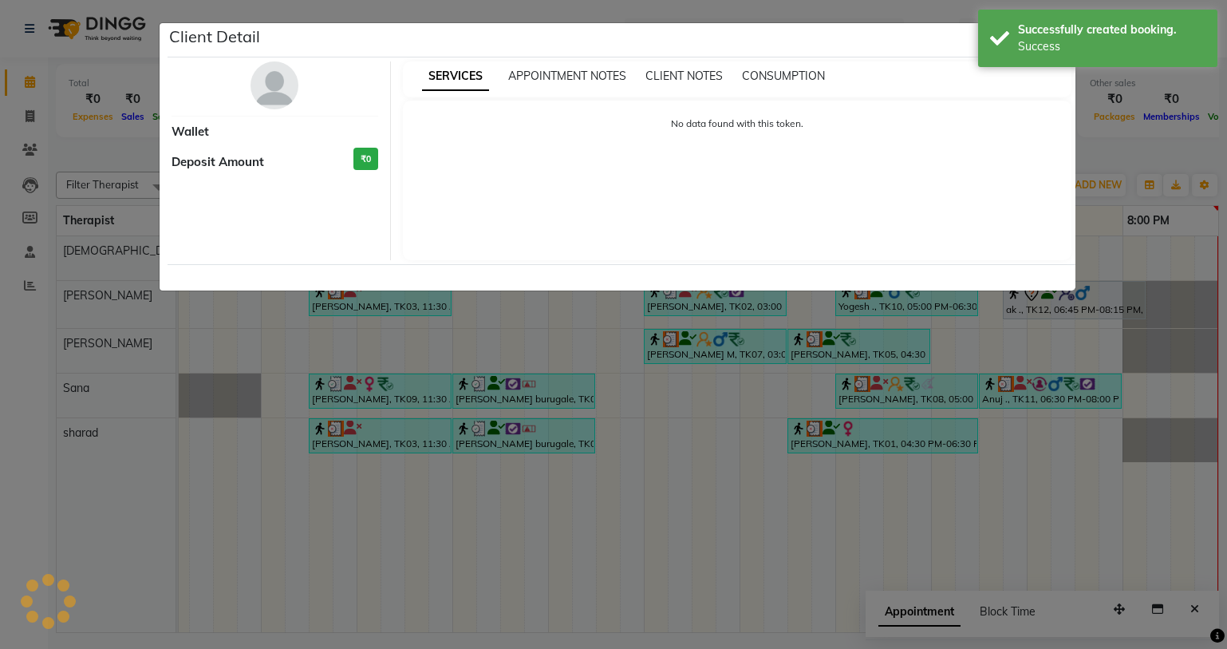
select select "7"
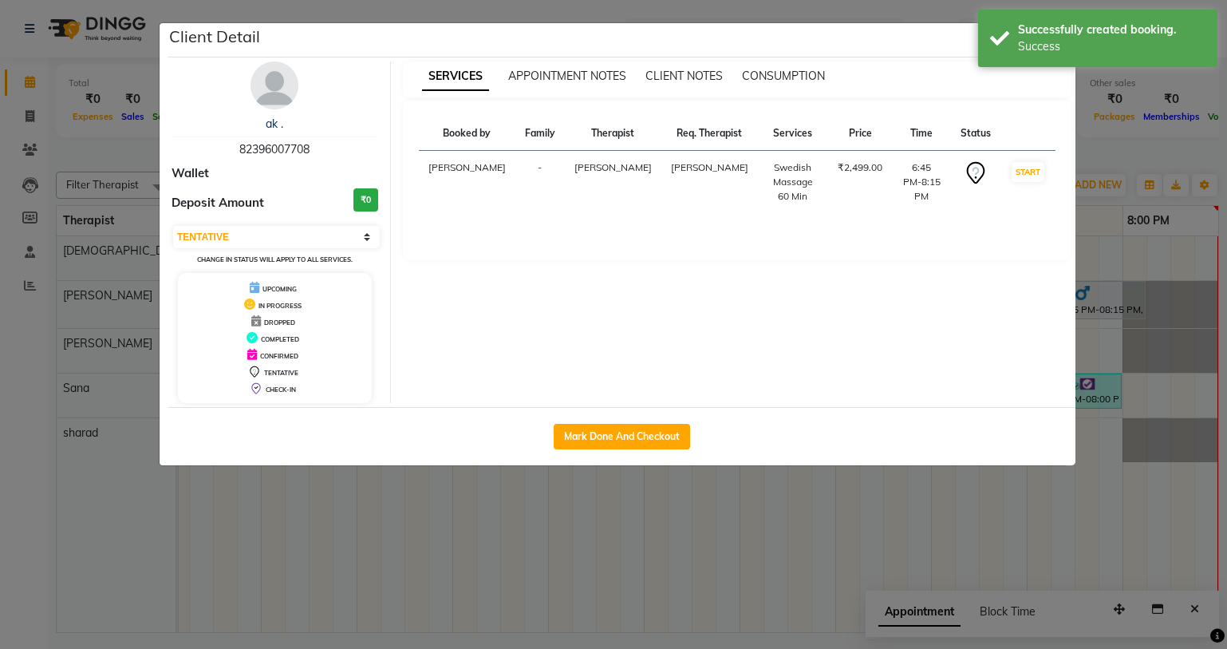
click at [646, 417] on div "Mark Done And Checkout" at bounding box center [622, 436] width 908 height 58
click at [646, 436] on button "Mark Done And Checkout" at bounding box center [622, 437] width 136 height 26
select select "service"
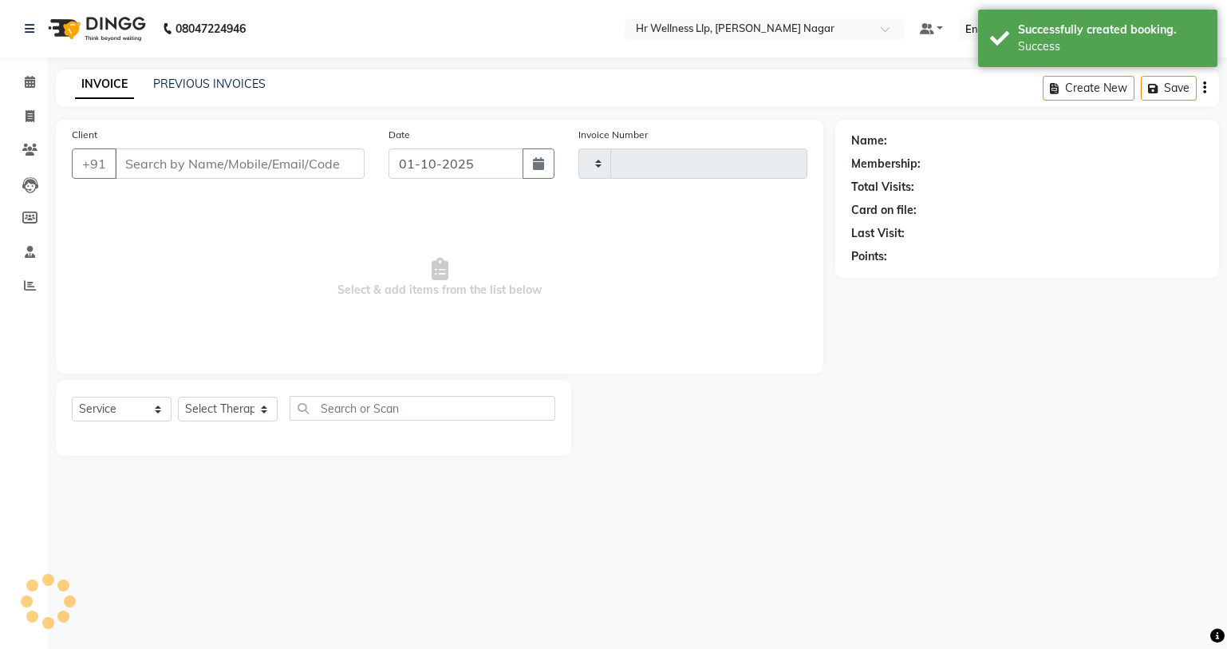
type input "1310"
select select "4289"
type input "82396007708"
select select "86678"
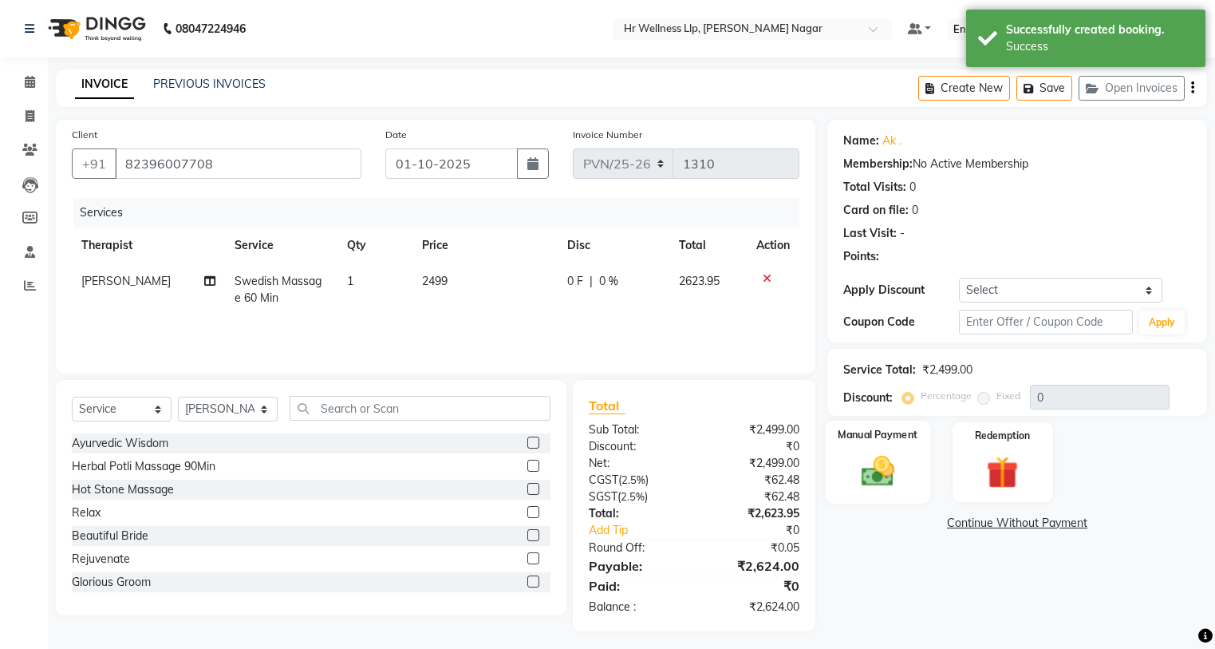
click at [879, 425] on div "Manual Payment" at bounding box center [877, 462] width 105 height 83
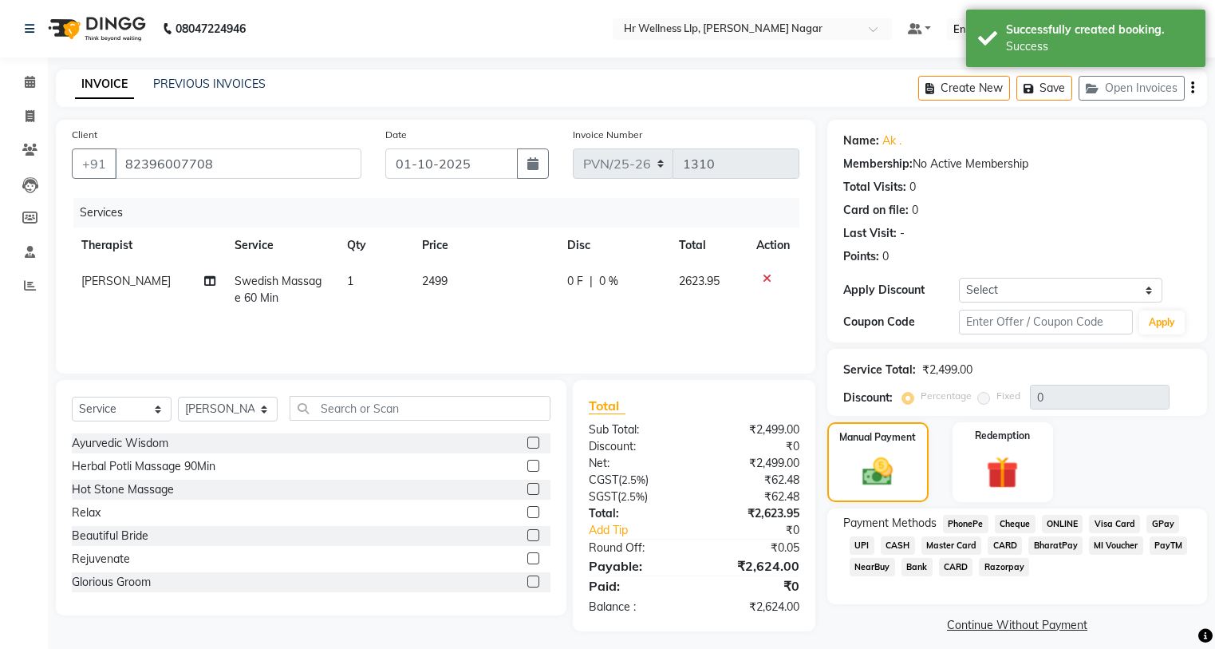
click at [903, 541] on span "CASH" at bounding box center [898, 545] width 34 height 18
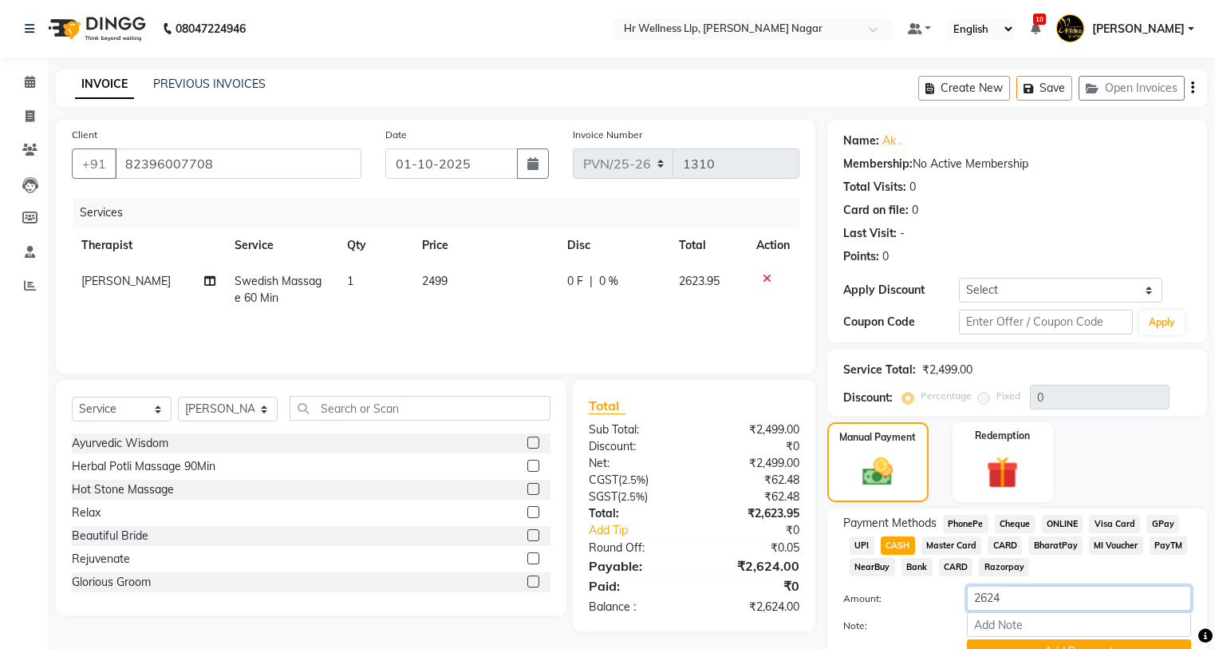
click at [1017, 603] on input "2624" at bounding box center [1079, 598] width 224 height 25
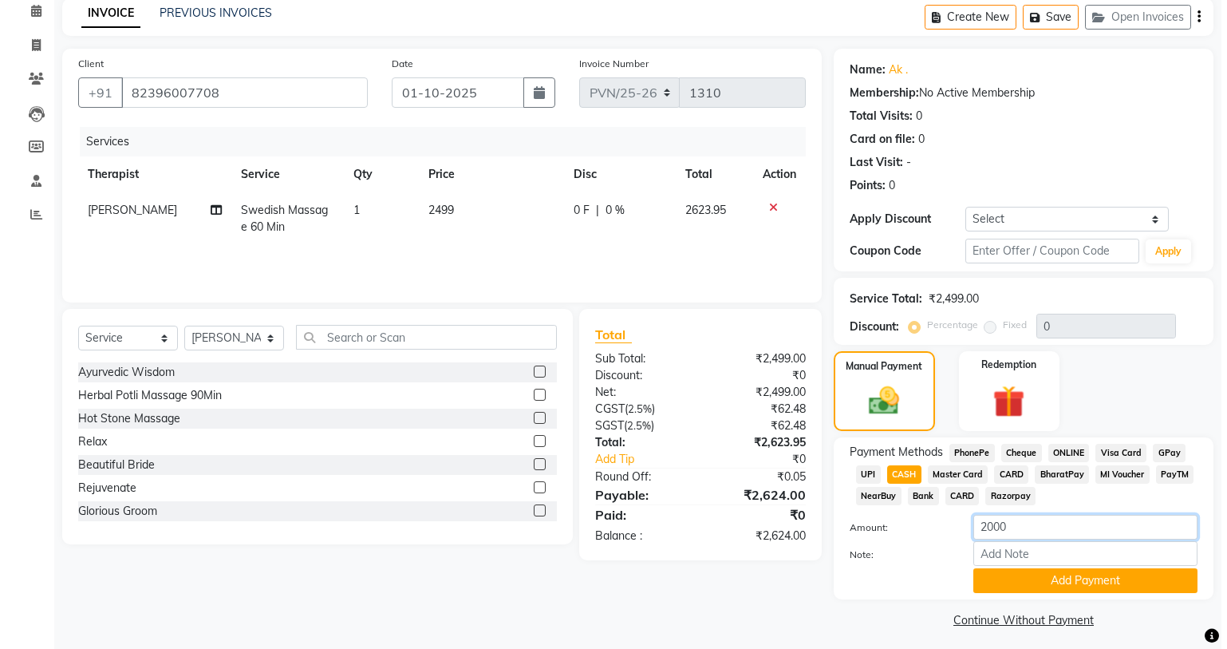
scroll to position [78, 0]
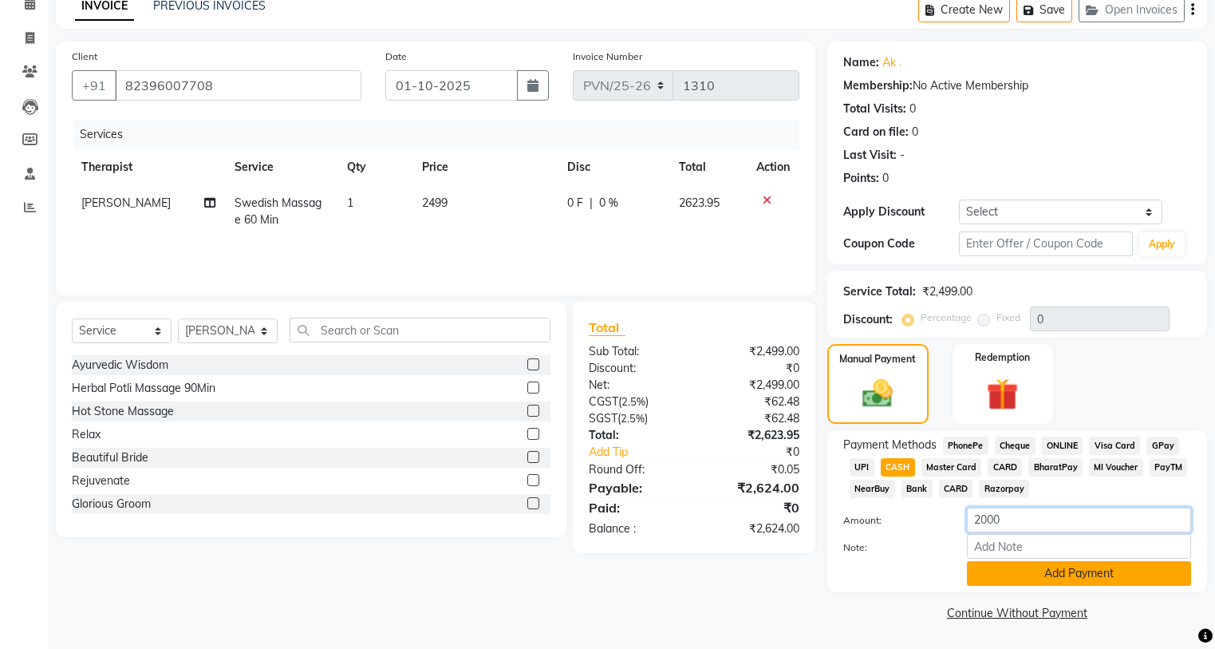
type input "2000"
click at [1067, 576] on button "Add Payment" at bounding box center [1079, 573] width 224 height 25
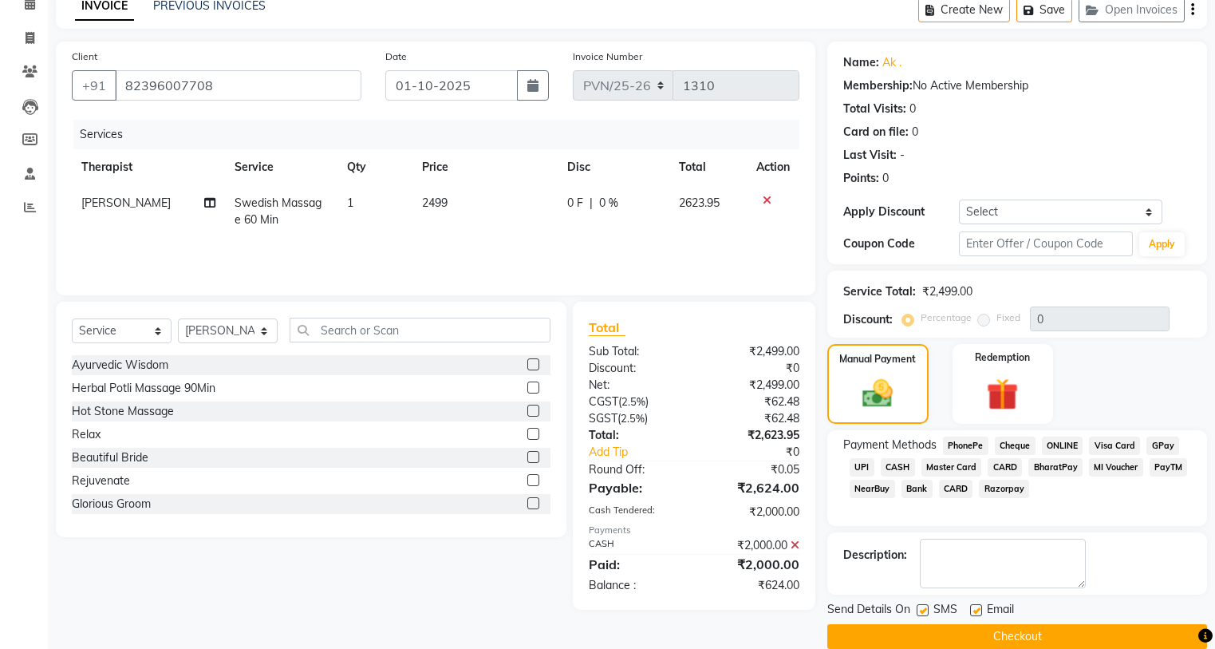
click at [927, 606] on label at bounding box center [923, 610] width 12 height 12
click at [927, 606] on input "checkbox" at bounding box center [922, 611] width 10 height 10
checkbox input "false"
click at [985, 610] on div "Email" at bounding box center [998, 611] width 57 height 20
click at [968, 612] on div "SMS" at bounding box center [943, 611] width 53 height 20
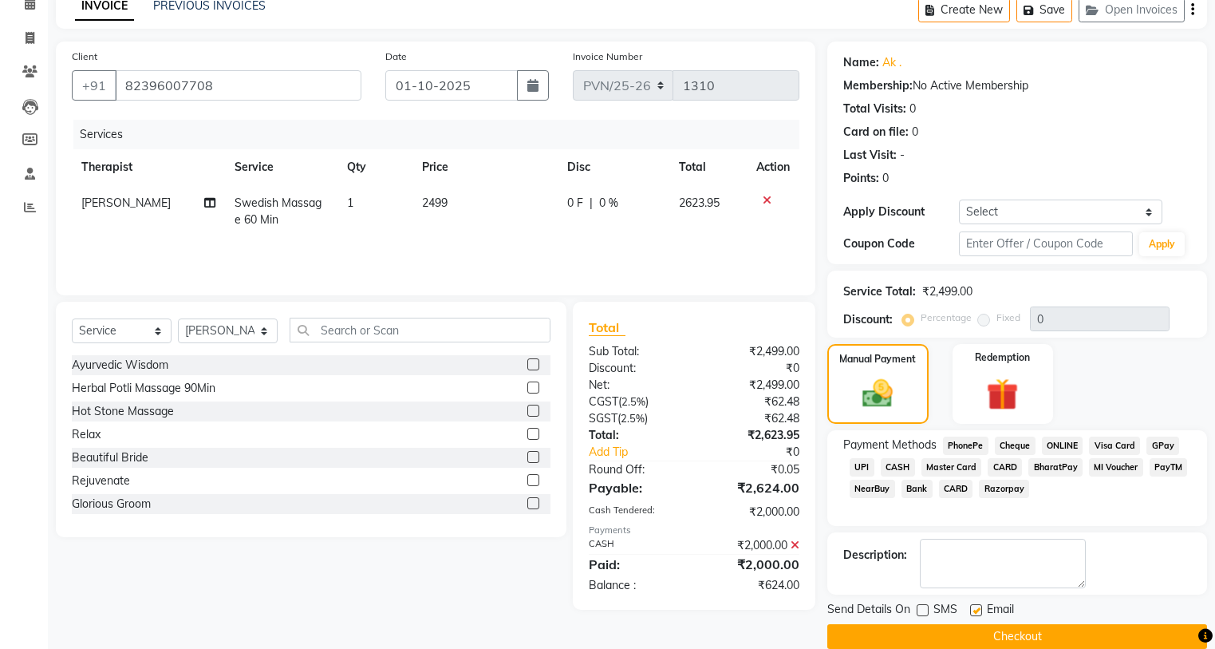
click at [966, 612] on div "SMS" at bounding box center [943, 611] width 53 height 20
click at [979, 611] on label at bounding box center [976, 610] width 12 height 12
click at [979, 611] on input "checkbox" at bounding box center [975, 611] width 10 height 10
checkbox input "false"
click at [964, 641] on button "Checkout" at bounding box center [1018, 636] width 380 height 25
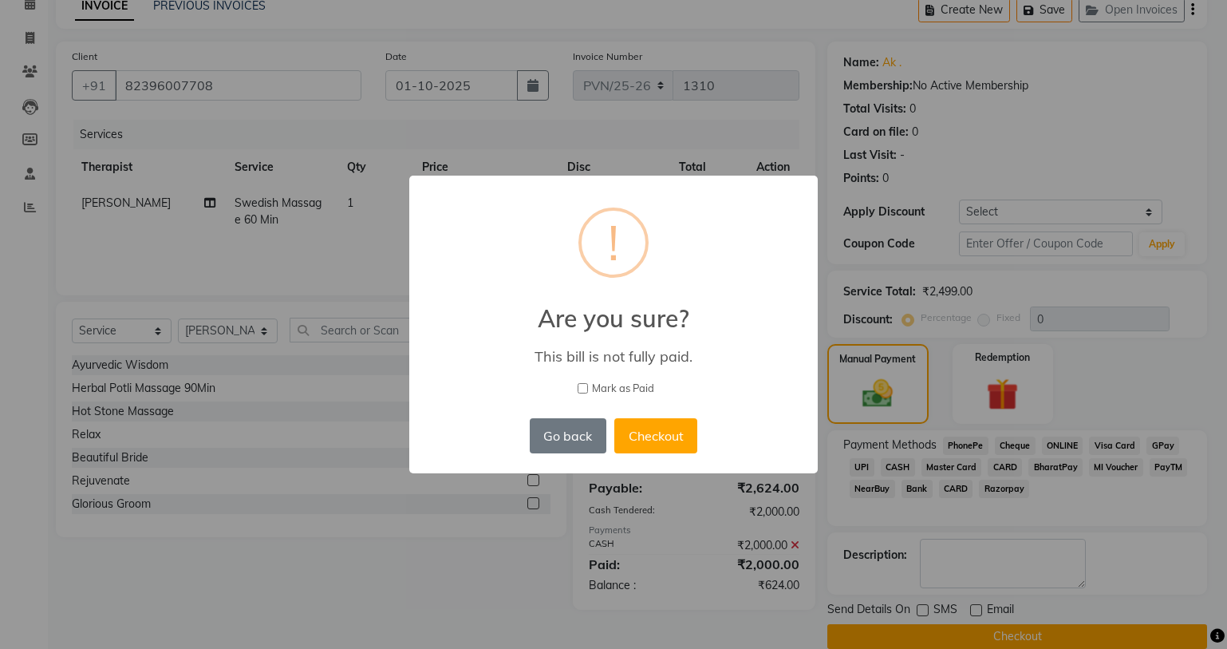
click at [582, 381] on label "Mark as Paid" at bounding box center [613, 389] width 367 height 16
click at [582, 383] on input "Mark as Paid" at bounding box center [583, 388] width 10 height 10
checkbox input "true"
click at [574, 401] on div "× ! Are you sure? This bill is not fully paid. [PERSON_NAME] as Paid Go back No…" at bounding box center [613, 325] width 409 height 298
click at [638, 440] on button "Checkout" at bounding box center [655, 435] width 83 height 35
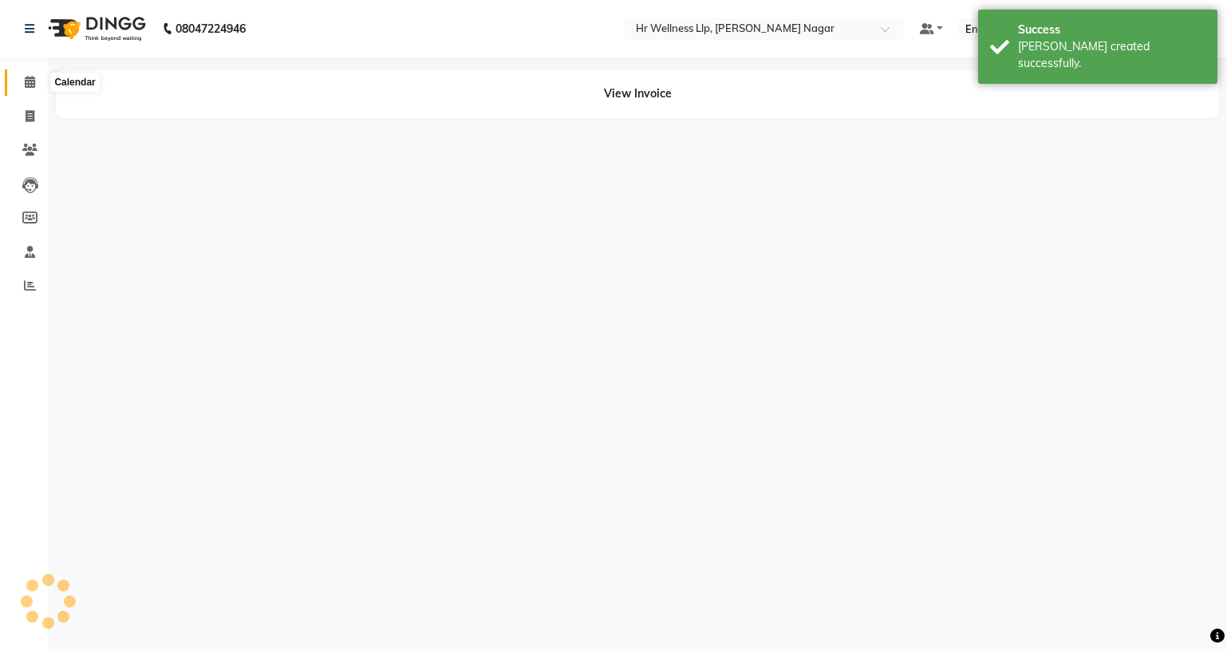
click at [32, 74] on span at bounding box center [30, 82] width 28 height 18
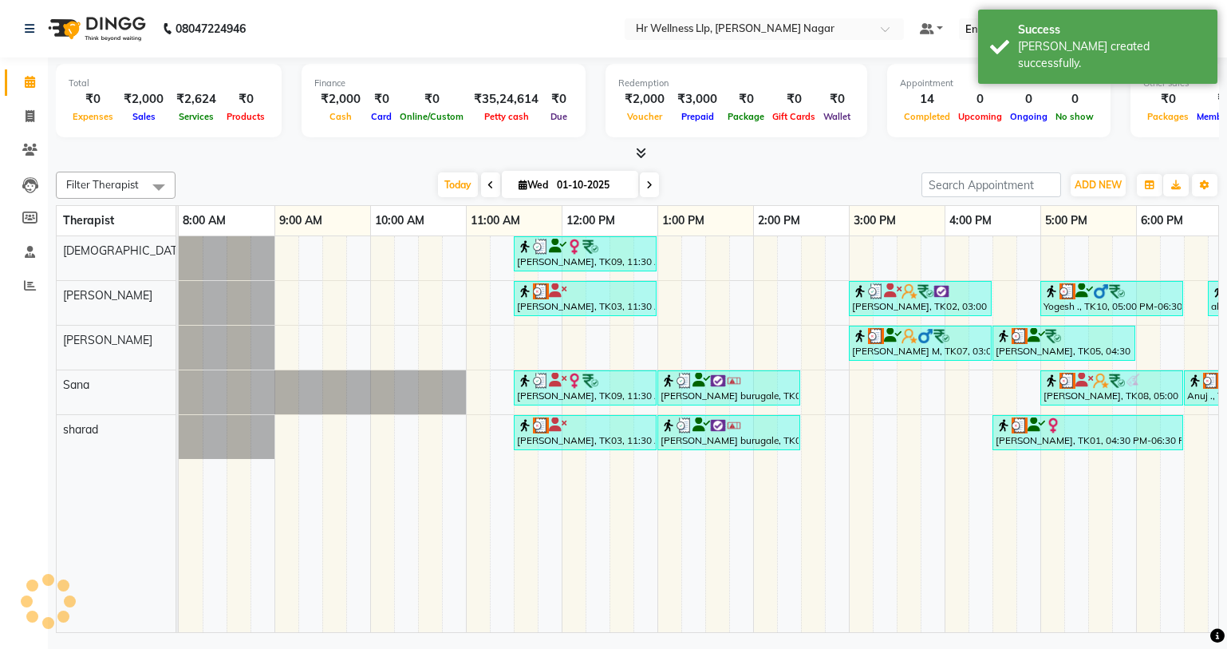
scroll to position [0, 205]
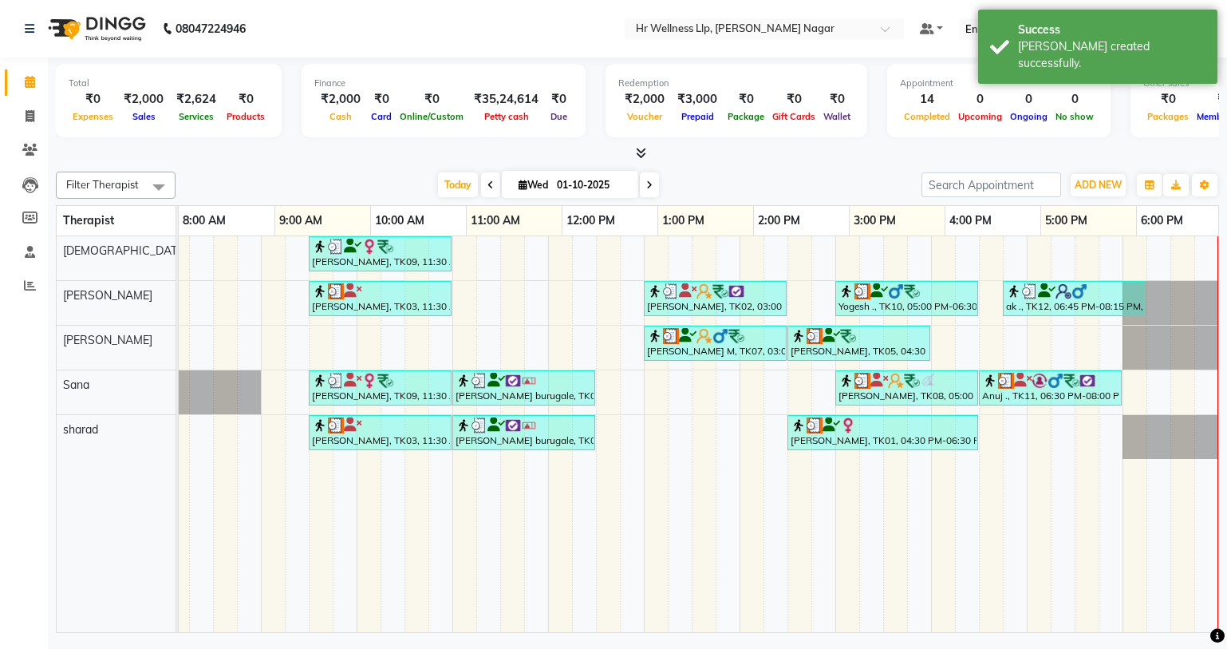
click at [875, 251] on div "[PERSON_NAME], TK09, 11:30 AM-01:00 PM, Massage 60 Min [PERSON_NAME], TK03, 11:…" at bounding box center [596, 434] width 1245 height 396
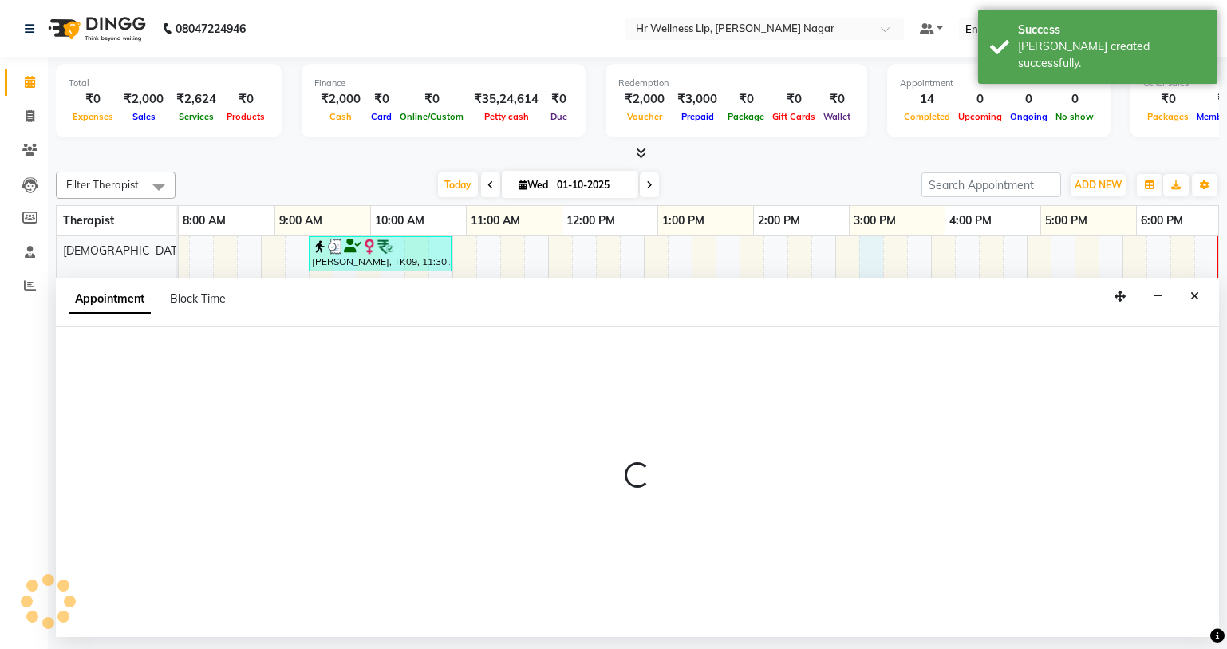
select select "19732"
select select "1035"
select select "tentative"
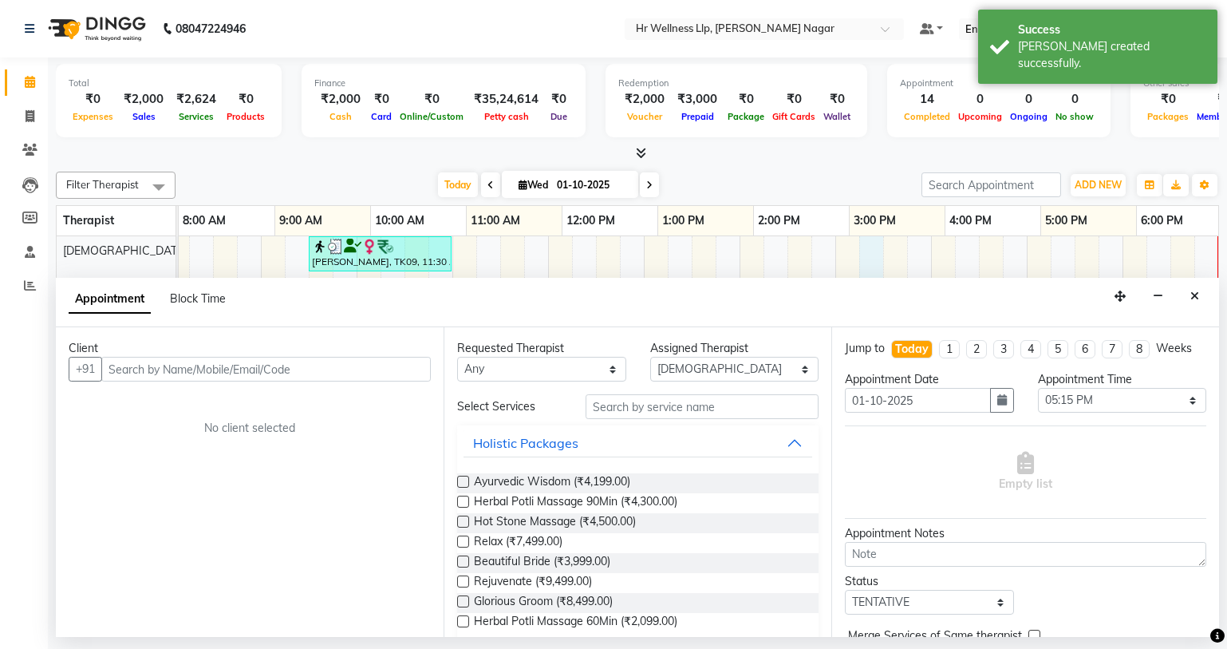
click at [302, 361] on input "text" at bounding box center [266, 369] width 330 height 25
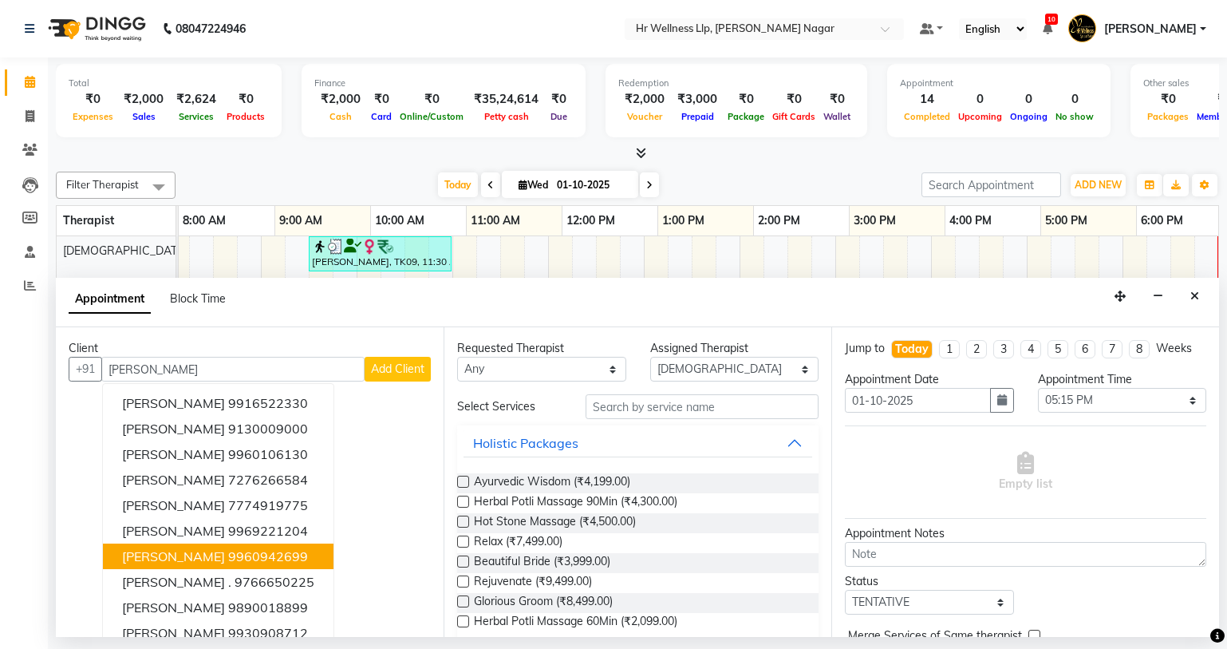
scroll to position [16, 0]
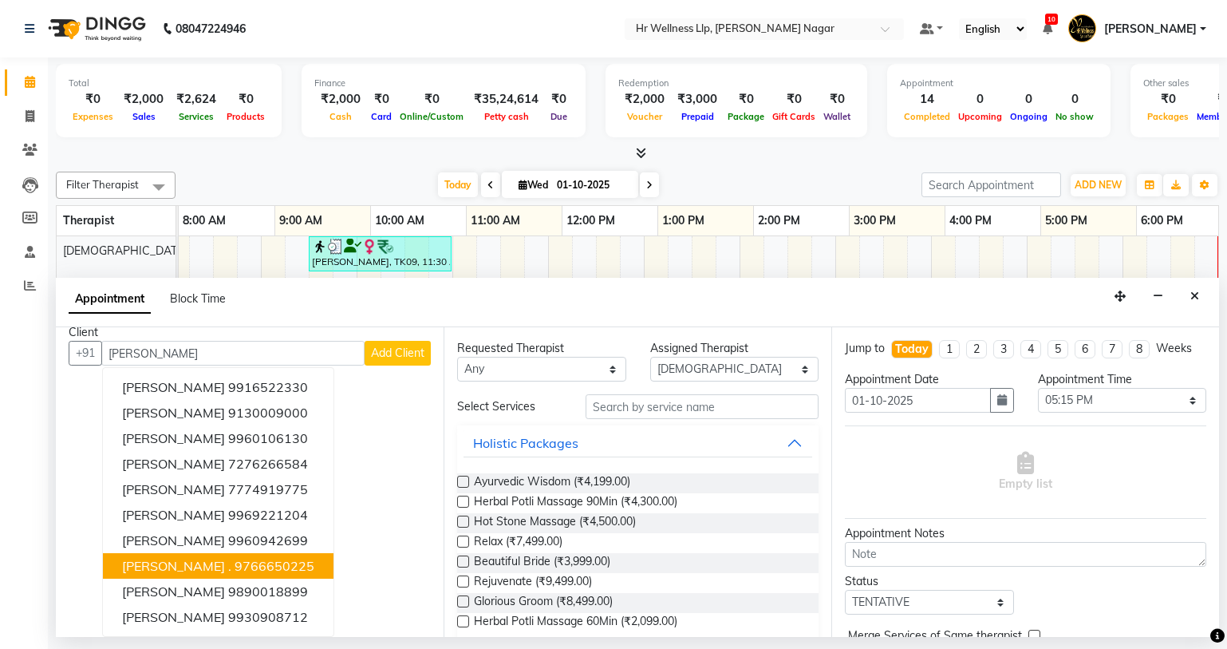
click at [235, 563] on ngb-highlight "9766650225" at bounding box center [275, 566] width 80 height 16
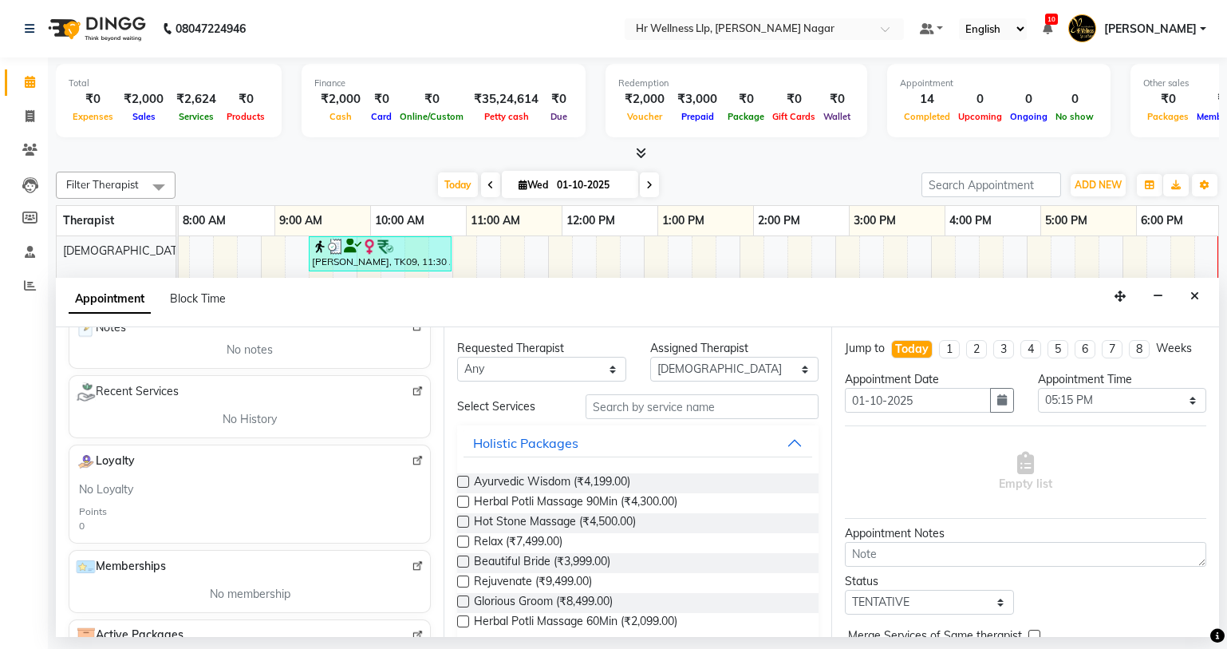
scroll to position [373, 0]
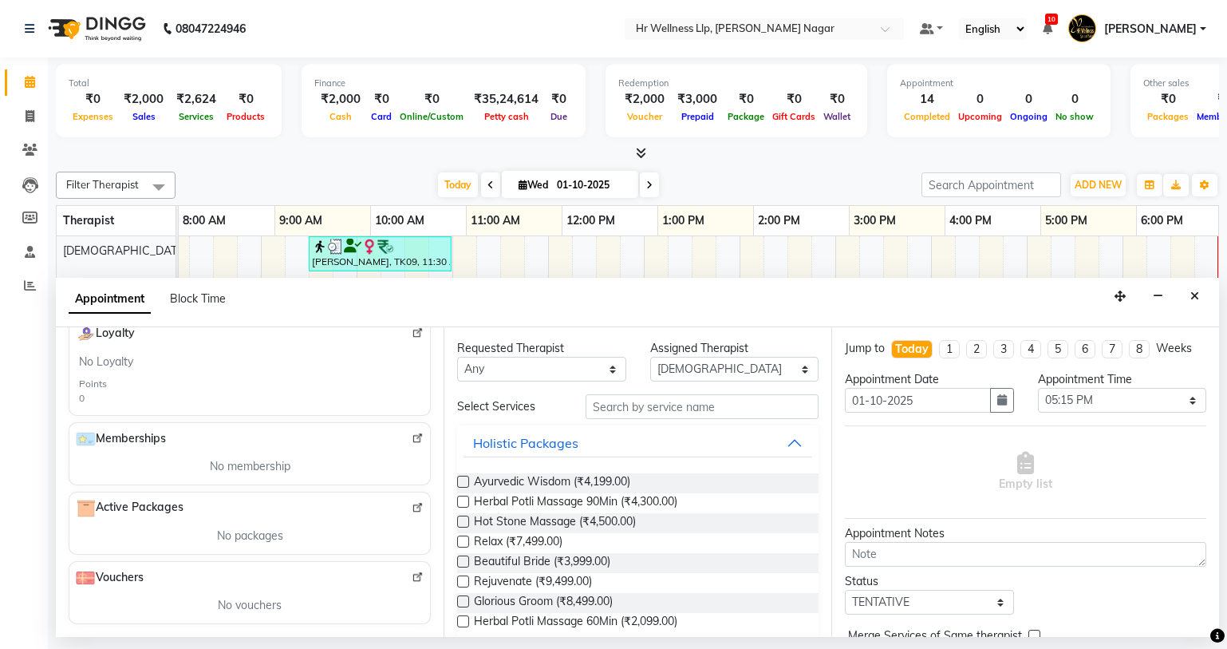
type input "9766650225"
click at [522, 376] on select "Any Krishna [PERSON_NAME] [PERSON_NAME] Sana [PERSON_NAME]" at bounding box center [541, 369] width 169 height 25
select select "19732"
click at [457, 357] on select "Any Krishna [PERSON_NAME] [PERSON_NAME] Sana [PERSON_NAME]" at bounding box center [541, 369] width 169 height 25
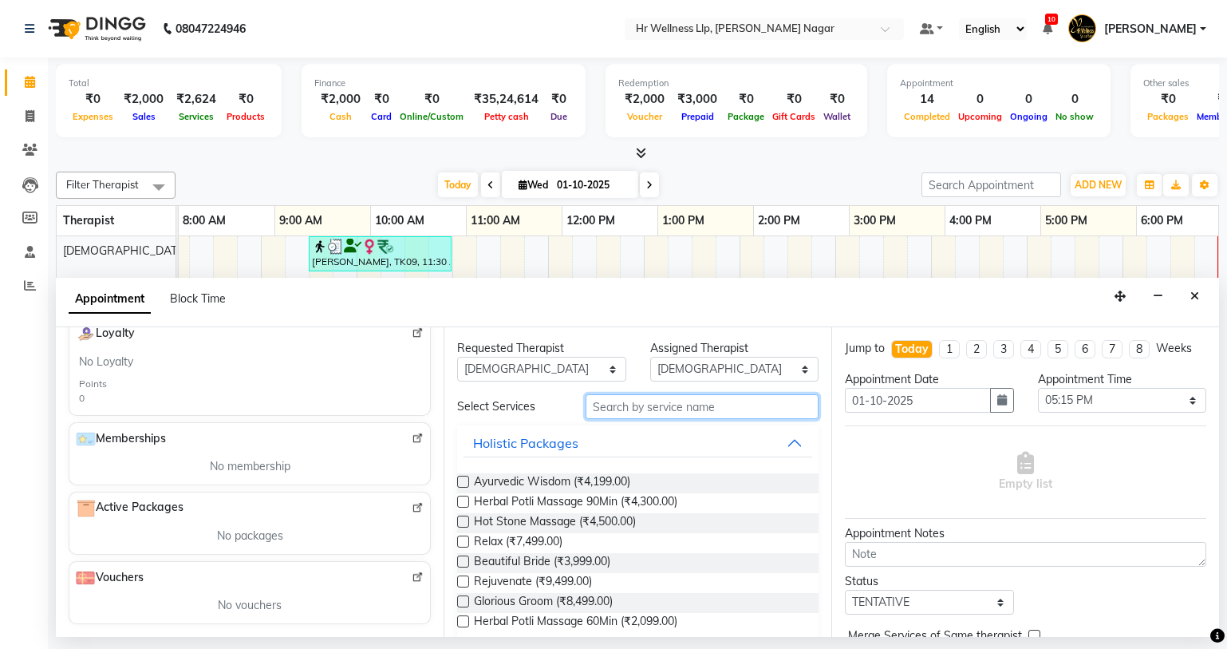
click at [606, 397] on input "text" at bounding box center [702, 406] width 233 height 25
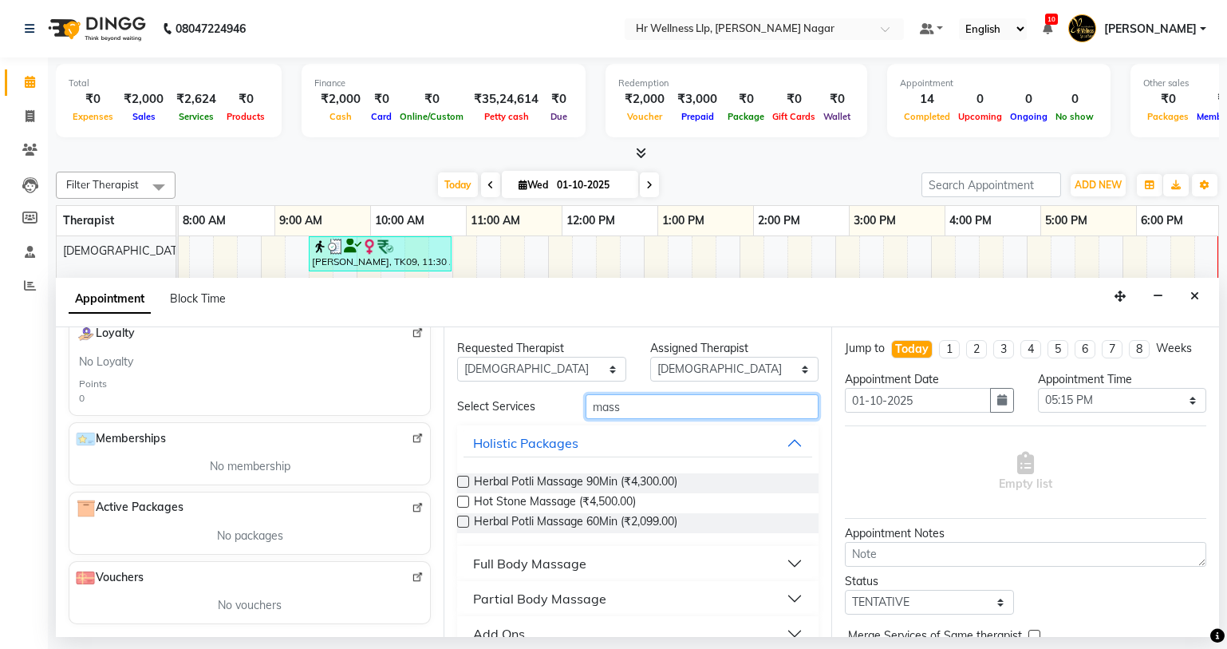
type input "mass"
click at [573, 559] on div "Full Body Massage" at bounding box center [529, 563] width 113 height 19
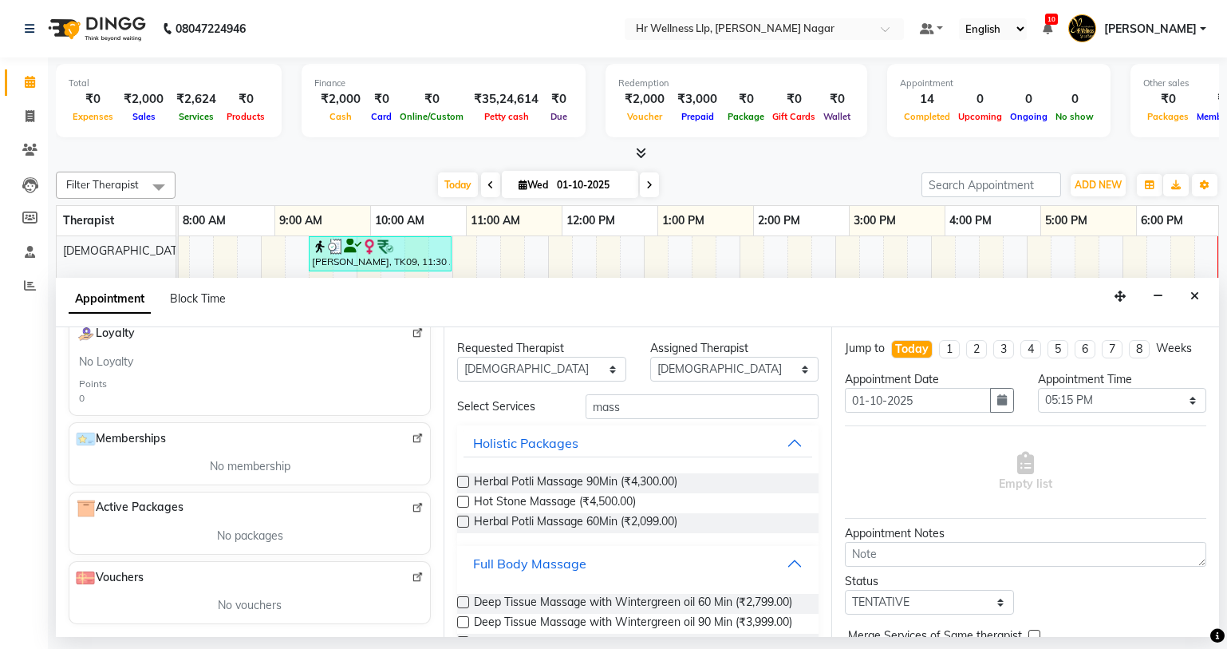
scroll to position [714, 0]
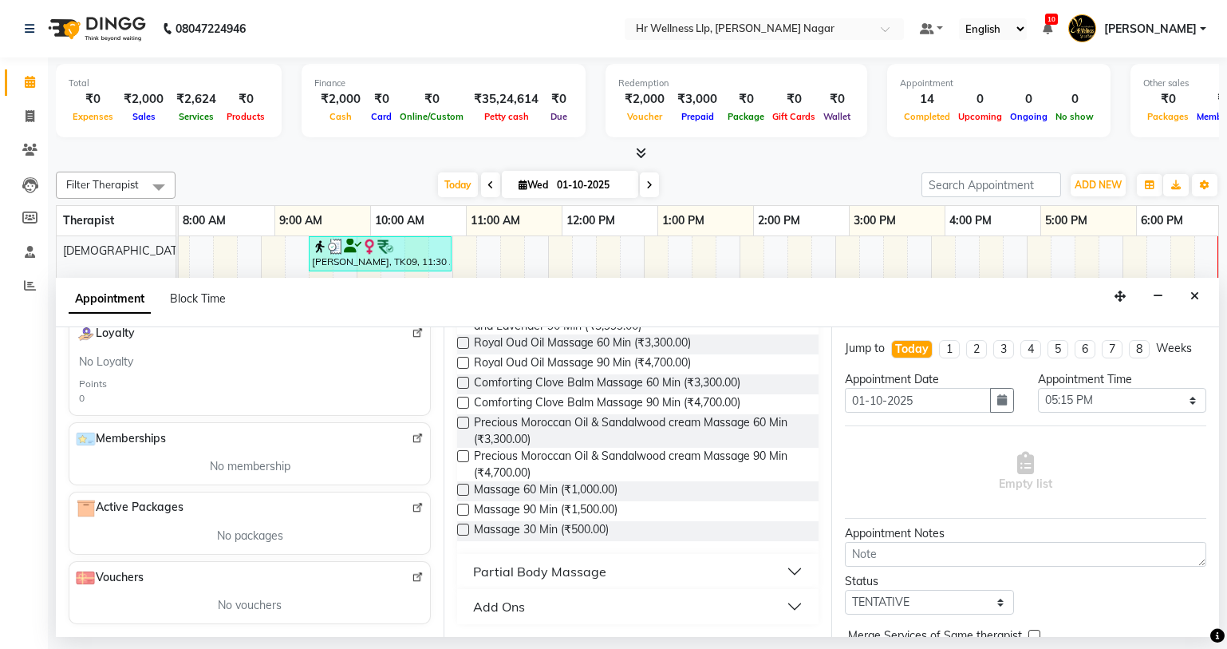
click at [463, 487] on label at bounding box center [463, 490] width 12 height 12
click at [463, 487] on input "checkbox" at bounding box center [462, 491] width 10 height 10
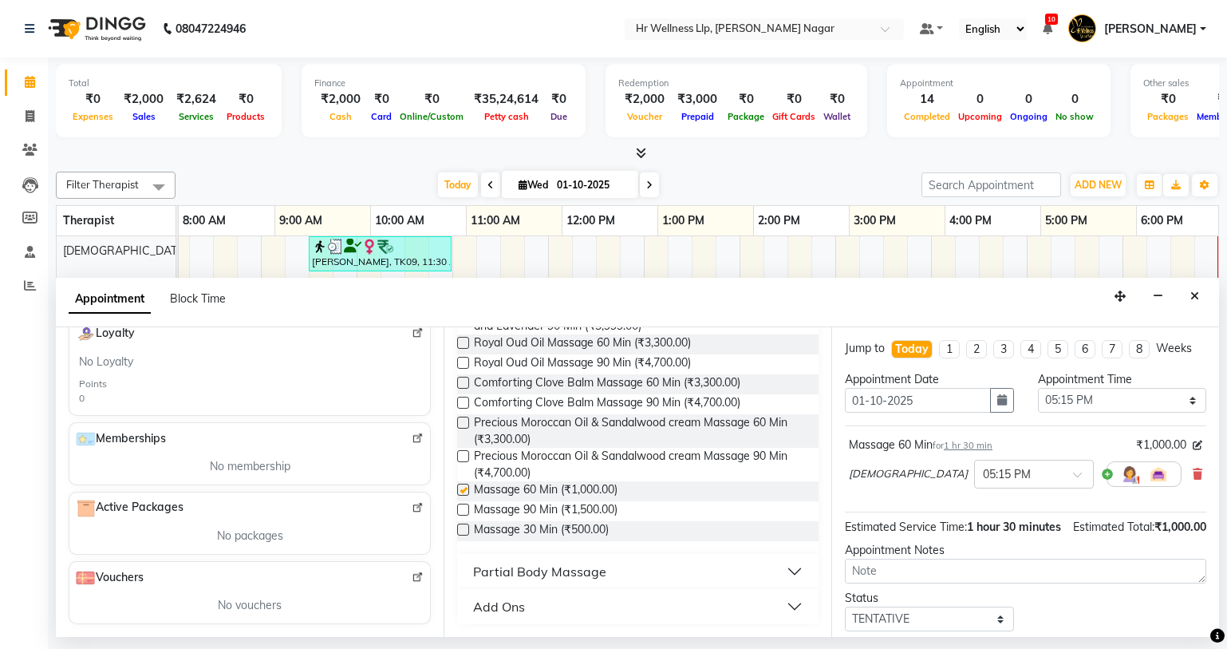
checkbox input "false"
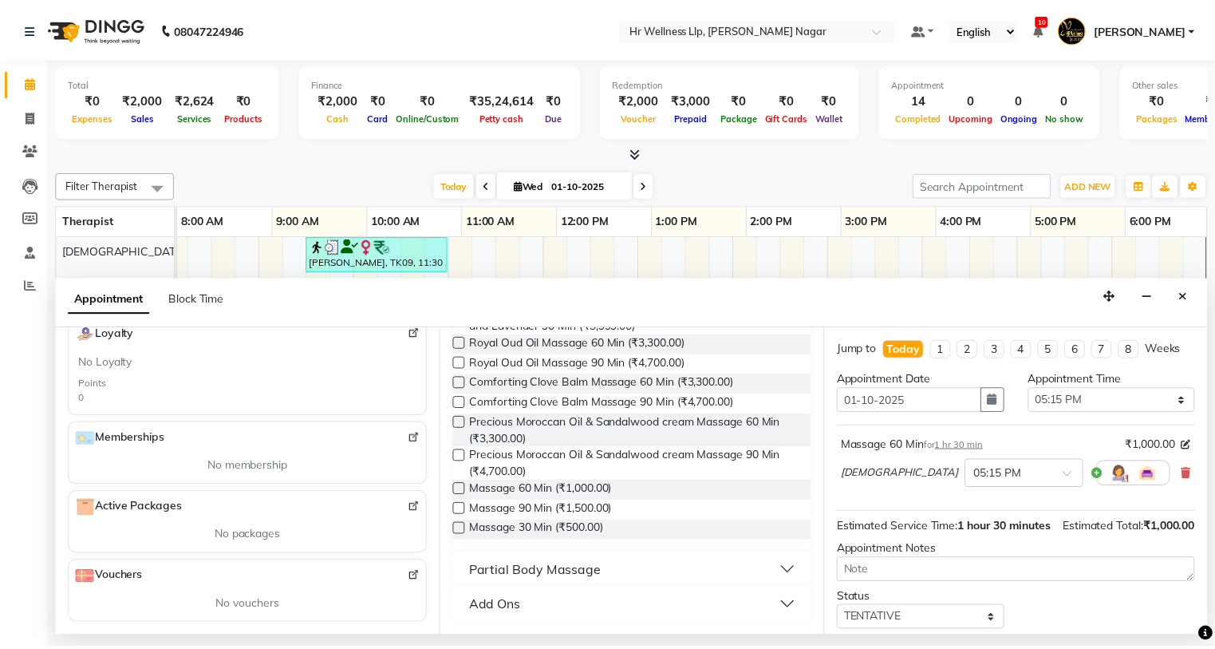
scroll to position [112, 0]
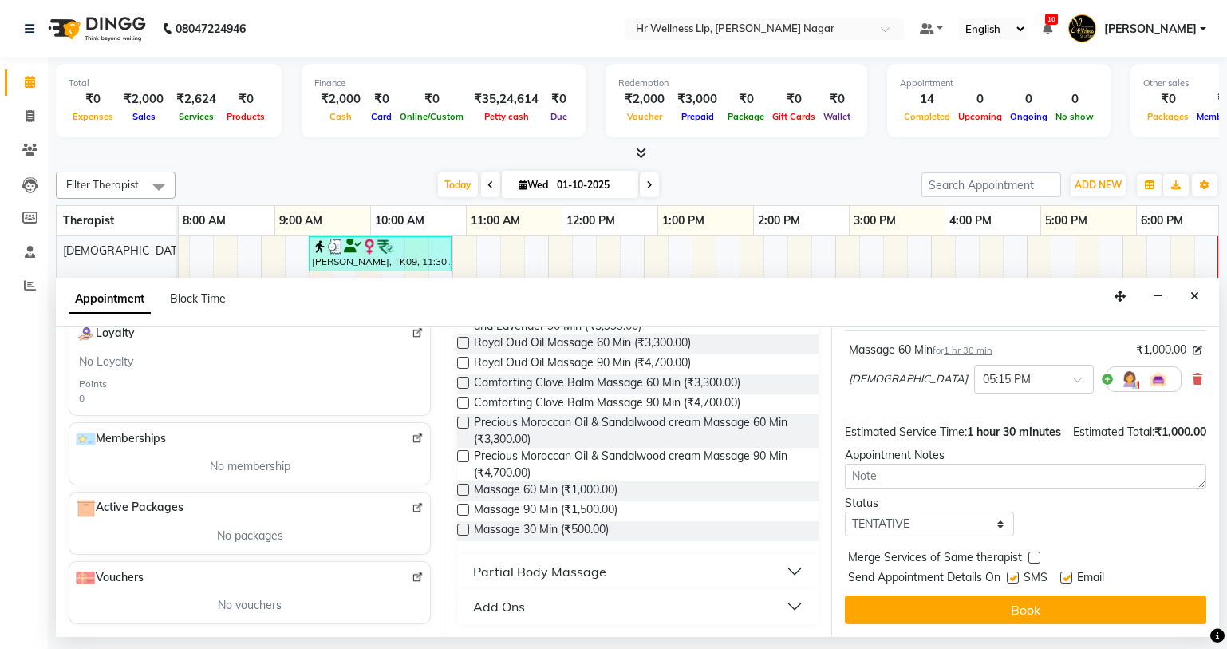
click at [1017, 579] on label at bounding box center [1013, 577] width 12 height 12
click at [1017, 579] on input "checkbox" at bounding box center [1012, 579] width 10 height 10
checkbox input "false"
click at [1068, 575] on label at bounding box center [1067, 577] width 12 height 12
click at [1068, 575] on input "checkbox" at bounding box center [1066, 579] width 10 height 10
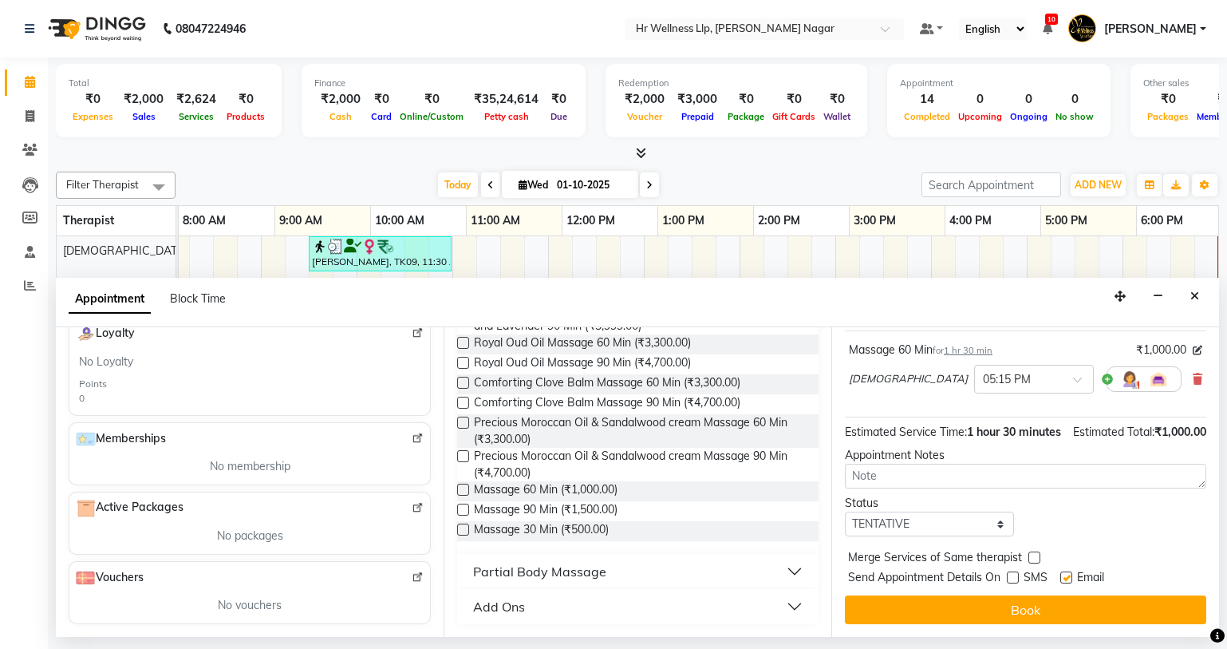
checkbox input "false"
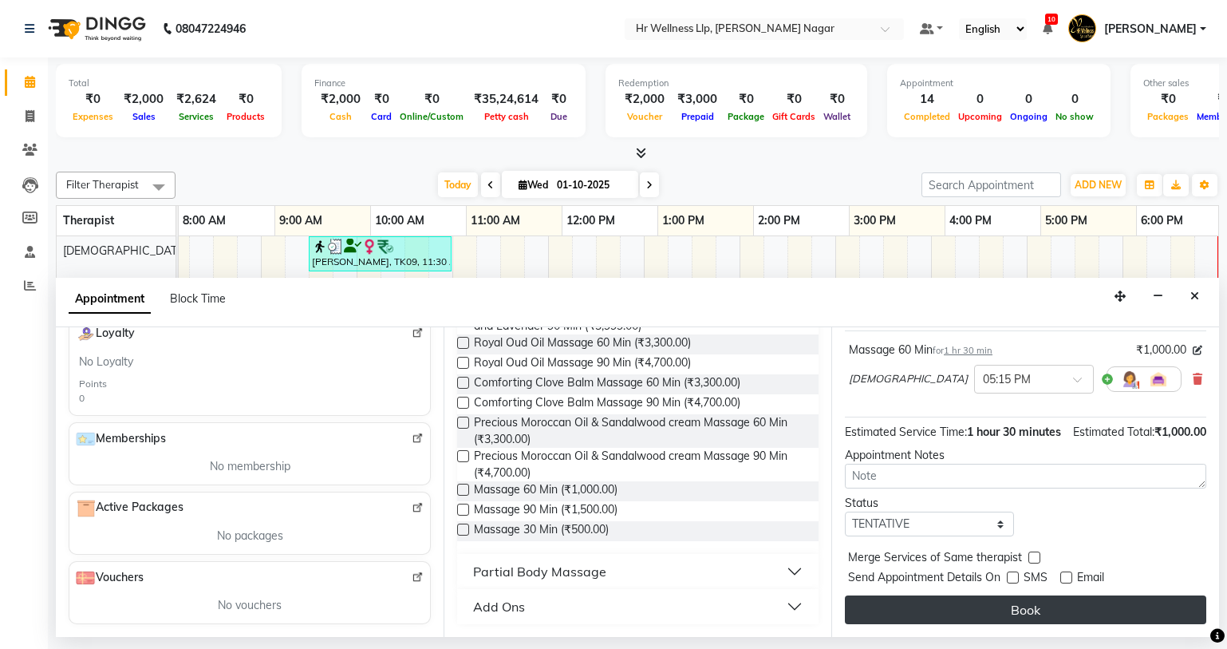
click at [1046, 611] on button "Book" at bounding box center [1025, 609] width 361 height 29
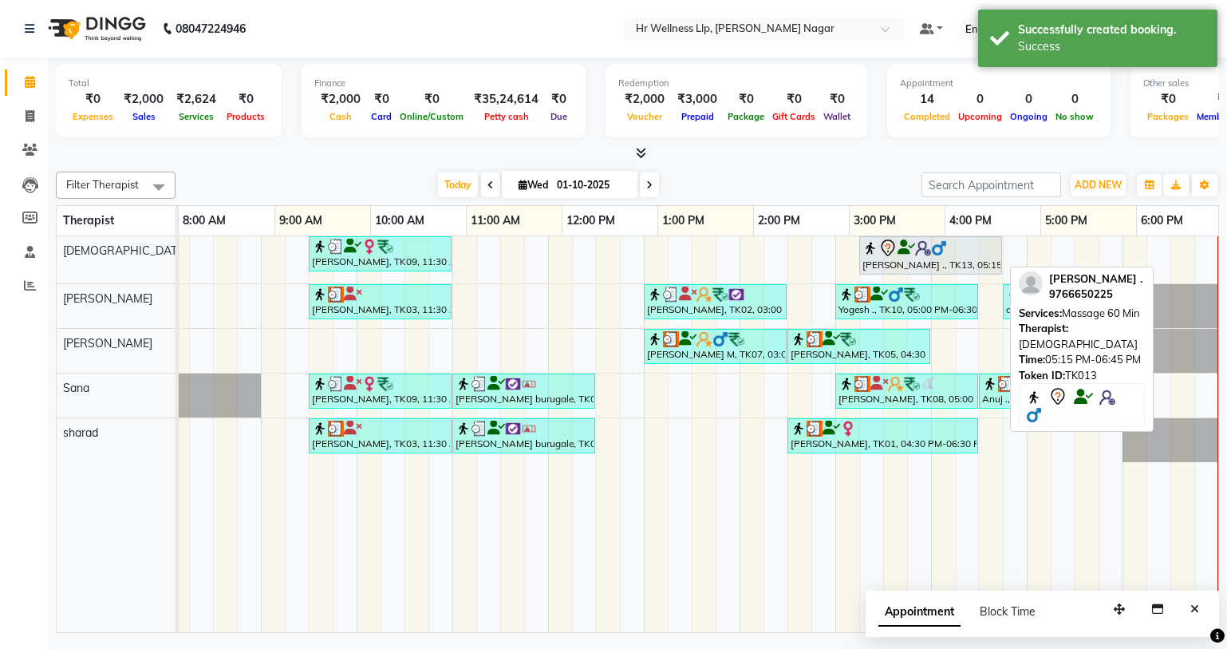
click at [974, 265] on div "[PERSON_NAME] ., TK13, 05:15 PM-06:45 PM, Massage 60 Min" at bounding box center [931, 256] width 140 height 34
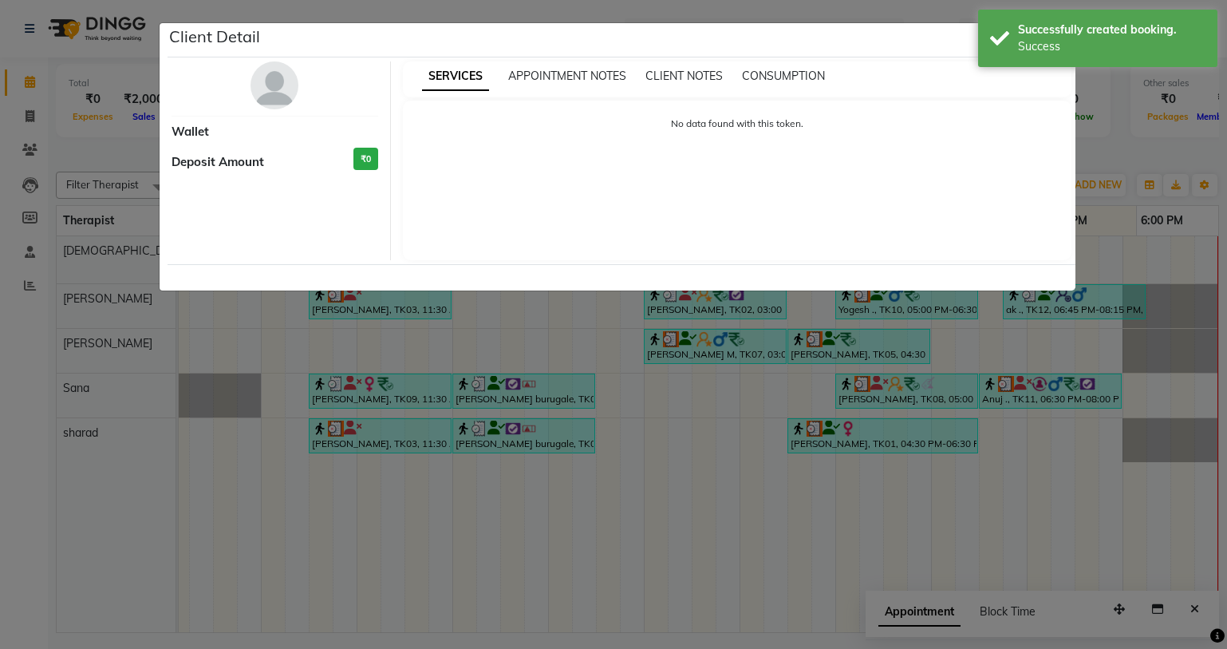
select select "7"
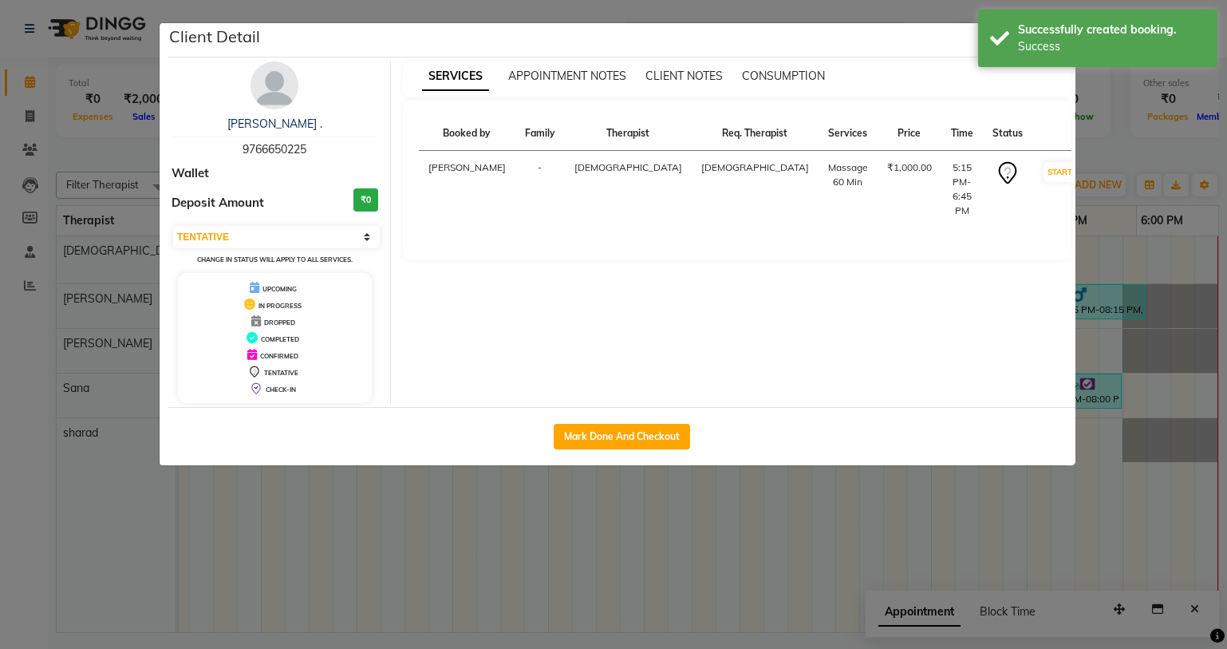
click at [662, 449] on div "Mark Done And Checkout" at bounding box center [622, 436] width 908 height 58
click at [662, 440] on button "Mark Done And Checkout" at bounding box center [622, 437] width 136 height 26
select select "service"
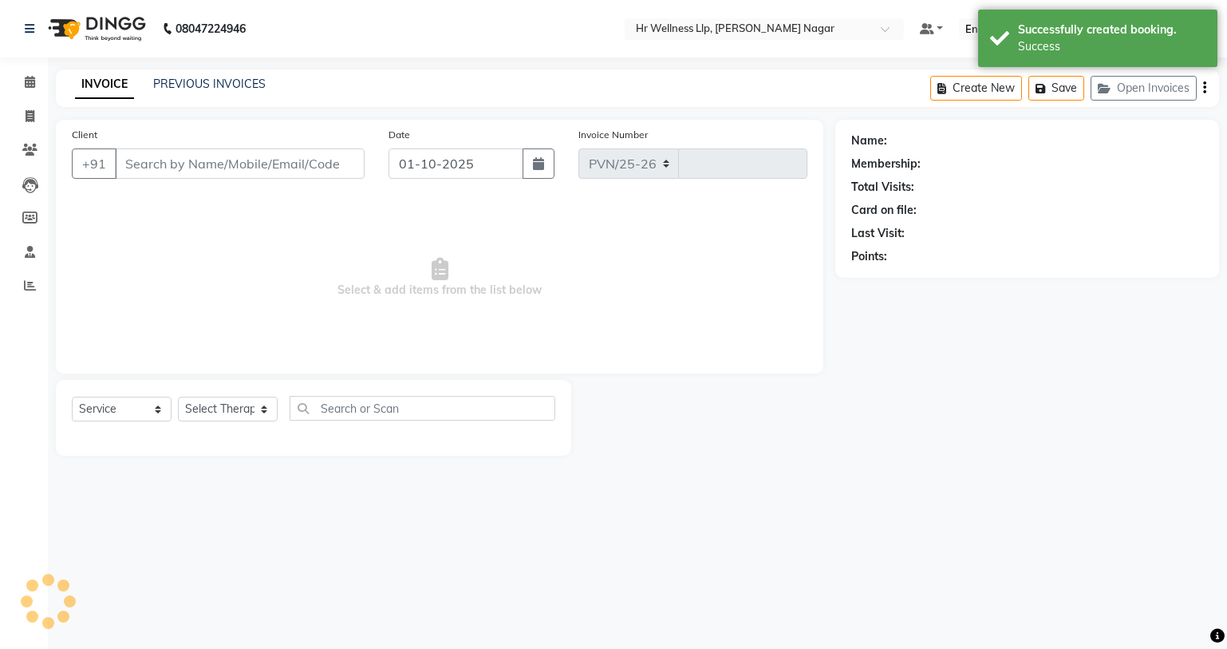
select select "4289"
type input "1311"
type input "9766650225"
select select "19732"
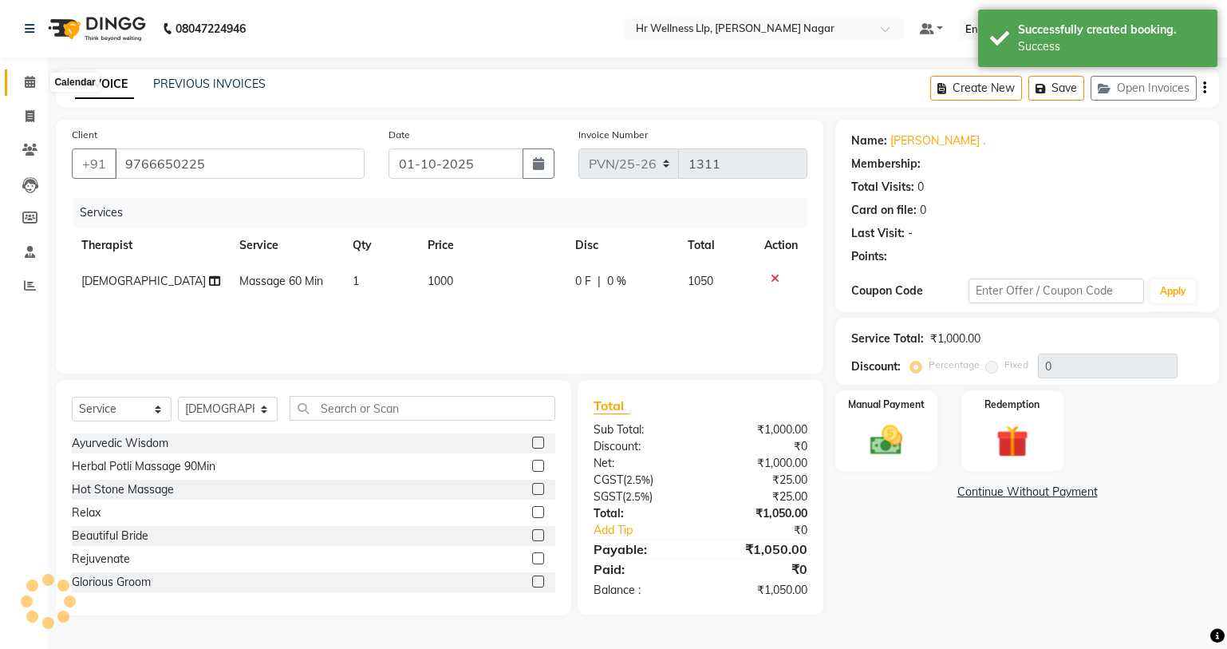
click at [33, 81] on icon at bounding box center [30, 82] width 10 height 12
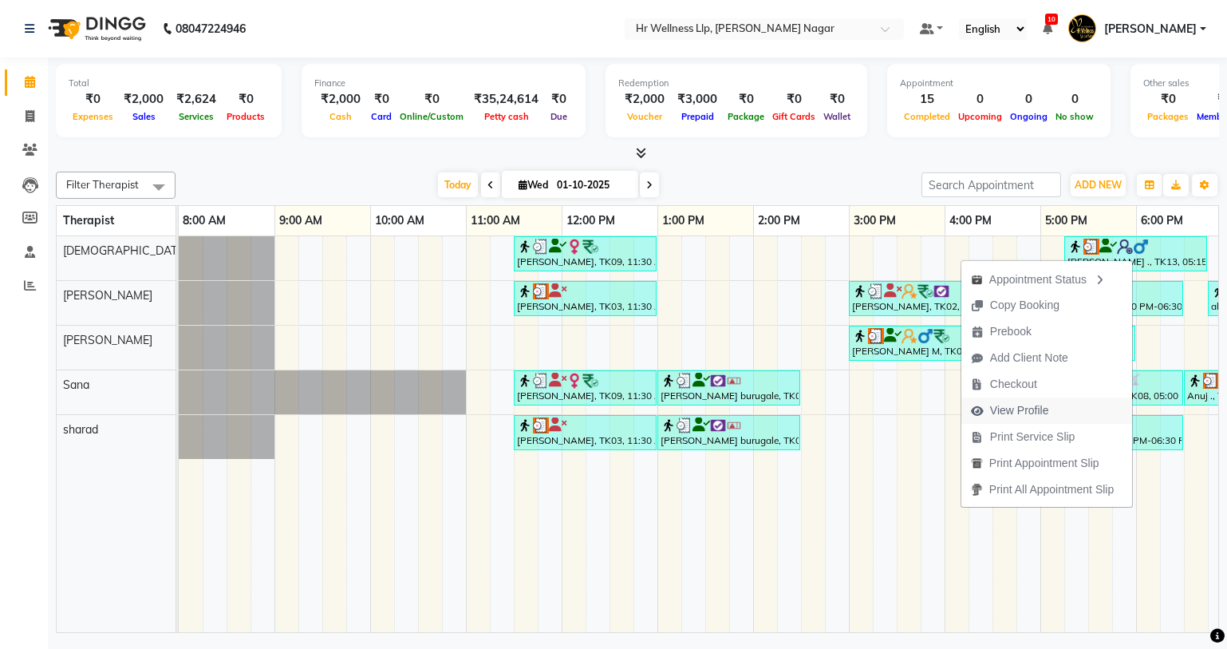
click at [1033, 405] on span "View Profile" at bounding box center [1019, 410] width 59 height 17
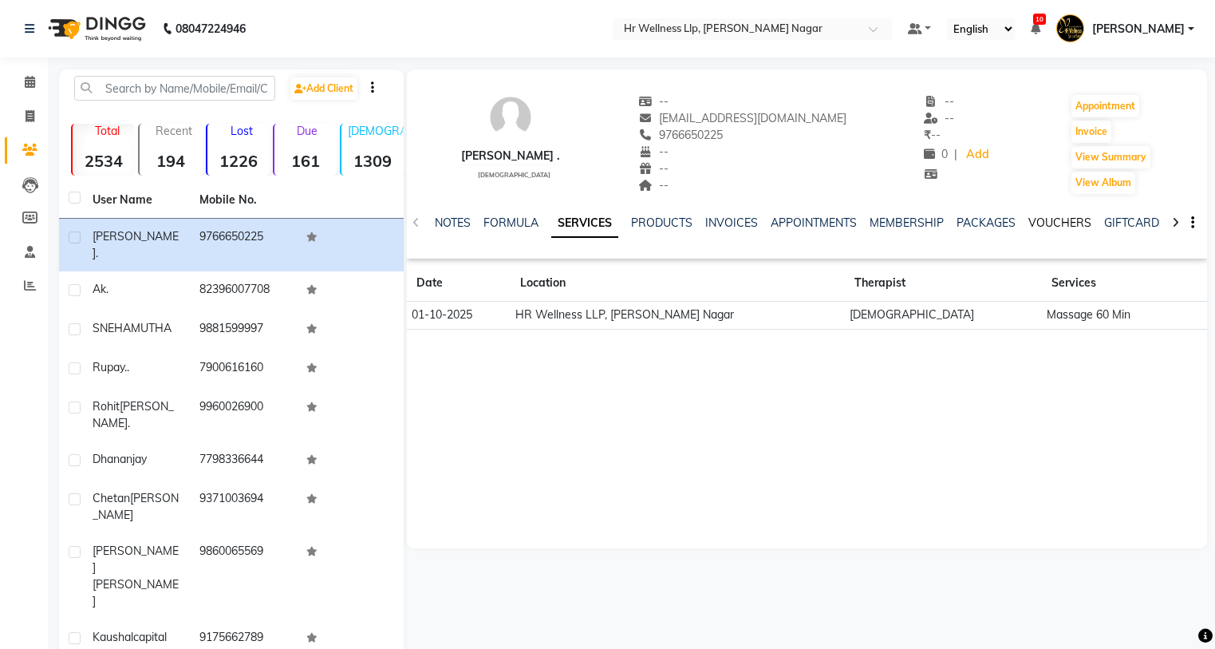
click at [1075, 227] on link "VOUCHERS" at bounding box center [1060, 222] width 63 height 14
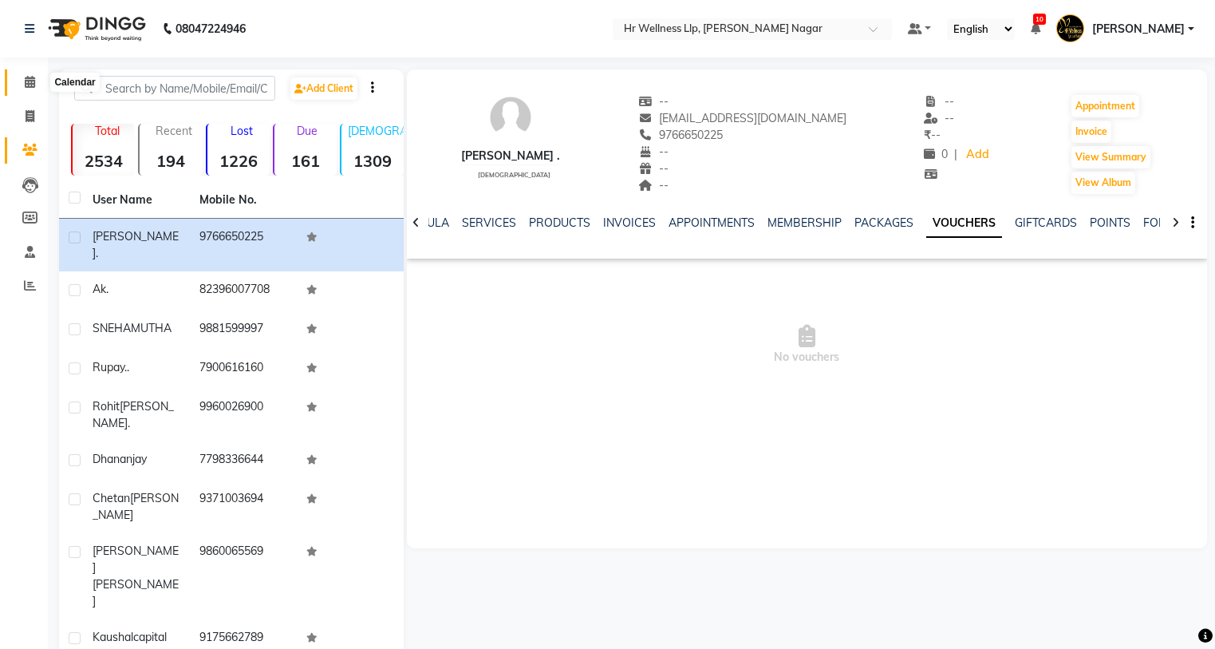
click at [31, 84] on icon at bounding box center [30, 82] width 10 height 12
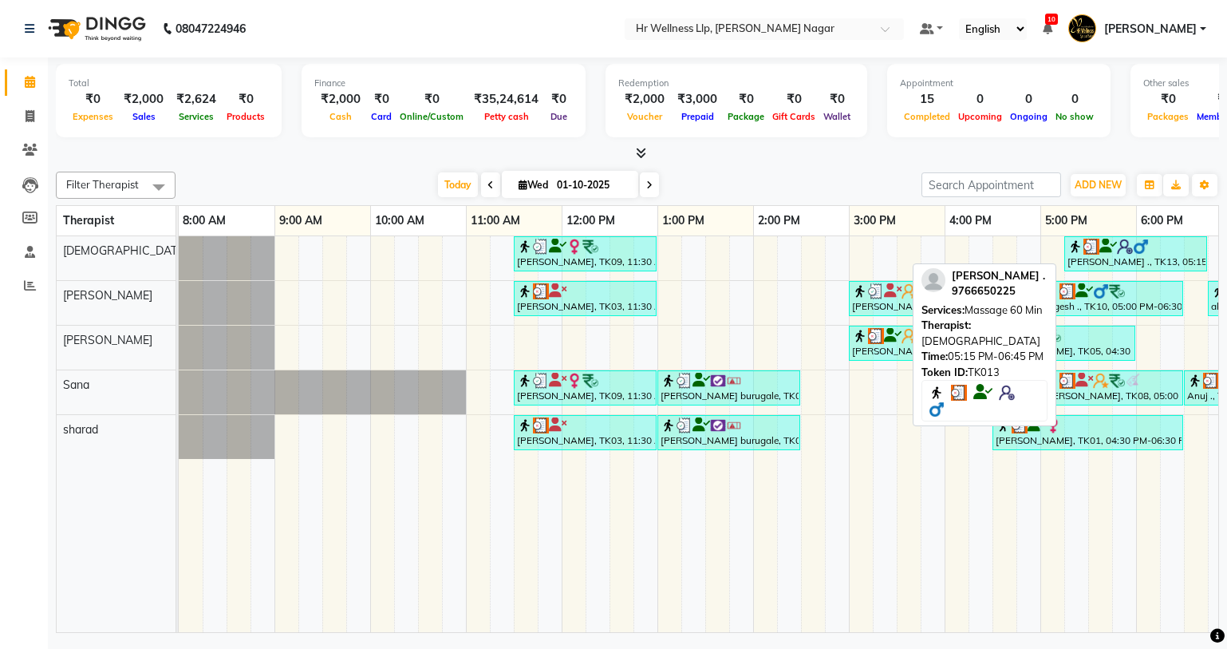
click at [1086, 263] on div "[PERSON_NAME] ., TK13, 05:15 PM-06:45 PM, Massage 60 Min" at bounding box center [1136, 254] width 140 height 30
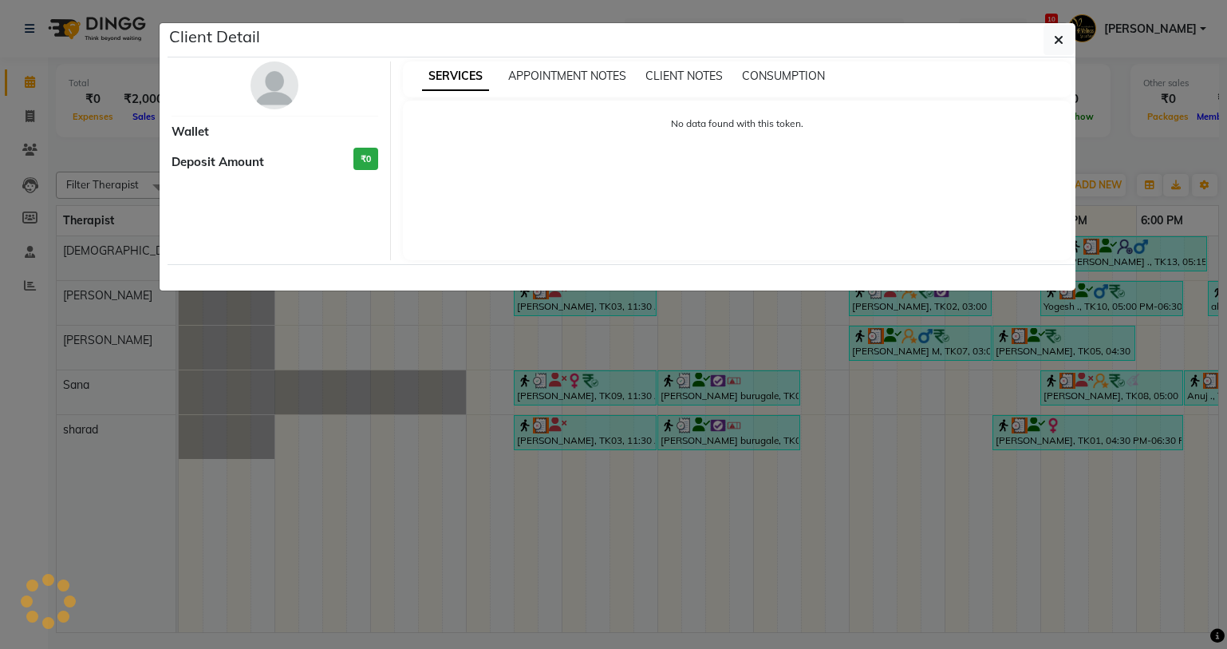
select select "3"
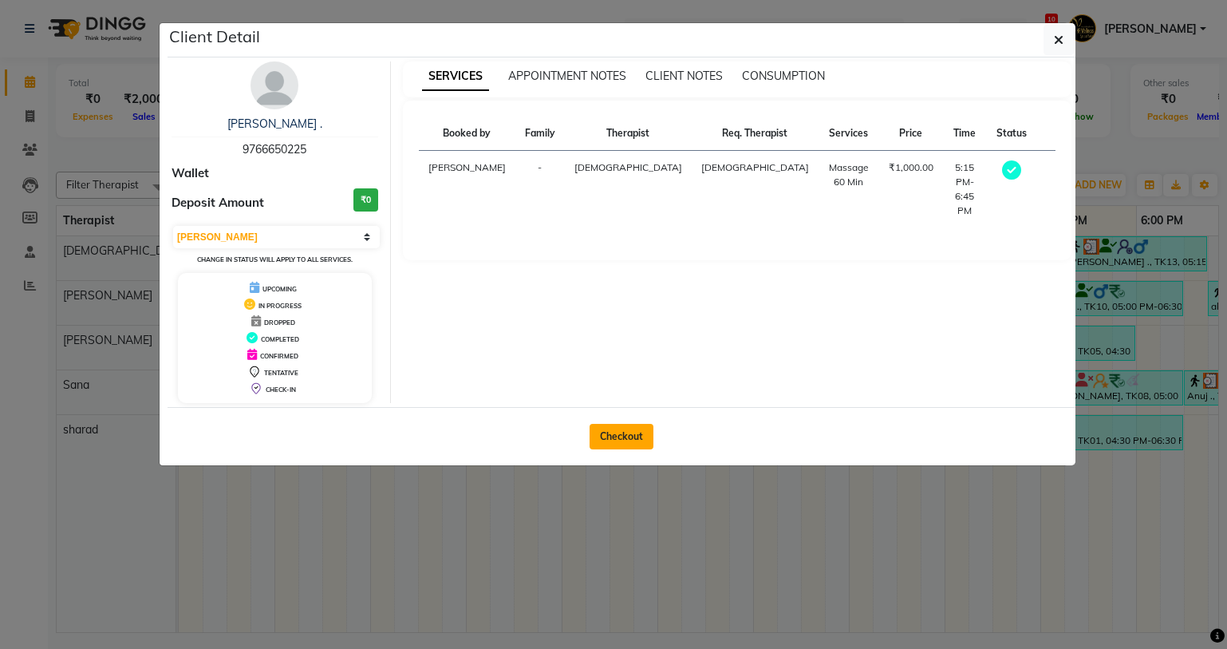
click at [638, 440] on button "Checkout" at bounding box center [622, 437] width 64 height 26
select select "service"
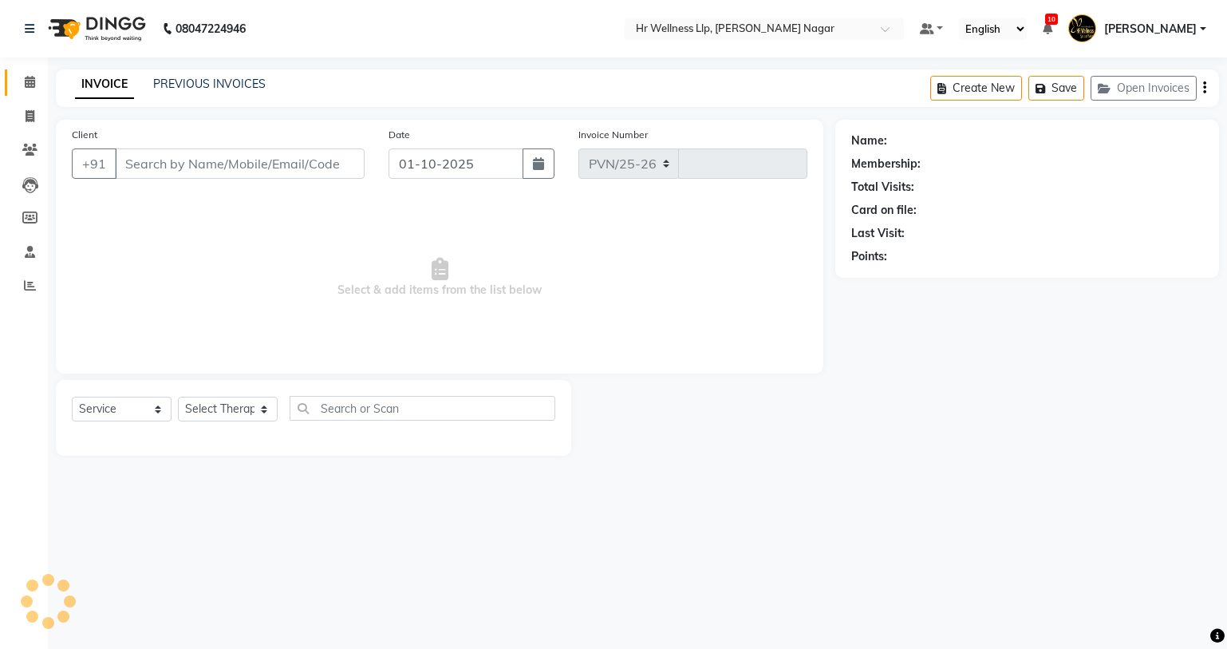
select select "4289"
type input "1311"
click at [101, 410] on select "Select Service Product Membership Package Voucher Prepaid Gift Card" at bounding box center [122, 409] width 100 height 25
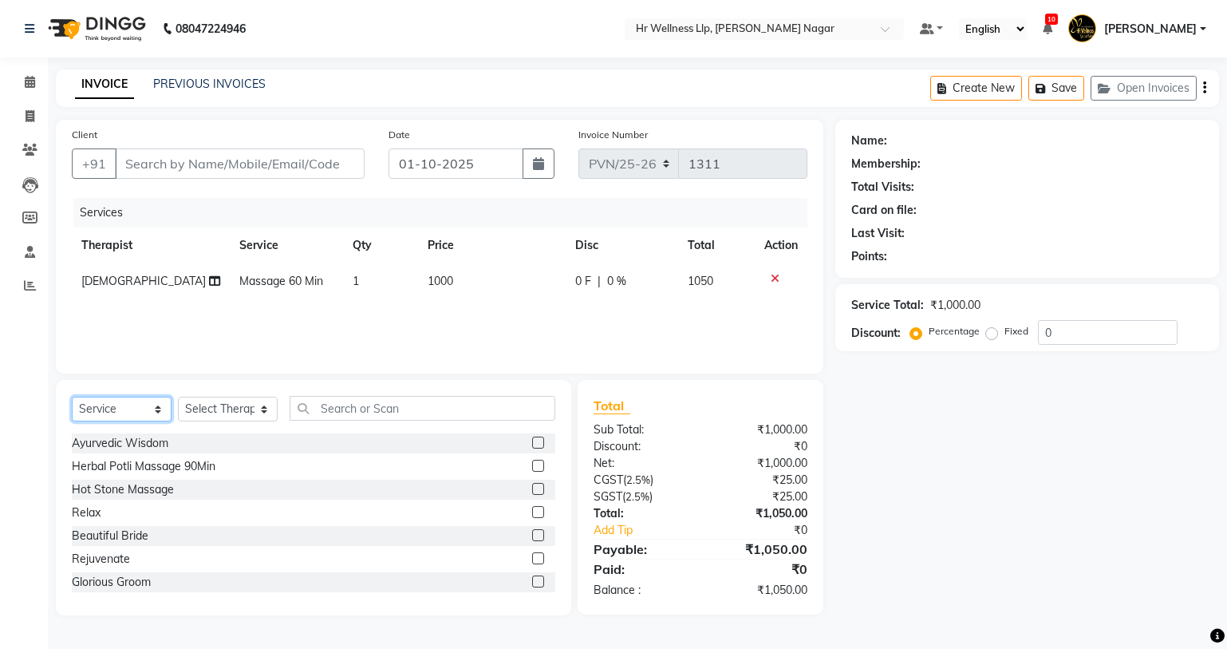
type input "9766650225"
select select "19732"
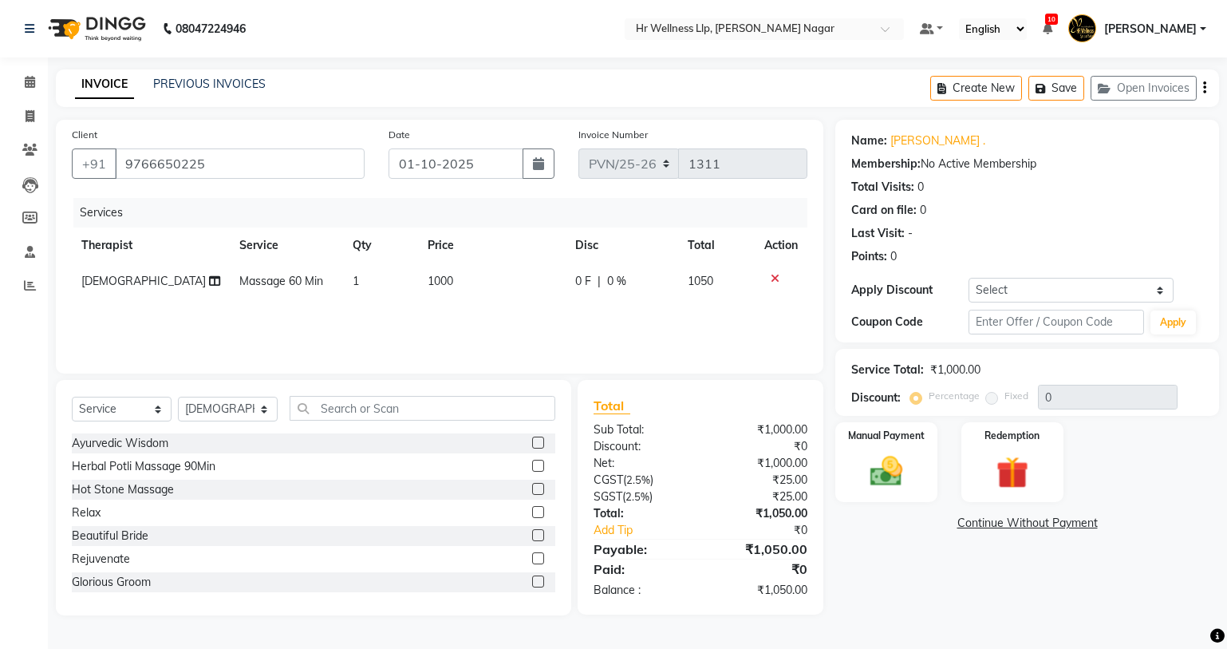
click at [768, 278] on div at bounding box center [781, 278] width 34 height 11
click at [774, 278] on icon at bounding box center [775, 278] width 9 height 11
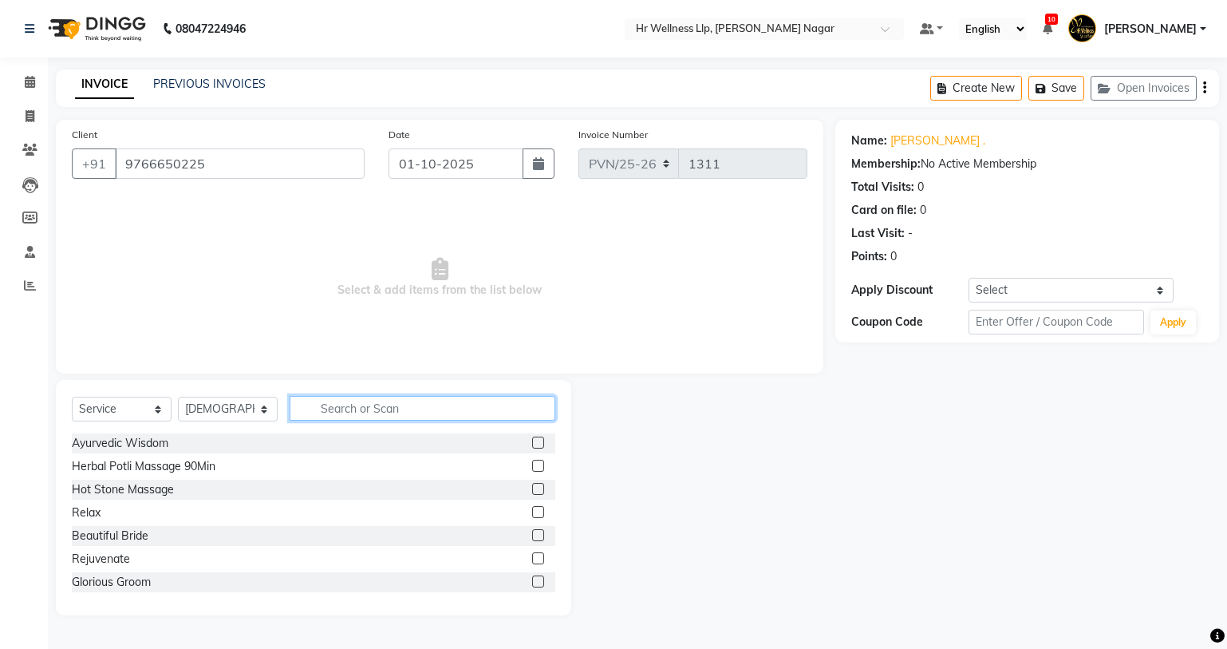
click at [475, 407] on input "text" at bounding box center [423, 408] width 266 height 25
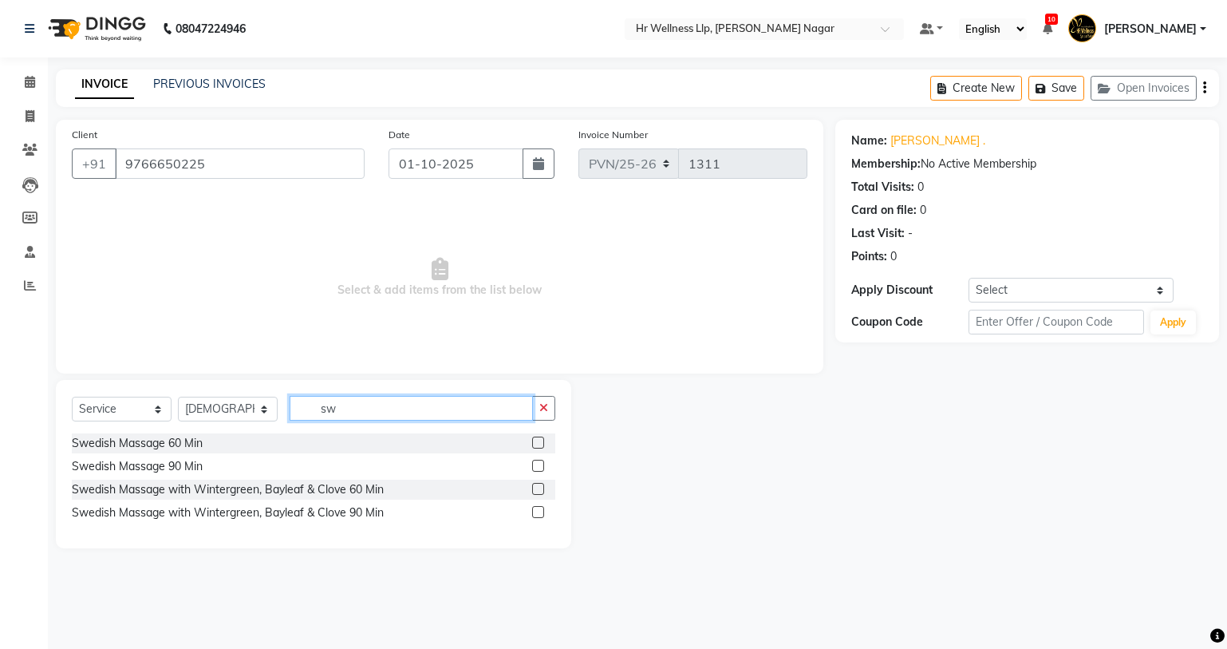
type input "sw"
click at [538, 440] on label at bounding box center [538, 442] width 12 height 12
click at [538, 440] on input "checkbox" at bounding box center [537, 443] width 10 height 10
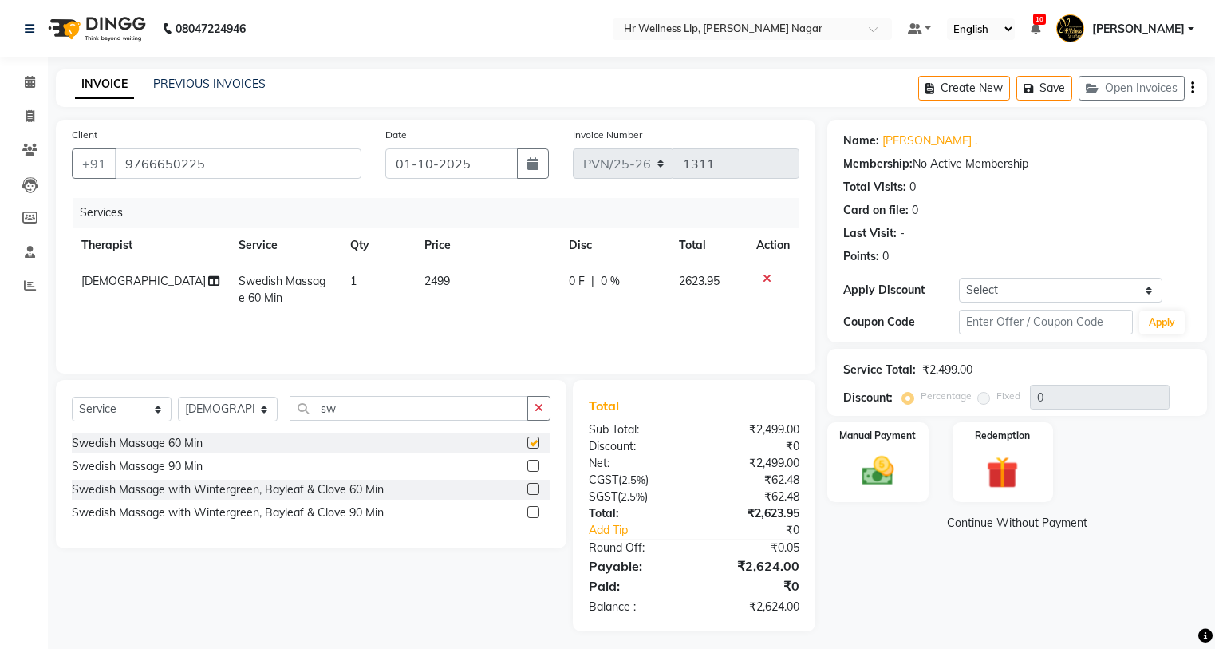
checkbox input "false"
click at [891, 467] on img at bounding box center [877, 471] width 53 height 38
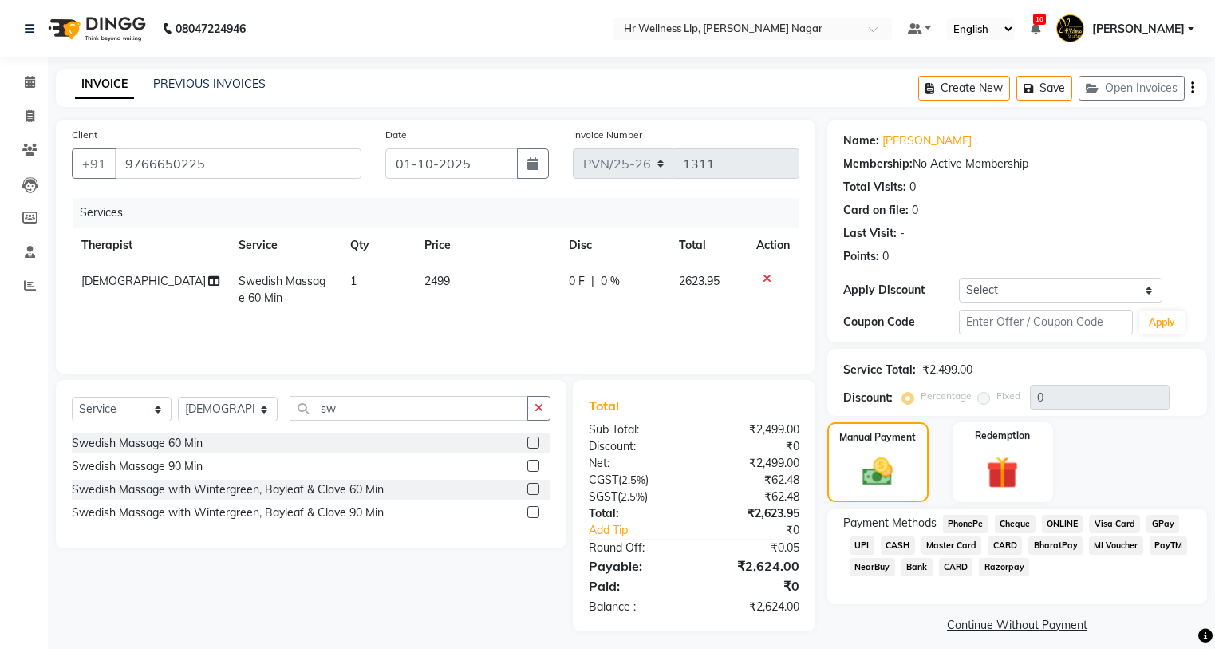
click at [1054, 521] on span "ONLINE" at bounding box center [1062, 524] width 41 height 18
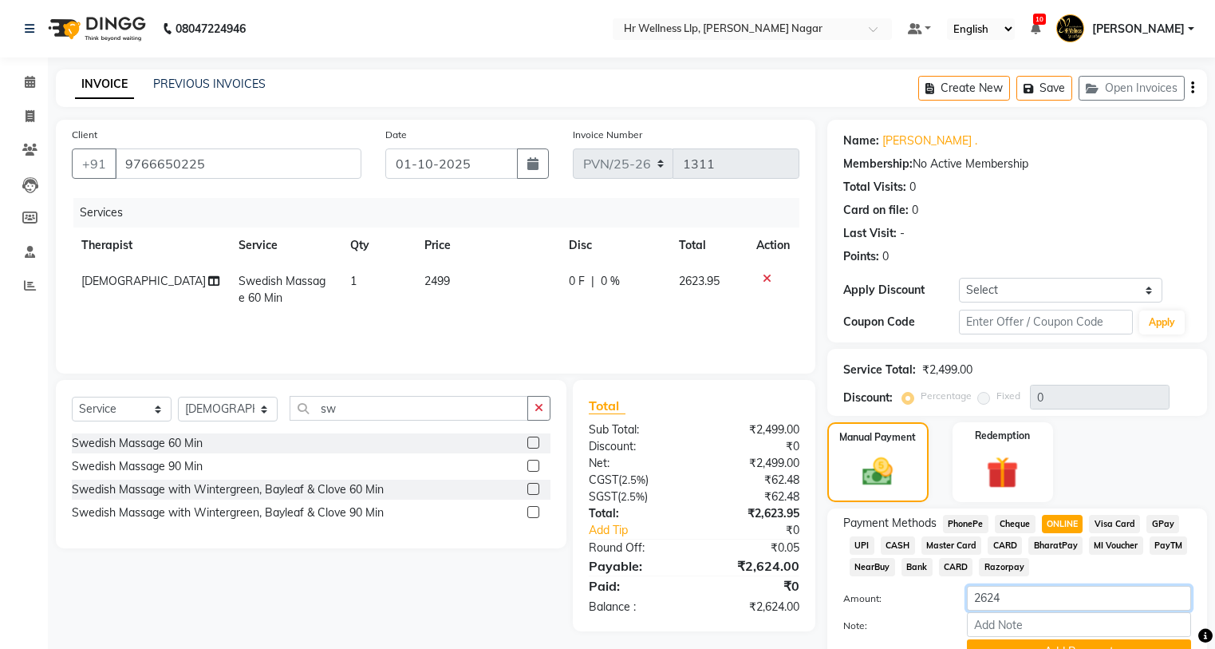
click at [1018, 601] on input "2624" at bounding box center [1079, 598] width 224 height 25
type input "2"
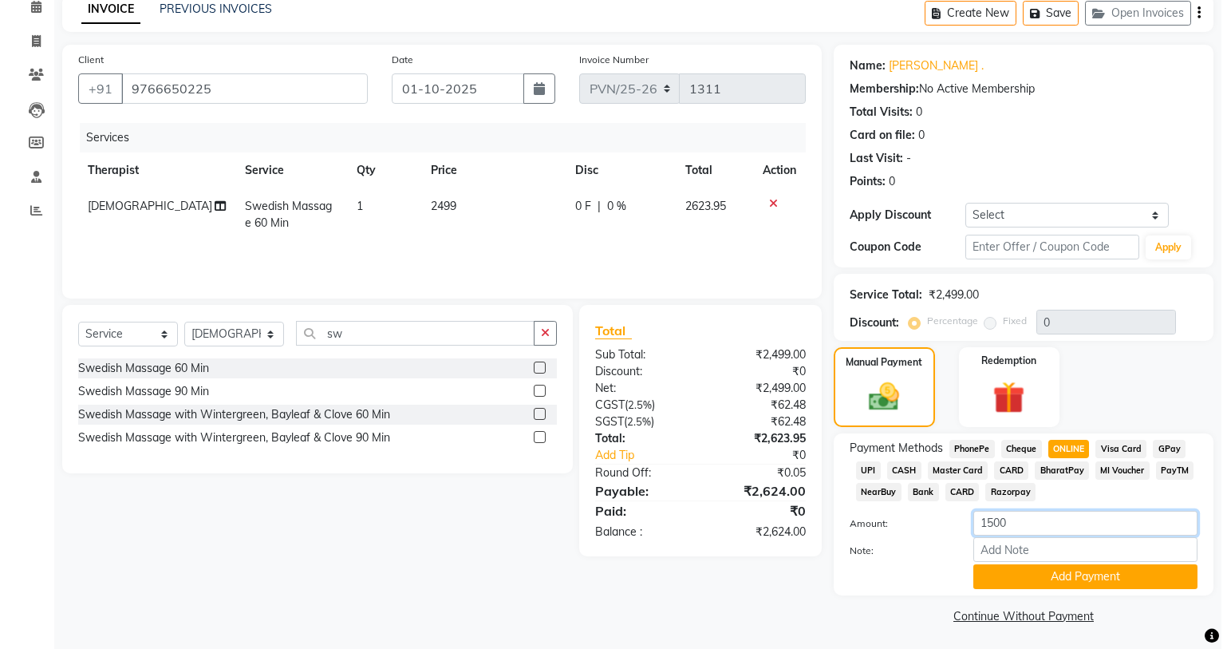
scroll to position [78, 0]
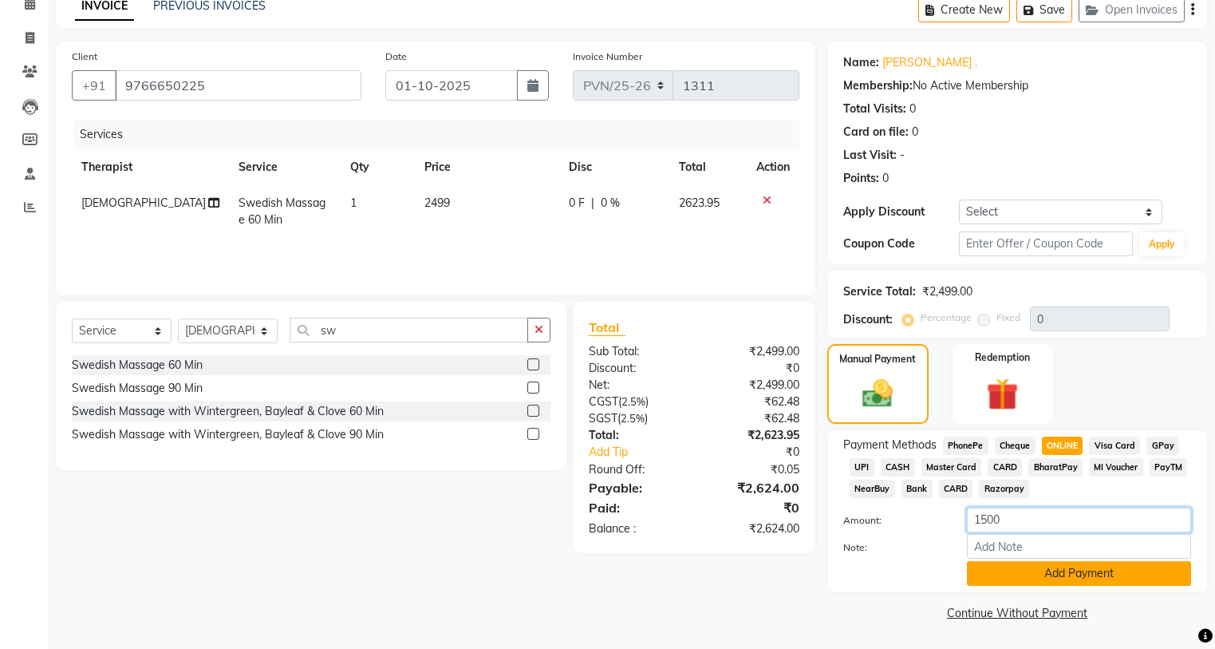
type input "1500"
click at [1095, 572] on button "Add Payment" at bounding box center [1079, 573] width 224 height 25
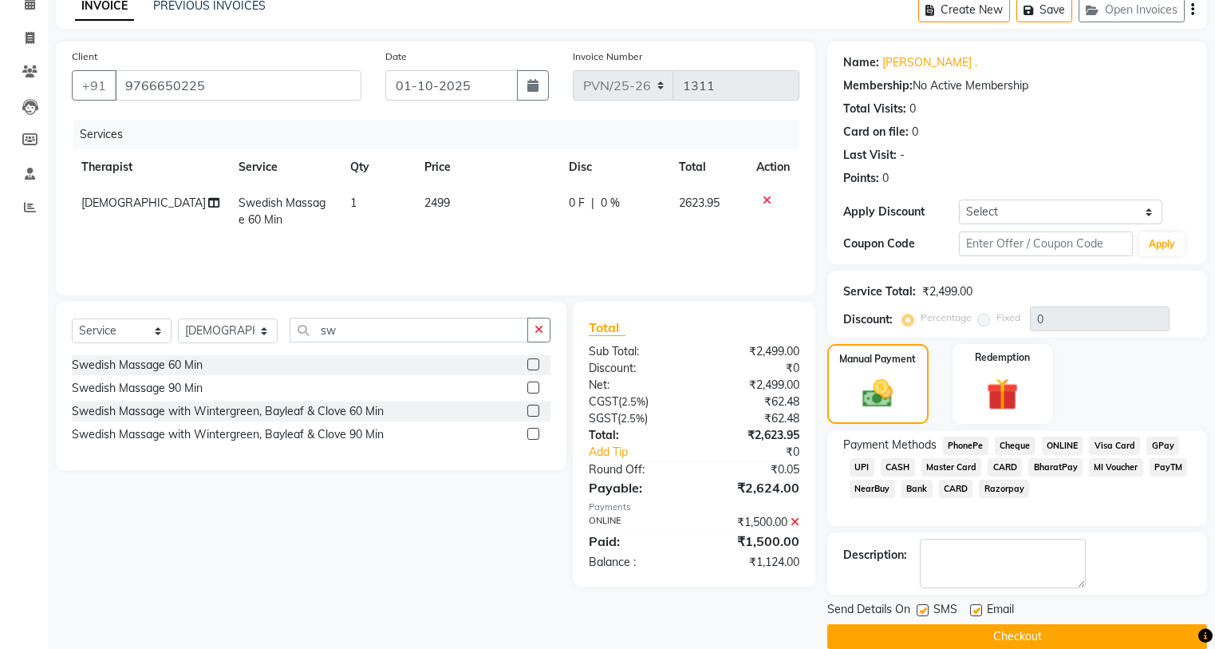
click at [920, 608] on label at bounding box center [923, 610] width 12 height 12
click at [920, 608] on input "checkbox" at bounding box center [922, 611] width 10 height 10
checkbox input "false"
click at [981, 614] on label at bounding box center [976, 610] width 12 height 12
click at [981, 614] on input "checkbox" at bounding box center [975, 611] width 10 height 10
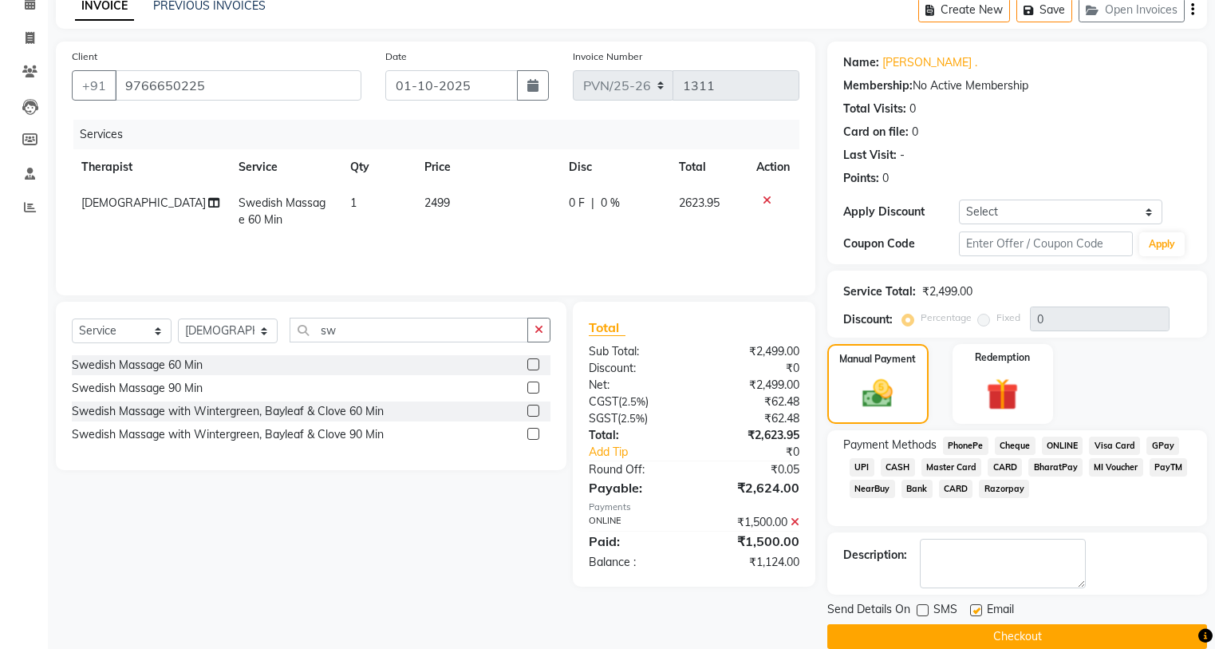
checkbox input "false"
click at [982, 634] on button "Checkout" at bounding box center [1018, 636] width 380 height 25
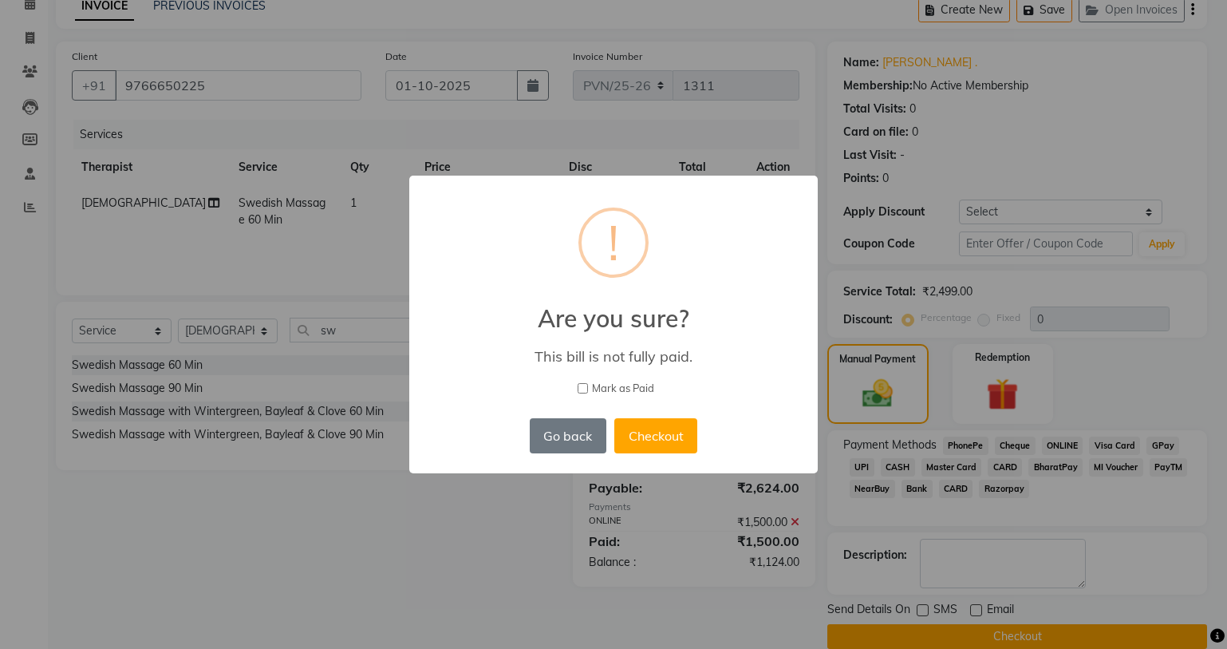
click at [587, 385] on input "Mark as Paid" at bounding box center [583, 388] width 10 height 10
checkbox input "true"
click at [652, 431] on button "Checkout" at bounding box center [655, 435] width 83 height 35
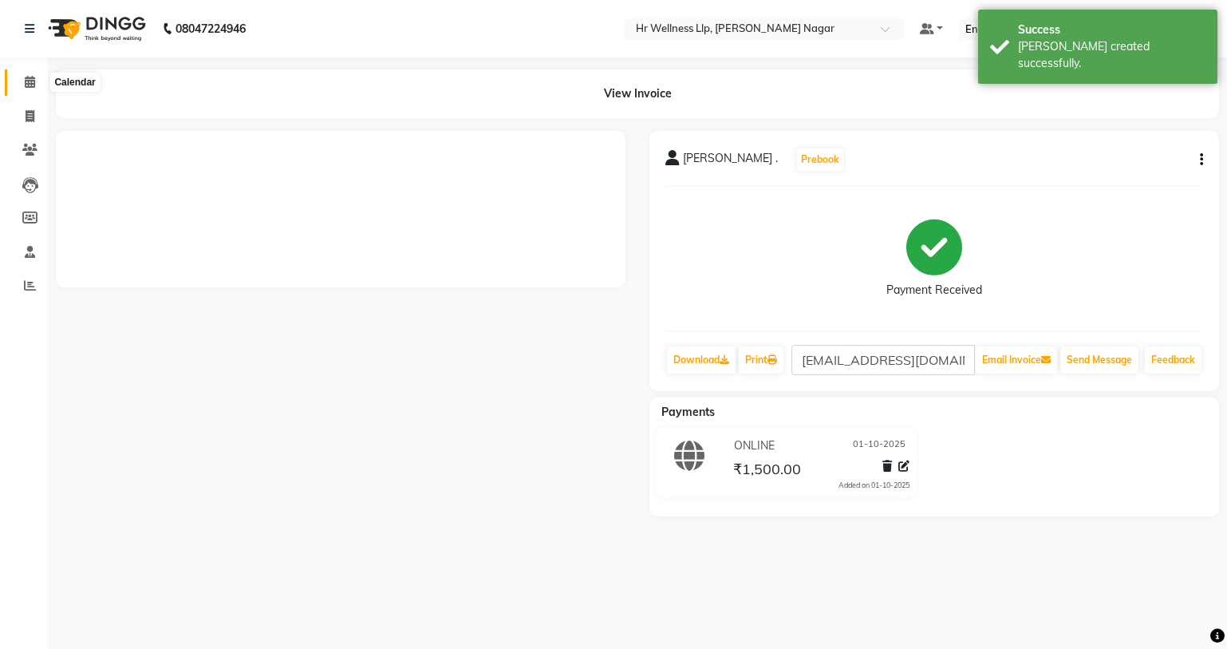
click at [35, 81] on icon at bounding box center [30, 82] width 10 height 12
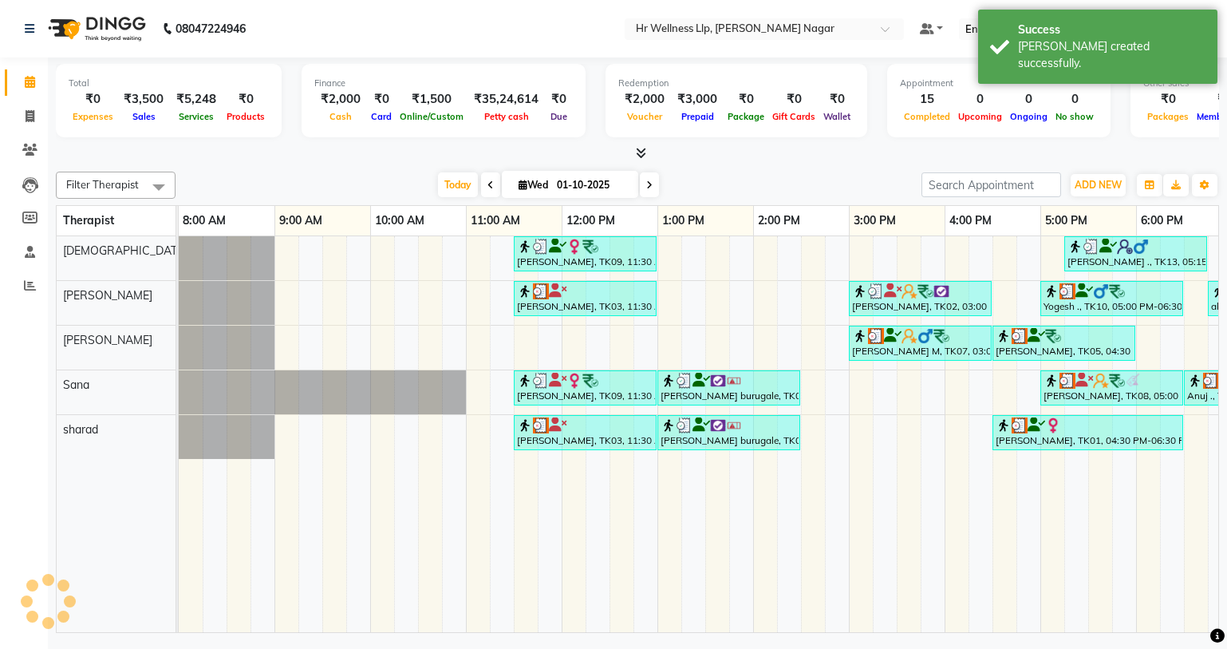
scroll to position [0, 205]
